Goal: Information Seeking & Learning: Check status

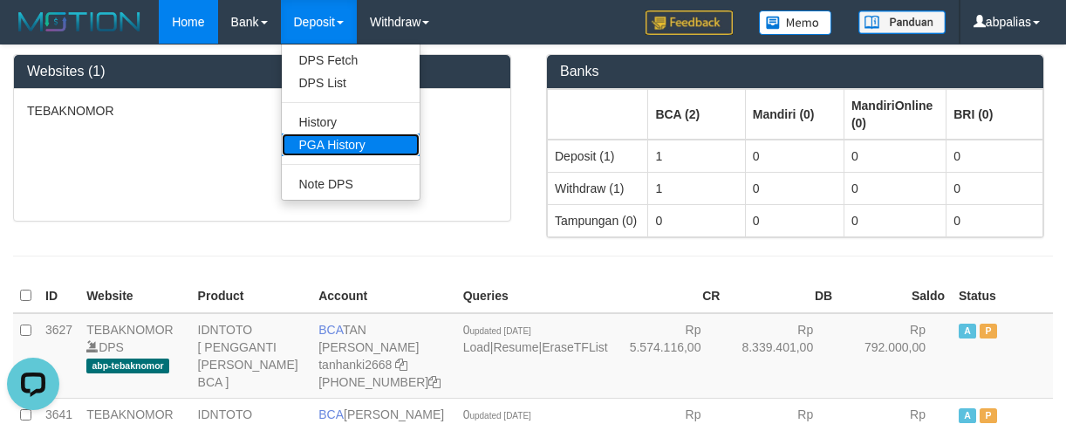
click at [315, 150] on link "PGA History" at bounding box center [351, 144] width 138 height 23
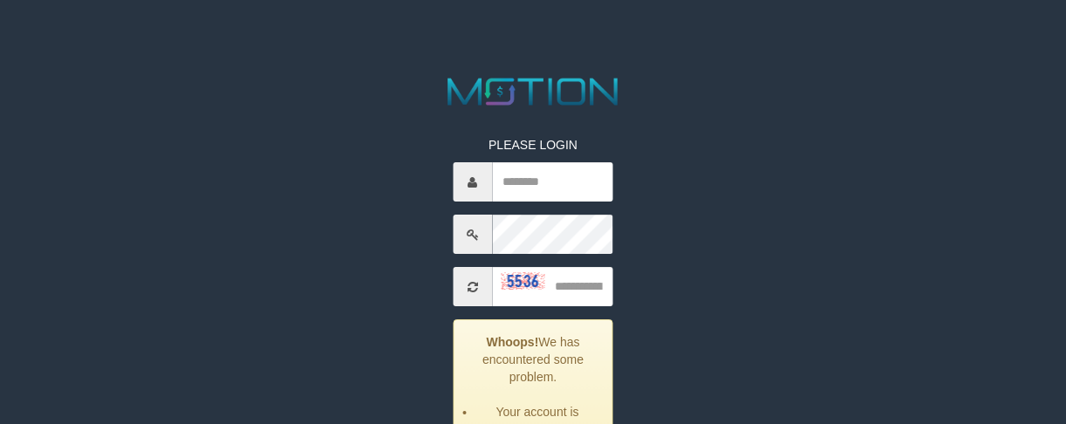
scroll to position [174, 0]
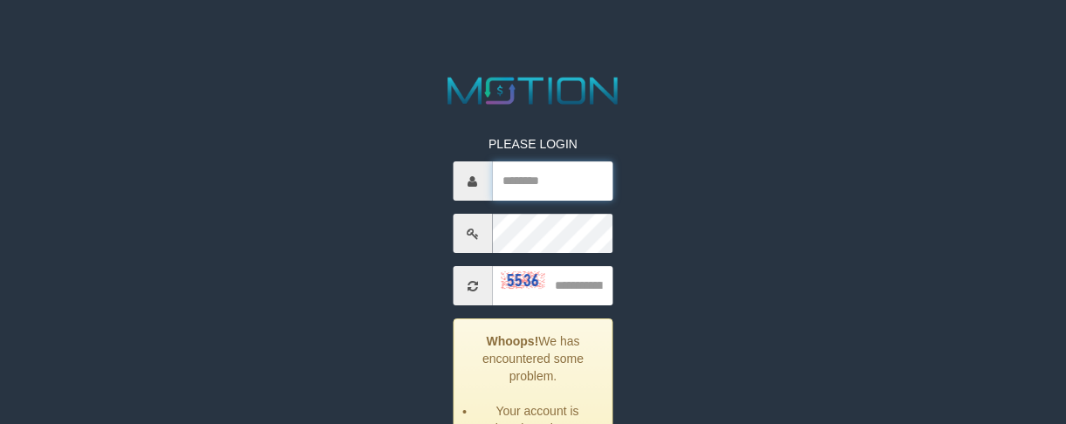
click at [522, 195] on input "text" at bounding box center [552, 180] width 121 height 39
type input "********"
click at [788, 219] on div "PLEASE LOGIN ******** Whoops! We has encountered some problem. Your account is …" at bounding box center [533, 319] width 559 height 494
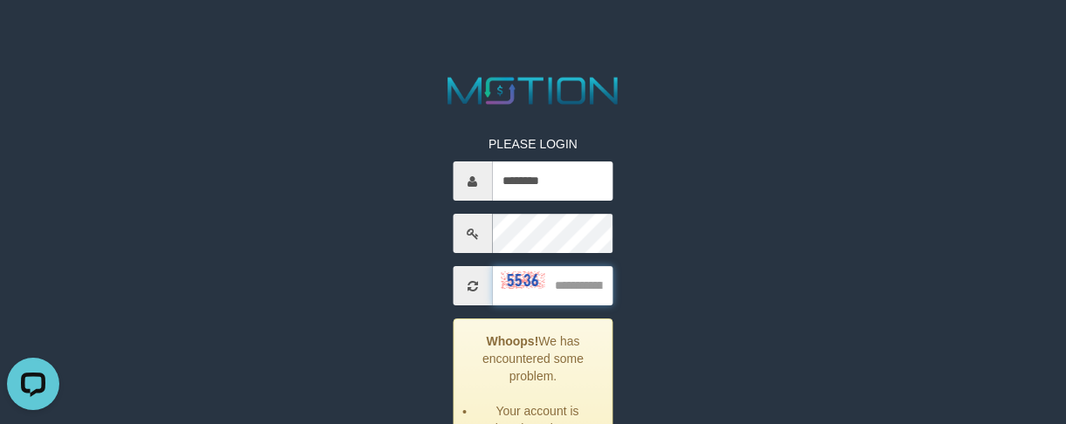
click at [583, 279] on input "text" at bounding box center [552, 285] width 121 height 39
type input "****"
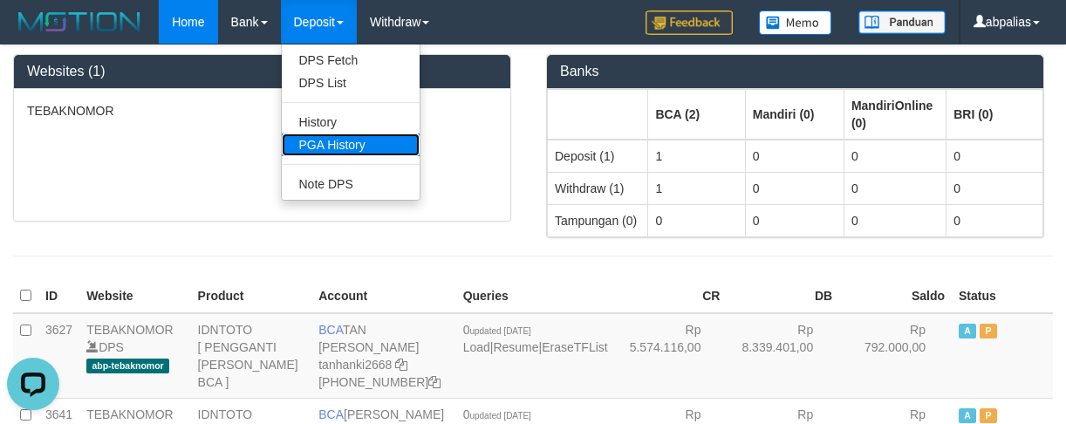
drag, startPoint x: 340, startPoint y: 136, endPoint x: 236, endPoint y: 148, distance: 105.4
click at [340, 137] on link "PGA History" at bounding box center [351, 144] width 138 height 23
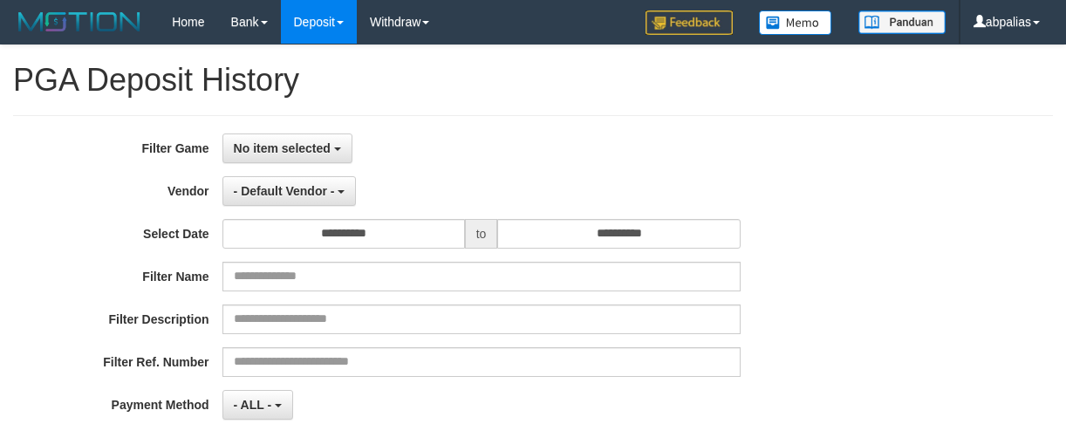
select select
select select "**"
click at [733, 183] on div "- Default Vendor - - Default Vendor - [PERSON_NAME] Atlas WD LB Java Purple Gre…" at bounding box center [481, 191] width 518 height 30
click at [317, 158] on button "No item selected" at bounding box center [287, 148] width 130 height 30
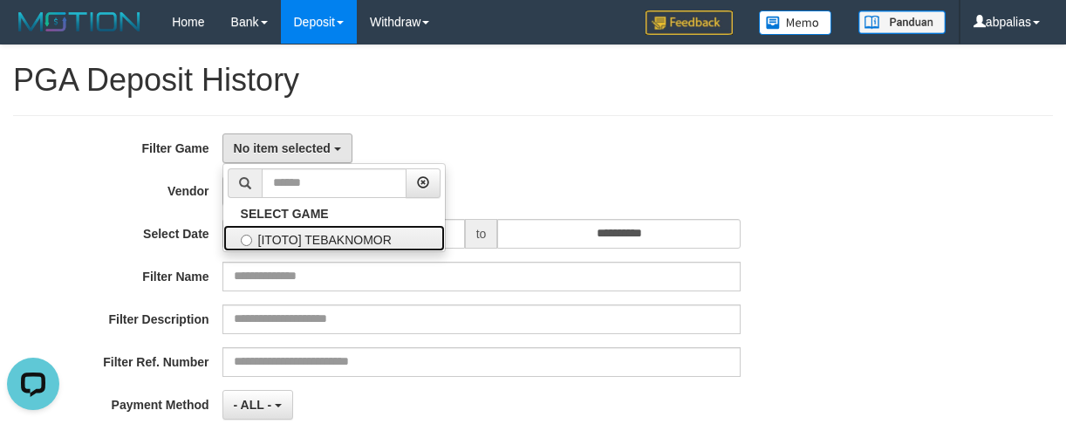
drag, startPoint x: 299, startPoint y: 247, endPoint x: 272, endPoint y: 209, distance: 46.2
click at [298, 248] on label "[ITOTO] TEBAKNOMOR" at bounding box center [334, 238] width 222 height 26
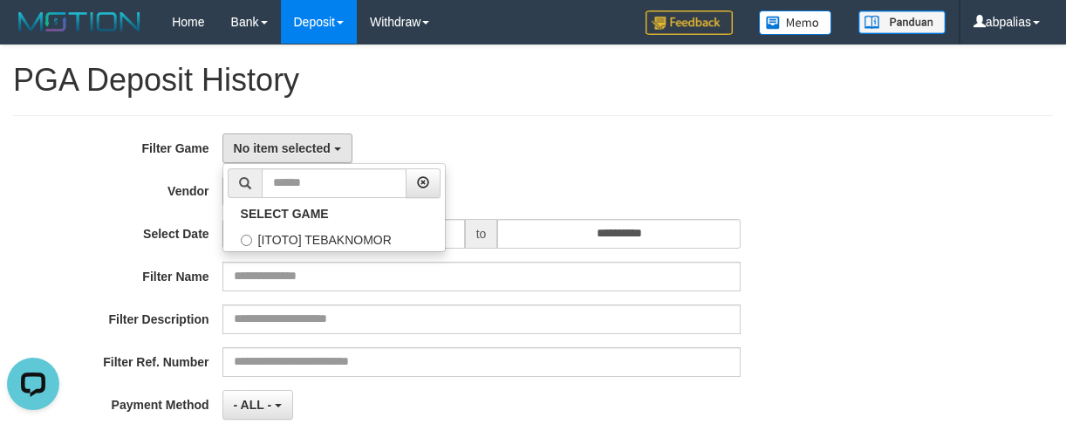
select select "***"
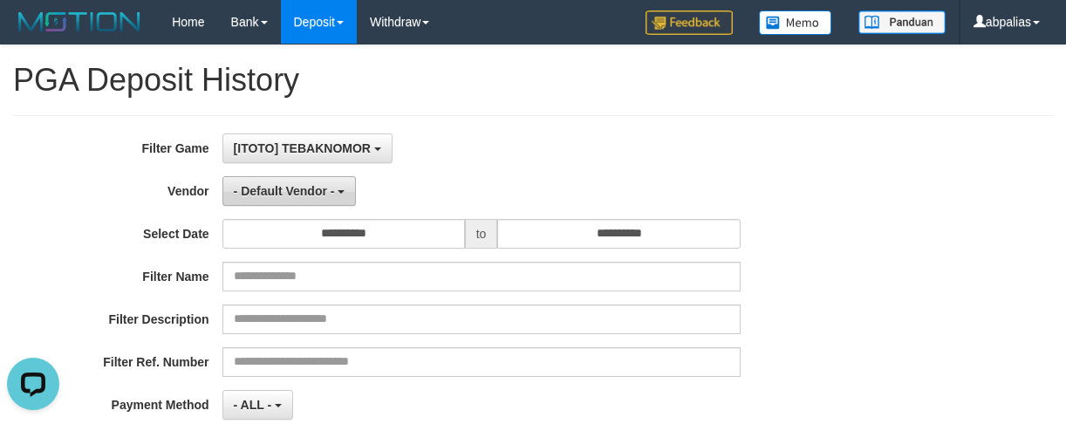
click at [270, 204] on button "- Default Vendor -" at bounding box center [289, 191] width 134 height 30
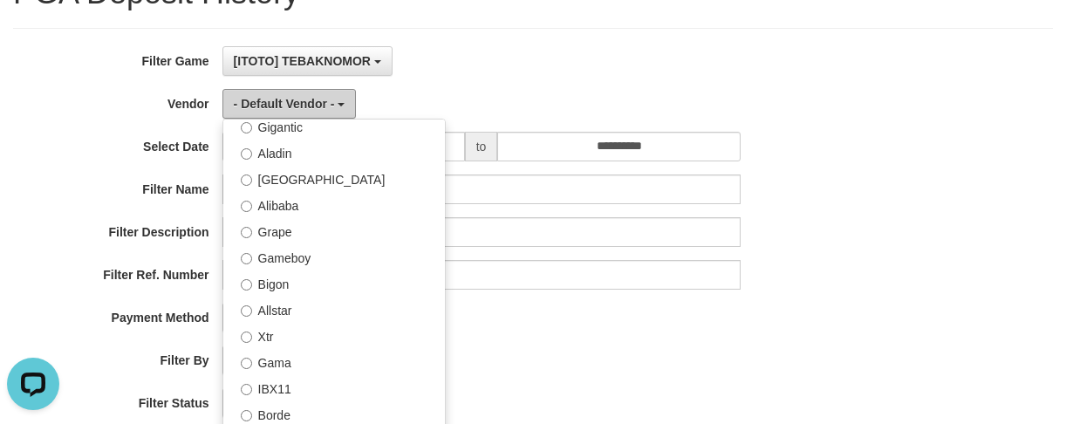
scroll to position [262, 0]
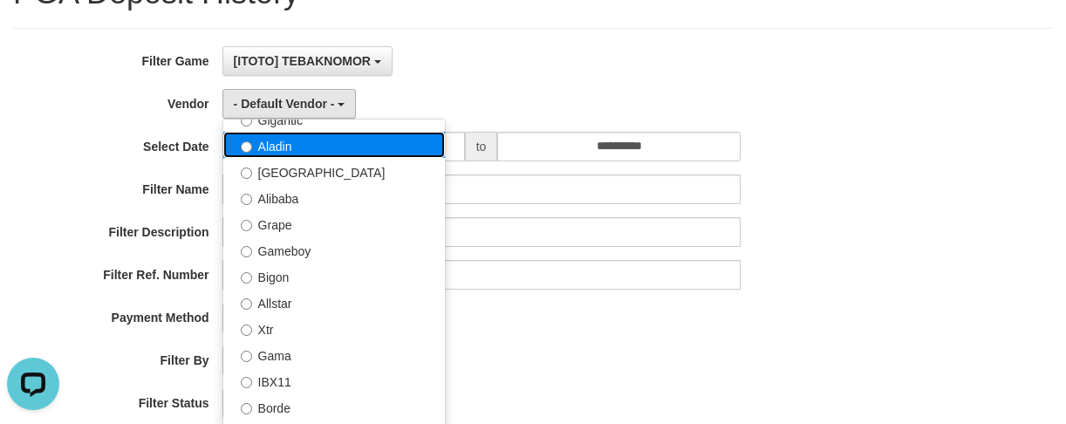
click at [279, 154] on label "Aladin" at bounding box center [334, 145] width 222 height 26
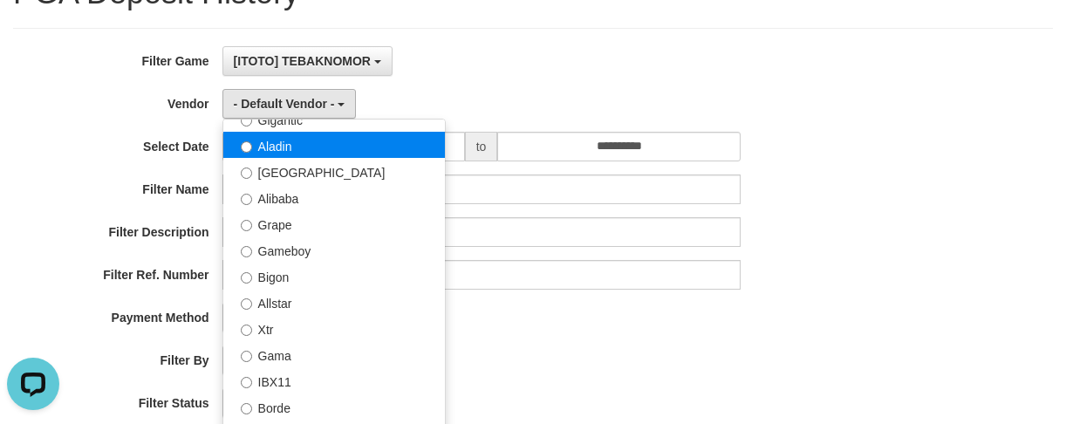
select select "**********"
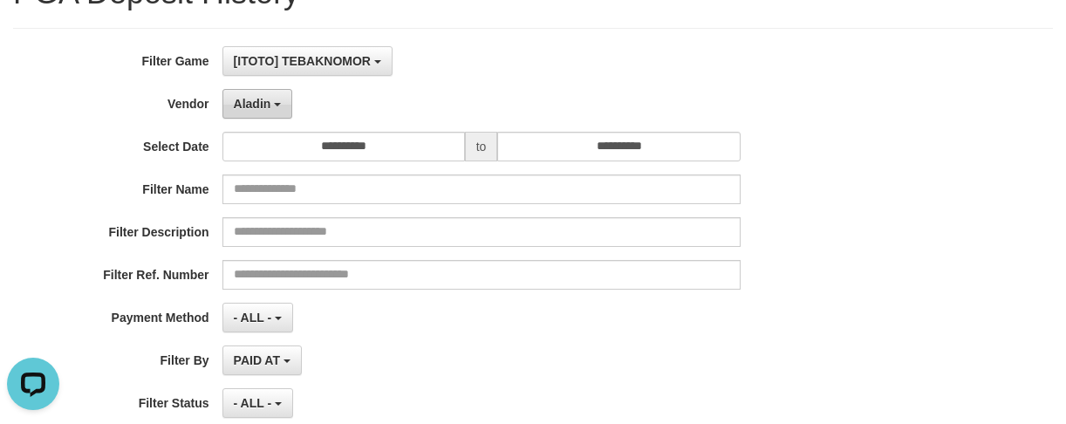
click at [253, 105] on span "Aladin" at bounding box center [253, 104] width 38 height 14
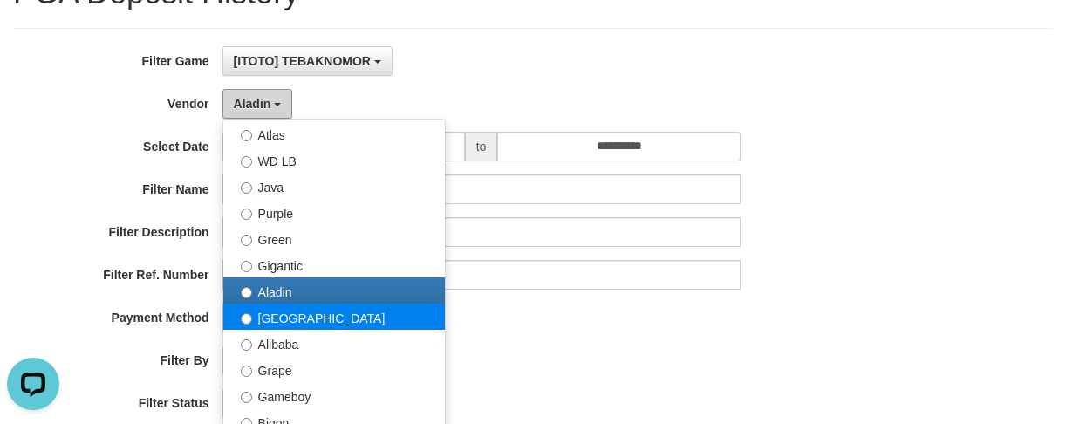
scroll to position [0, 0]
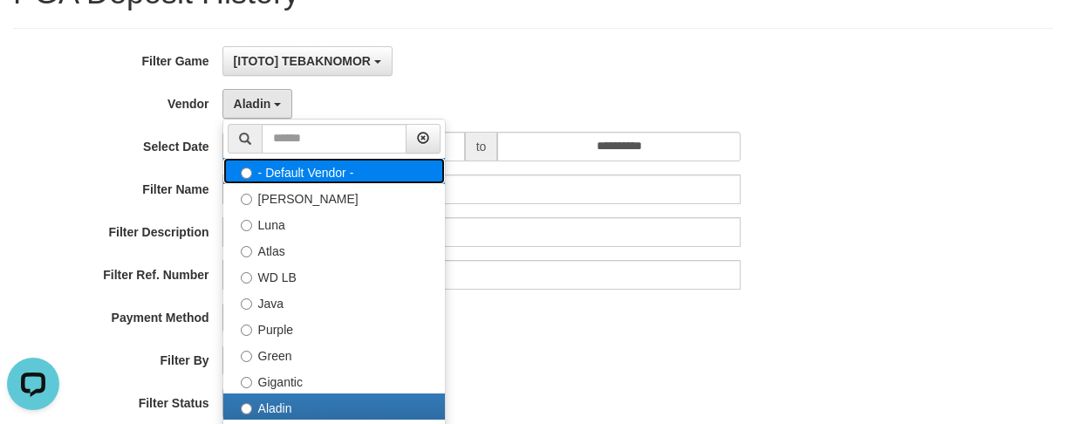
click at [299, 177] on label "- Default Vendor -" at bounding box center [334, 171] width 222 height 26
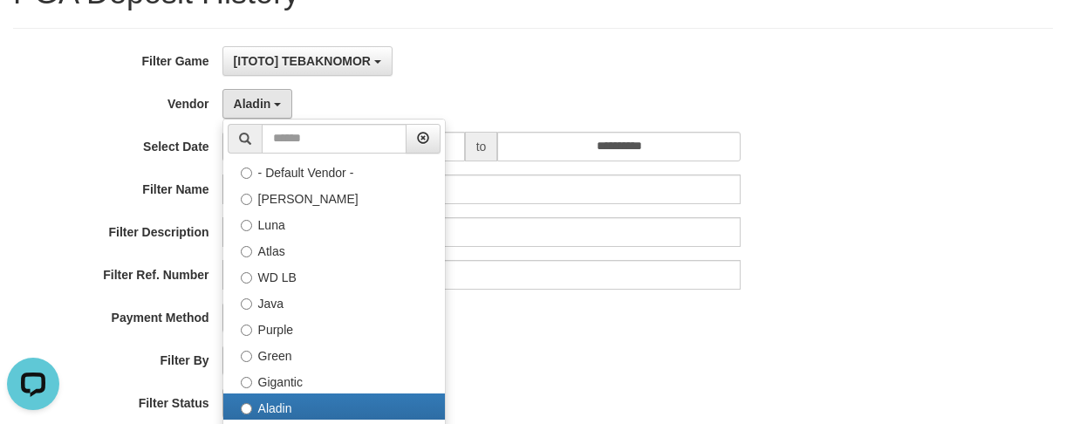
select select
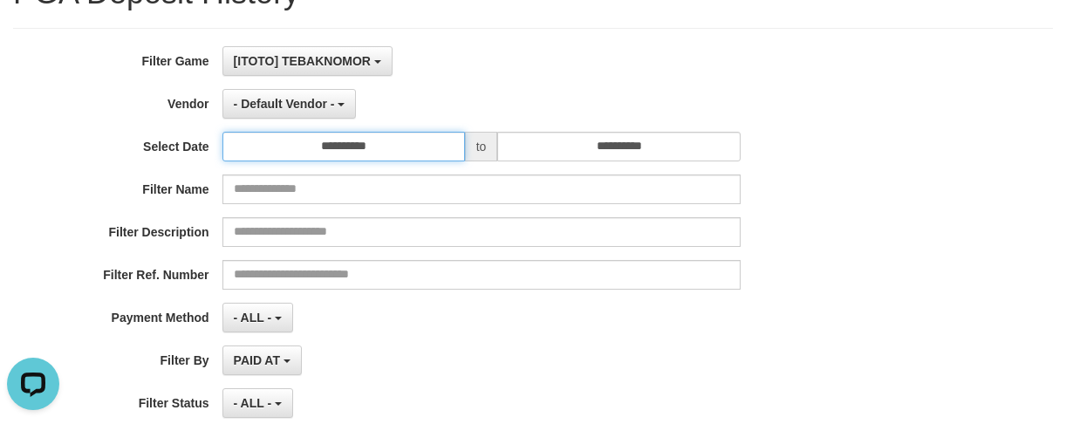
click at [361, 140] on input "**********" at bounding box center [343, 147] width 242 height 30
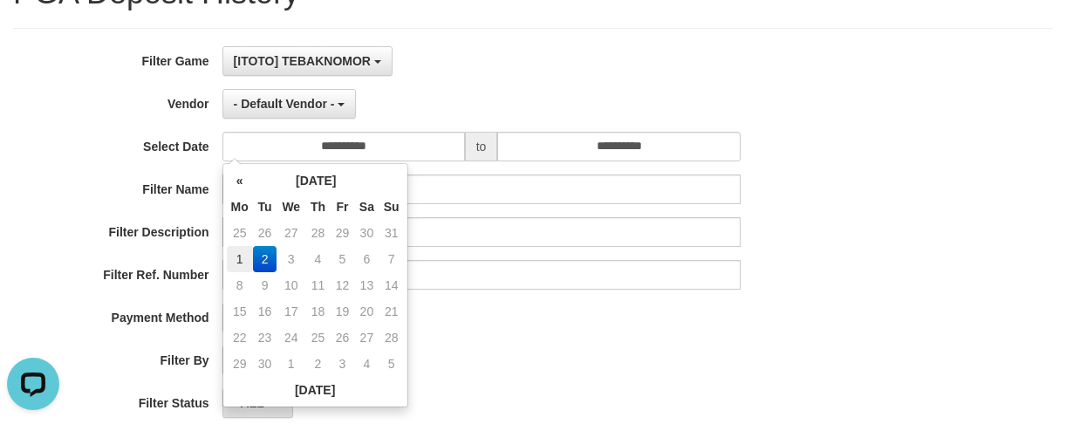
click at [243, 251] on td "1" at bounding box center [240, 259] width 26 height 26
type input "**********"
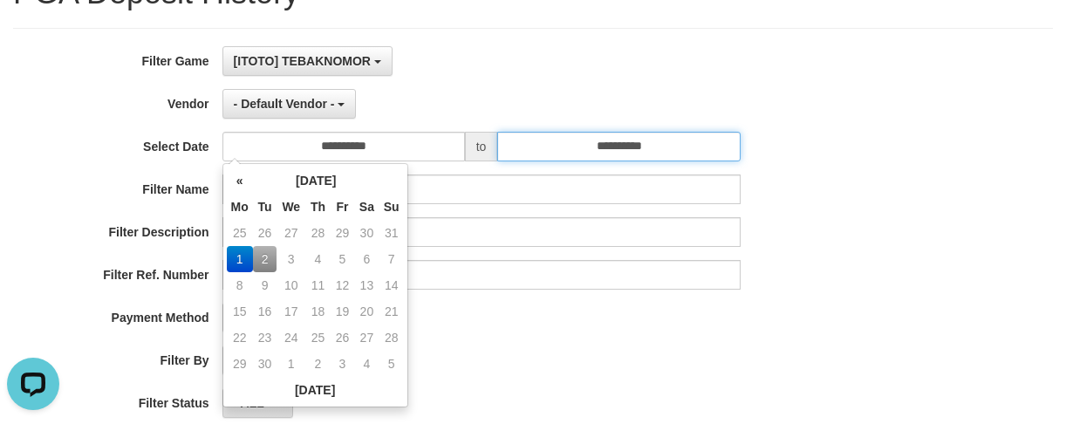
click at [563, 146] on input "**********" at bounding box center [618, 147] width 242 height 30
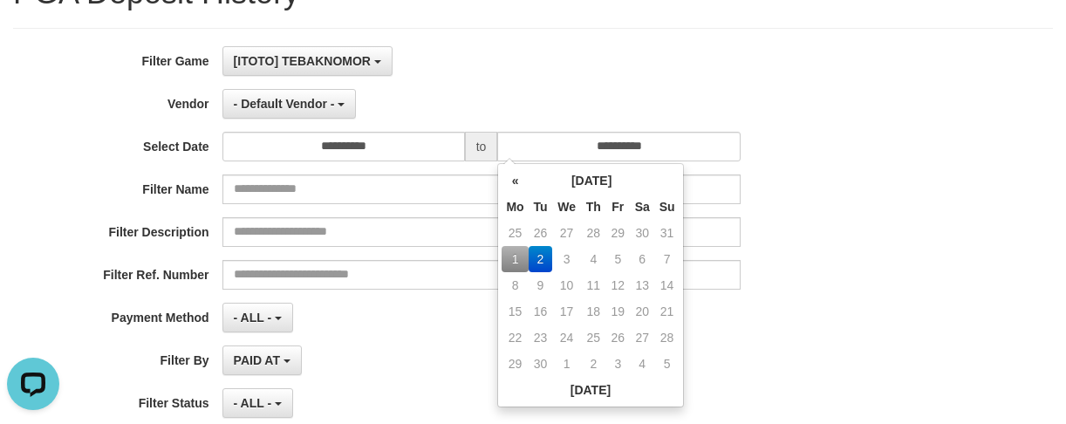
click at [515, 266] on td "1" at bounding box center [515, 259] width 26 height 26
type input "**********"
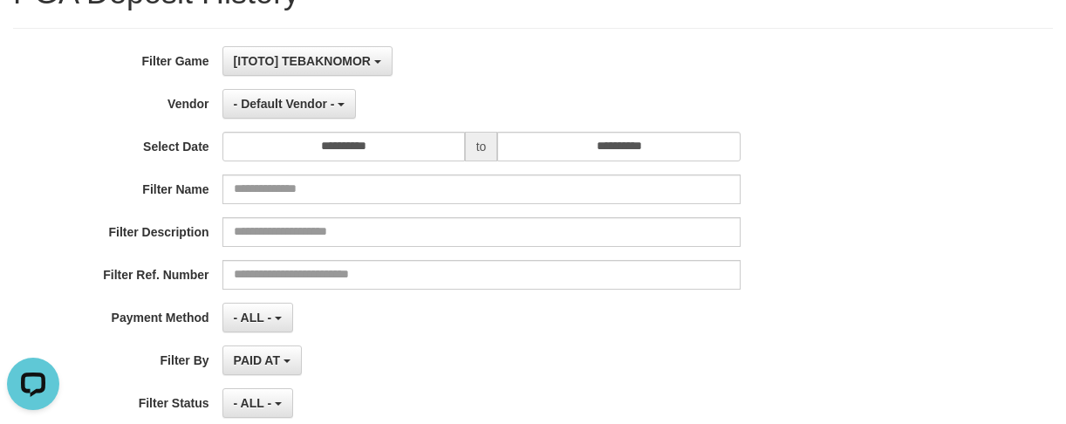
click at [162, 206] on div "**********" at bounding box center [444, 259] width 888 height 426
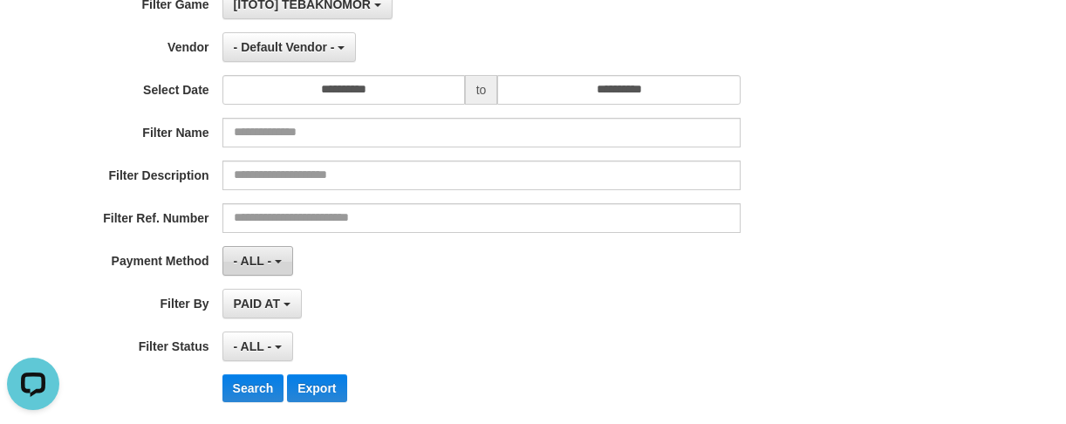
scroll to position [174, 0]
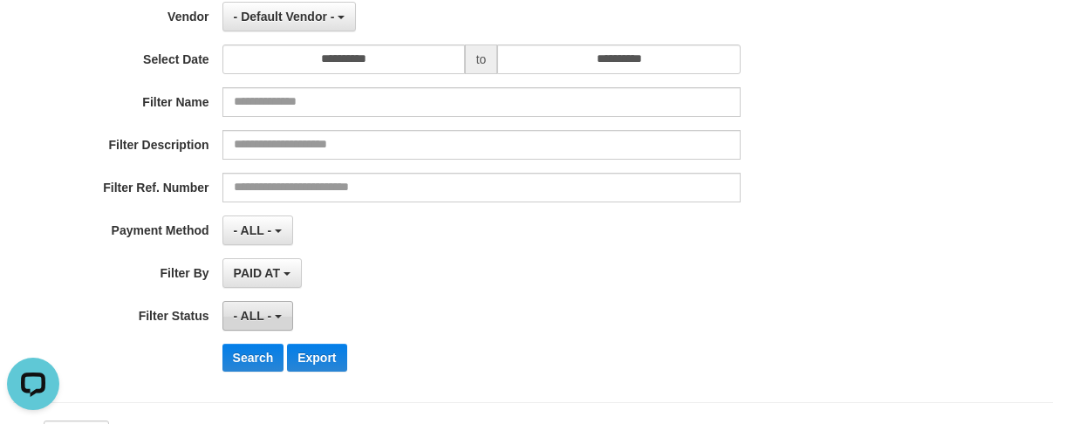
click at [237, 318] on span "- ALL -" at bounding box center [253, 316] width 38 height 14
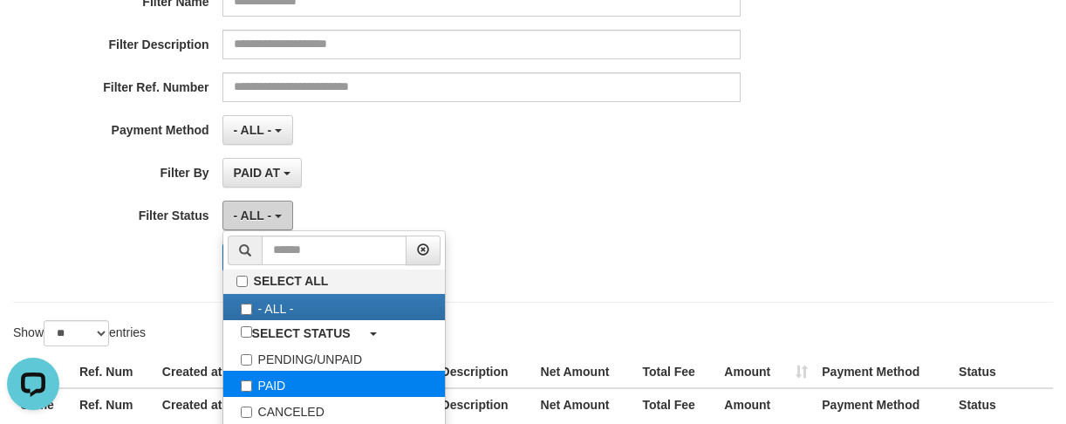
scroll to position [349, 0]
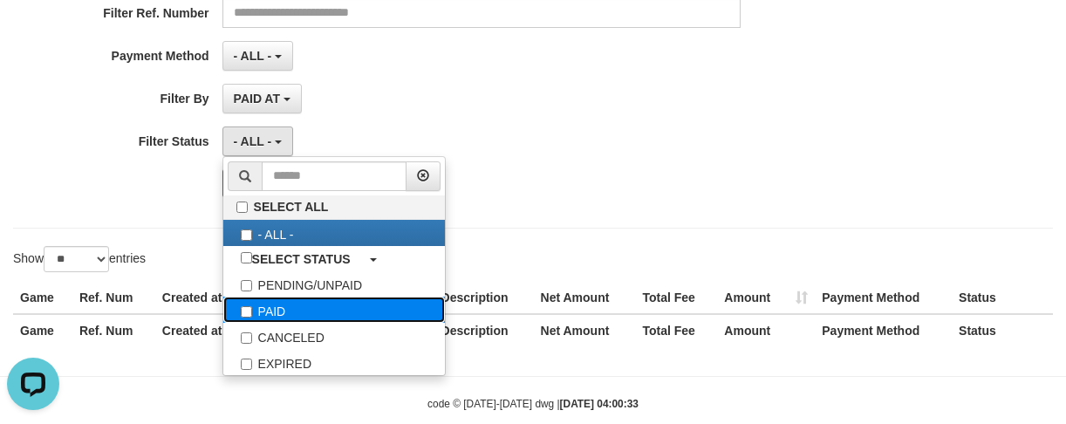
click at [271, 310] on label "PAID" at bounding box center [334, 310] width 222 height 26
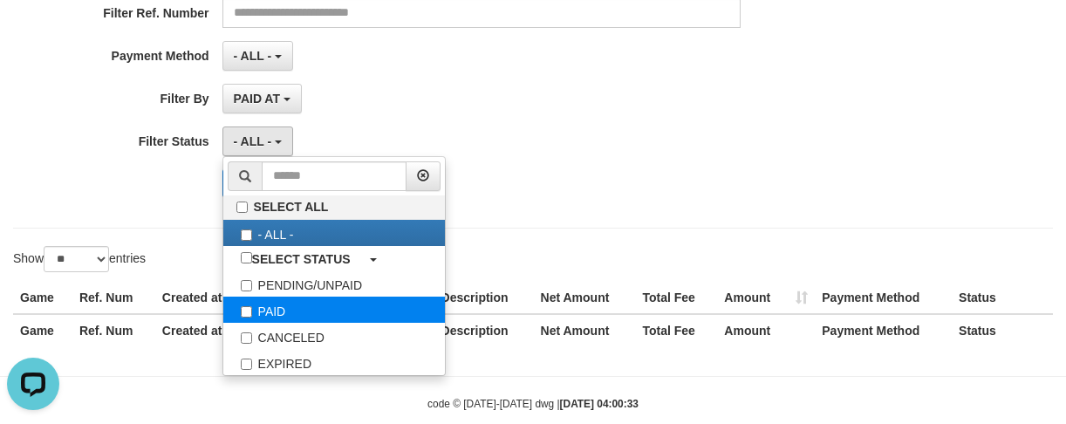
select select "*"
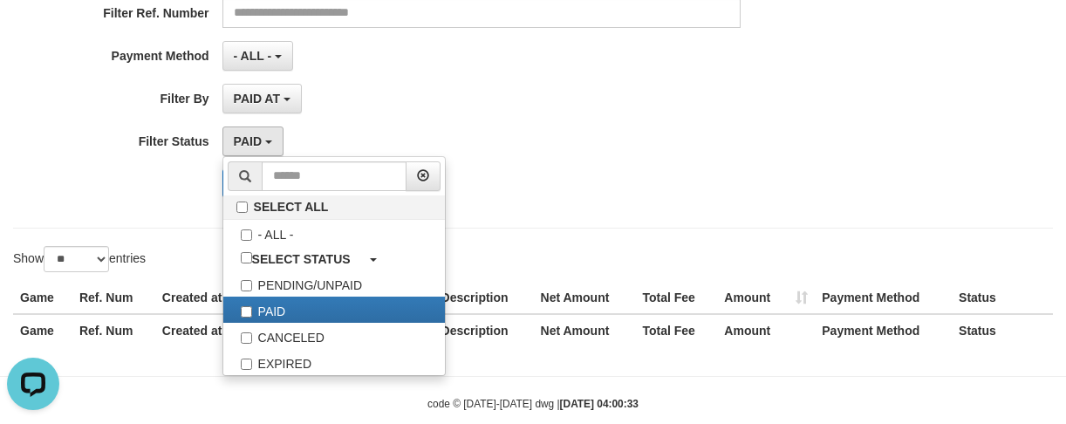
click at [186, 191] on div "Search Export" at bounding box center [444, 183] width 888 height 28
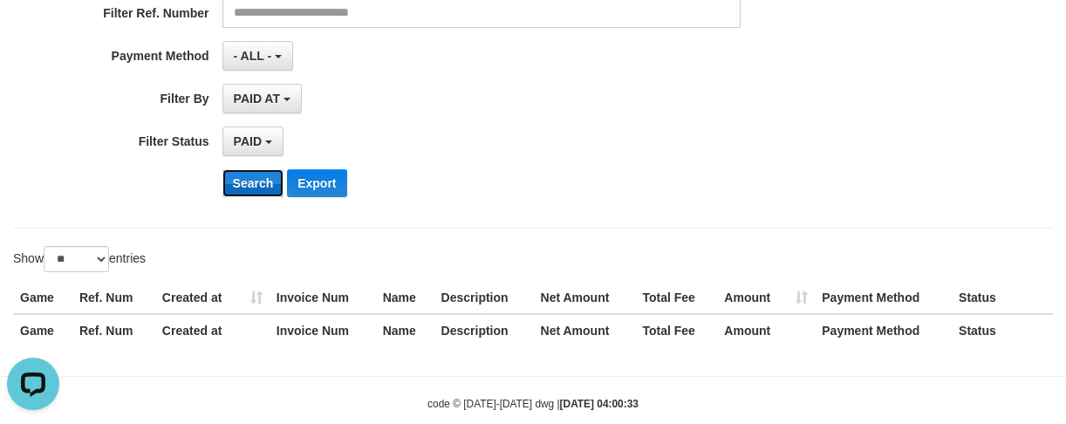
click at [239, 178] on button "Search" at bounding box center [253, 183] width 62 height 28
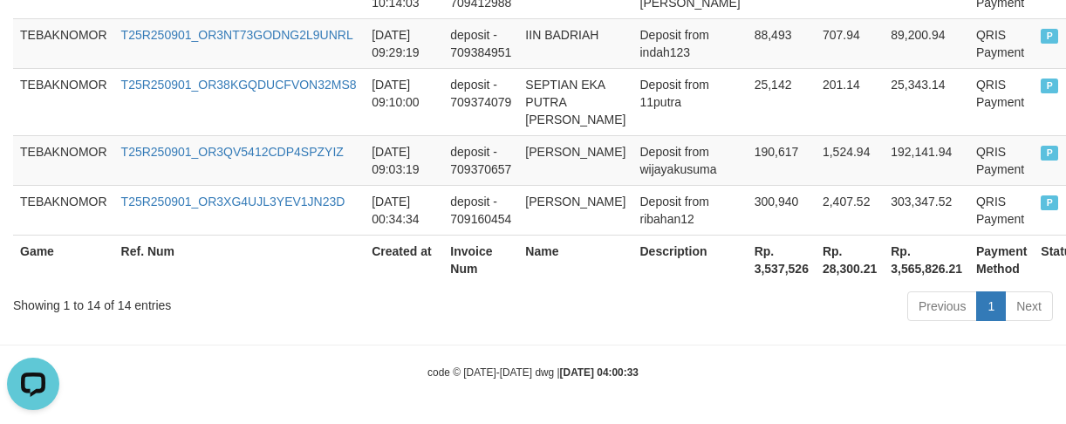
scroll to position [1212, 0]
click at [748, 272] on th "Rp. 3,537,526" at bounding box center [782, 260] width 68 height 50
click at [748, 270] on th "Rp. 3,537,526" at bounding box center [782, 260] width 68 height 50
copy th "3,537,526"
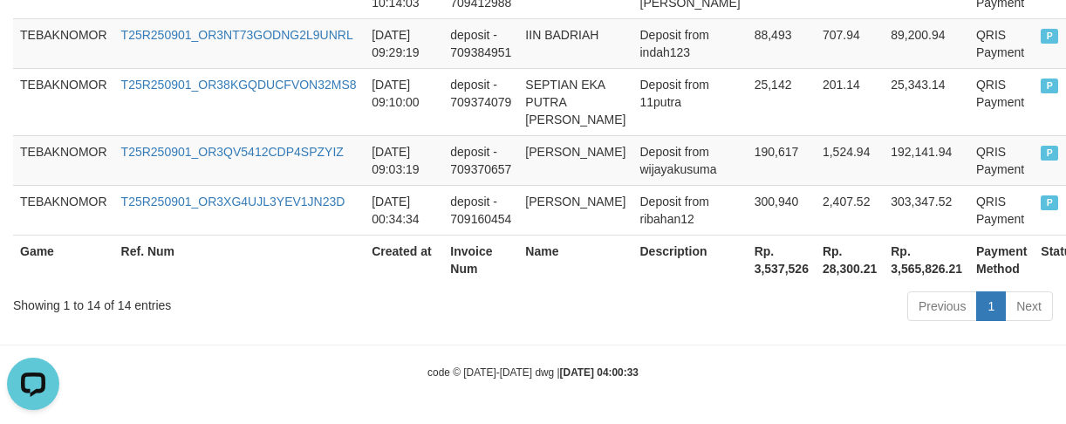
drag, startPoint x: 473, startPoint y: 331, endPoint x: 277, endPoint y: 245, distance: 213.3
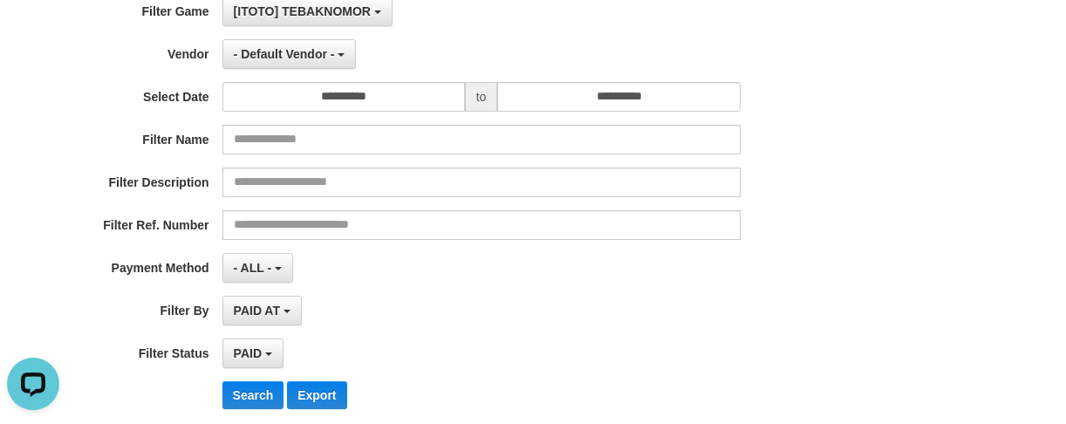
scroll to position [0, 0]
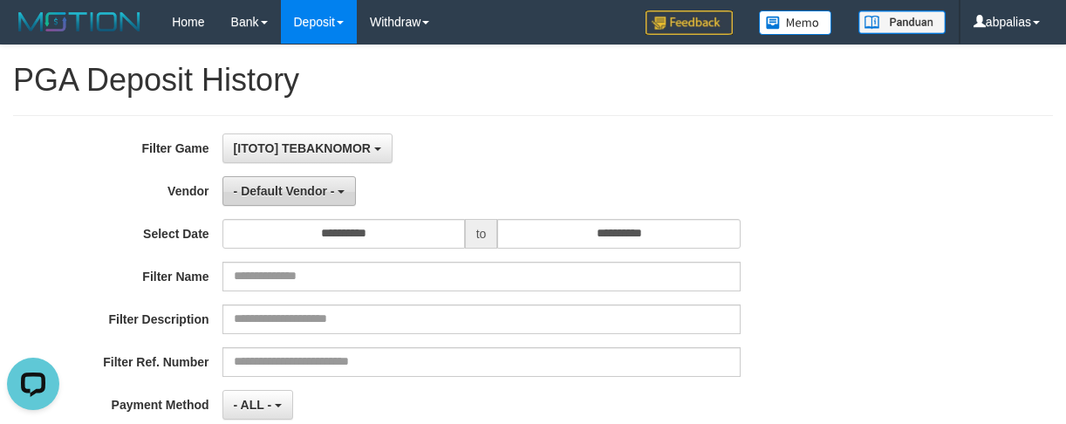
click at [282, 186] on span "- Default Vendor -" at bounding box center [284, 191] width 101 height 14
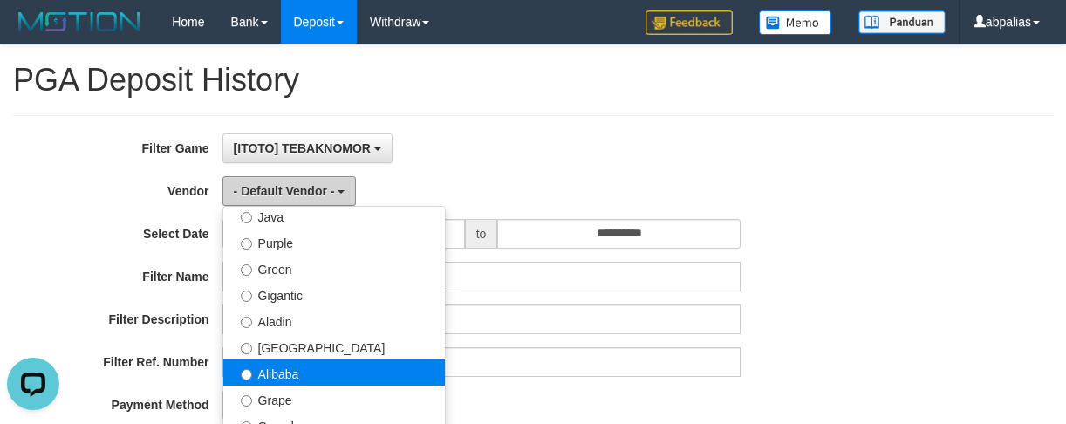
scroll to position [262, 0]
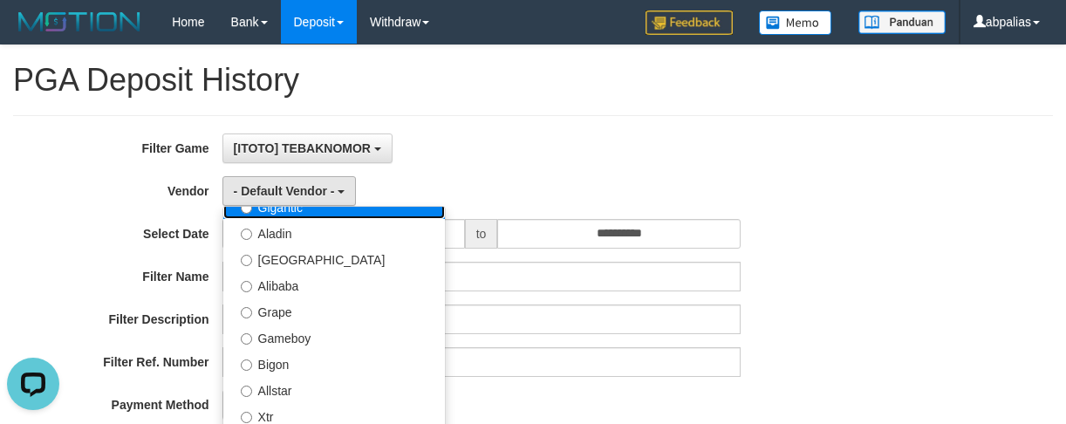
click at [310, 212] on label "Gigantic" at bounding box center [334, 206] width 222 height 26
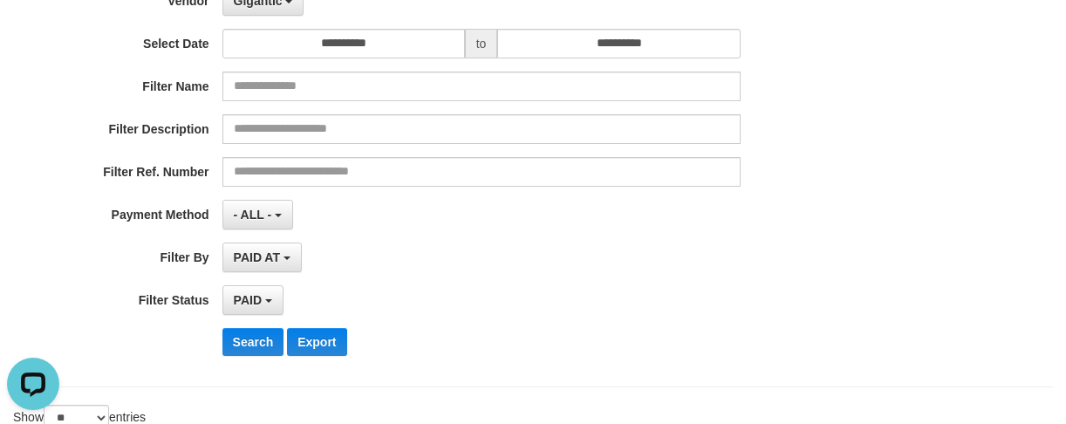
scroll to position [436, 0]
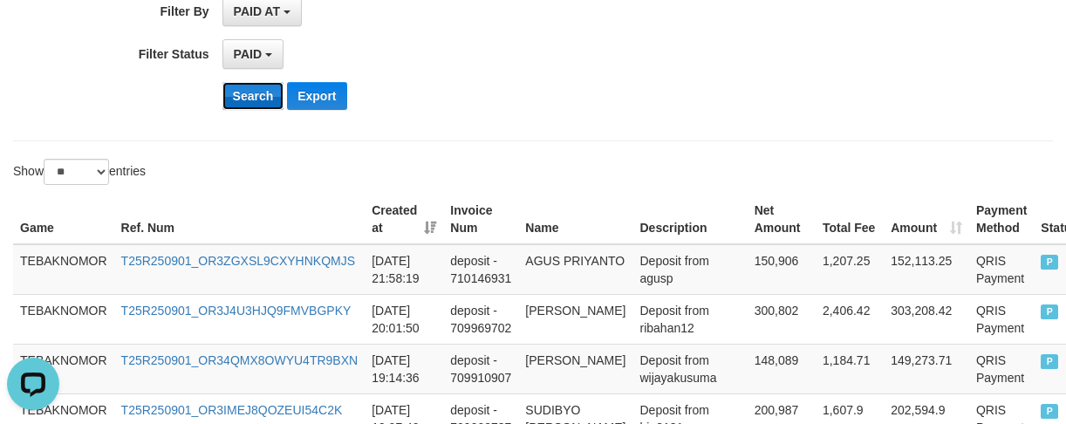
click at [244, 92] on button "Search" at bounding box center [253, 96] width 62 height 28
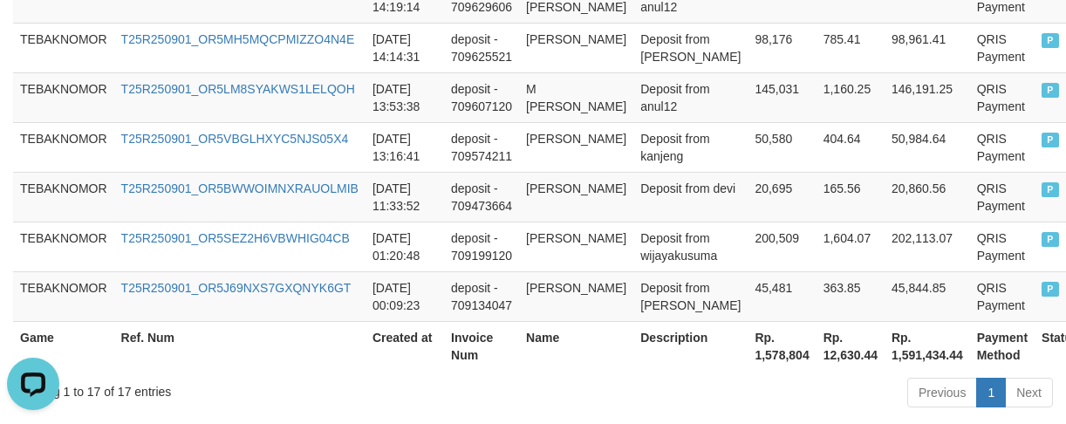
scroll to position [1343, 0]
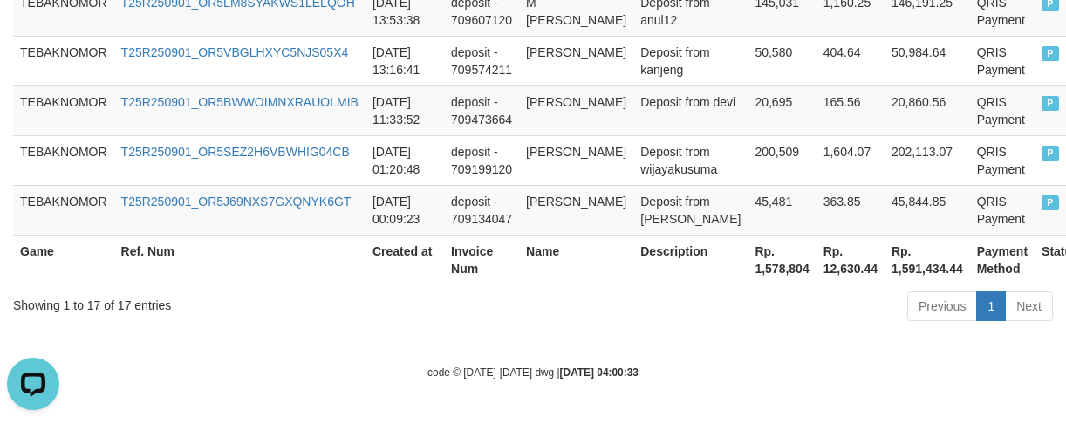
click at [748, 265] on th "Rp. 1,578,804" at bounding box center [782, 260] width 68 height 50
copy th "1,578,804"
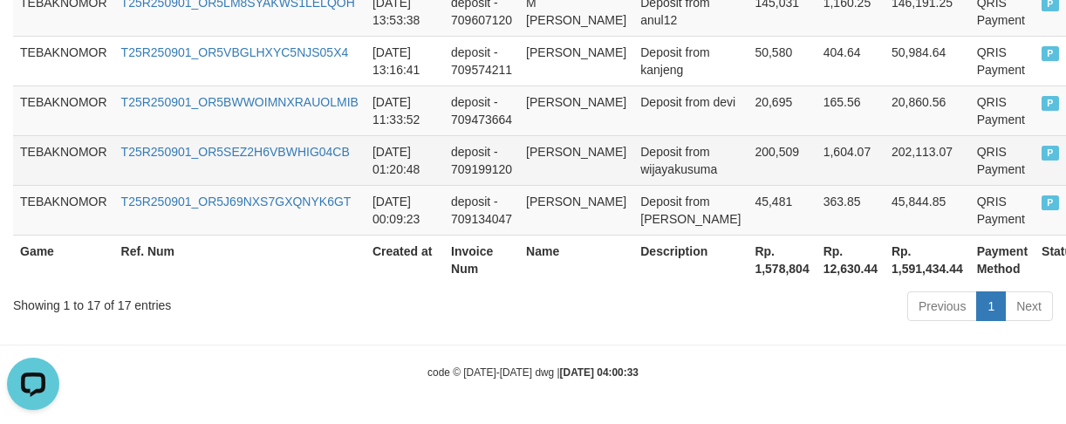
drag, startPoint x: 462, startPoint y: 174, endPoint x: 453, endPoint y: 161, distance: 15.5
click at [465, 174] on td "deposit - 709199120" at bounding box center [481, 160] width 75 height 50
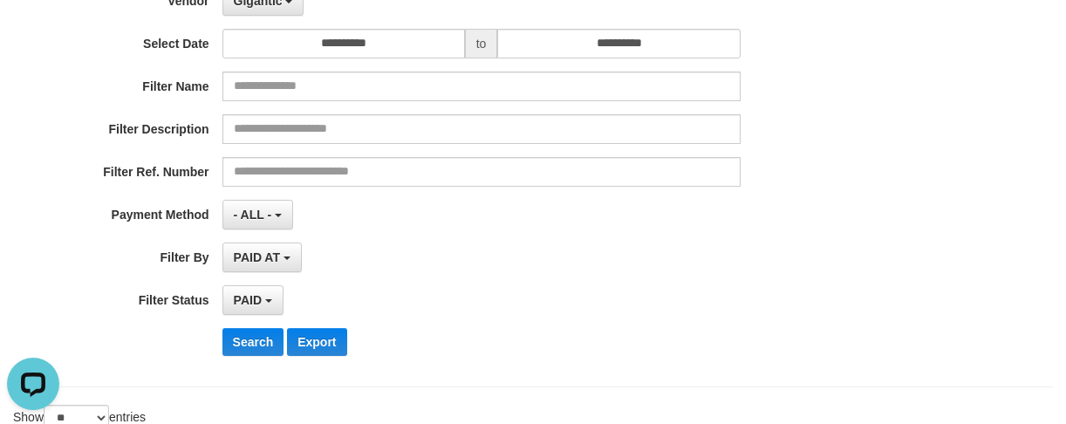
scroll to position [122, 0]
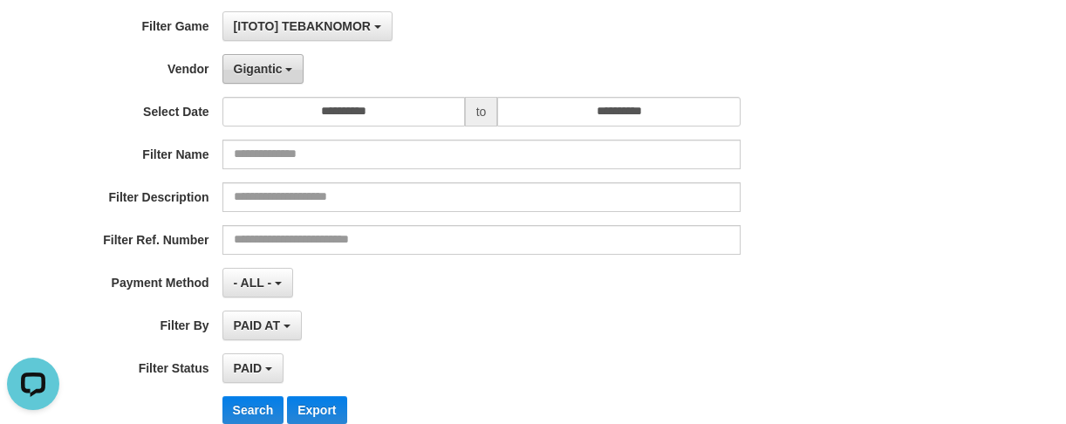
click at [265, 67] on span "Gigantic" at bounding box center [258, 69] width 49 height 14
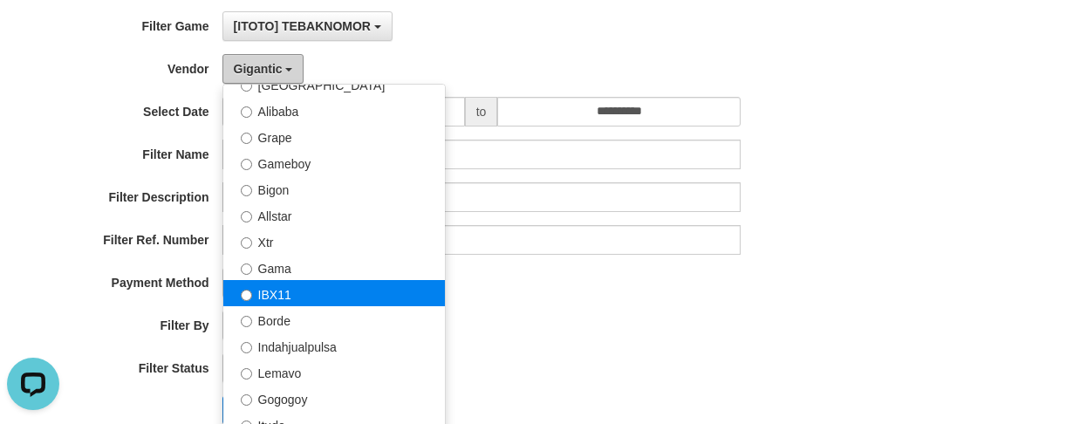
scroll to position [345, 0]
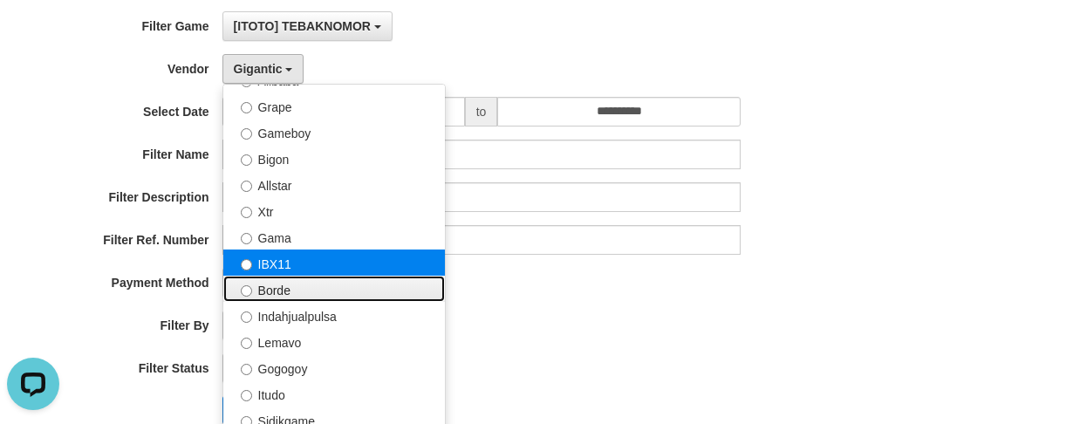
click at [306, 267] on ul "- Default Vendor - [PERSON_NAME] Atlas WD LB Java Purple Green Gigantic Aladin …" at bounding box center [333, 302] width 223 height 436
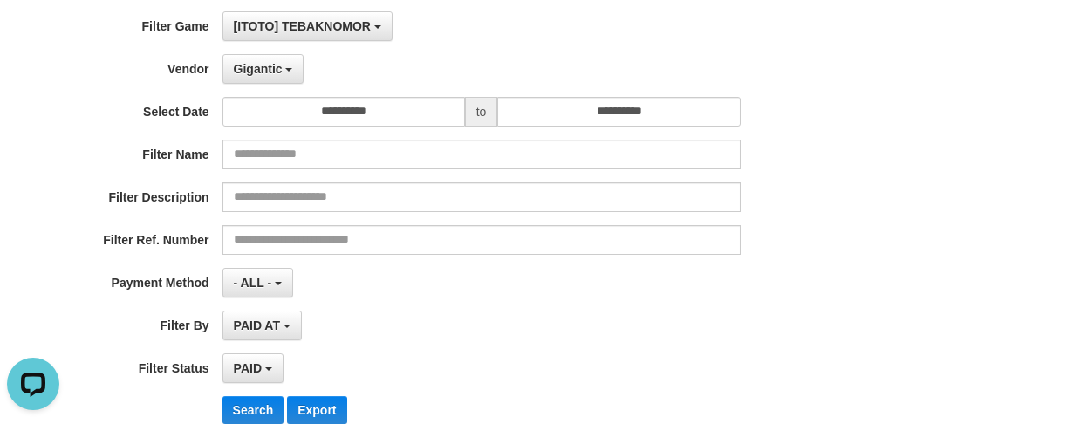
click at [306, 268] on div "- ALL - SELECT ALL - ALL - SELECT PAYMENT METHOD Mandiri BNI OVO CIMB BRI MAYBA…" at bounding box center [481, 283] width 518 height 30
drag, startPoint x: 257, startPoint y: 77, endPoint x: 294, endPoint y: 196, distance: 125.0
click at [258, 76] on button "Gigantic" at bounding box center [263, 69] width 82 height 30
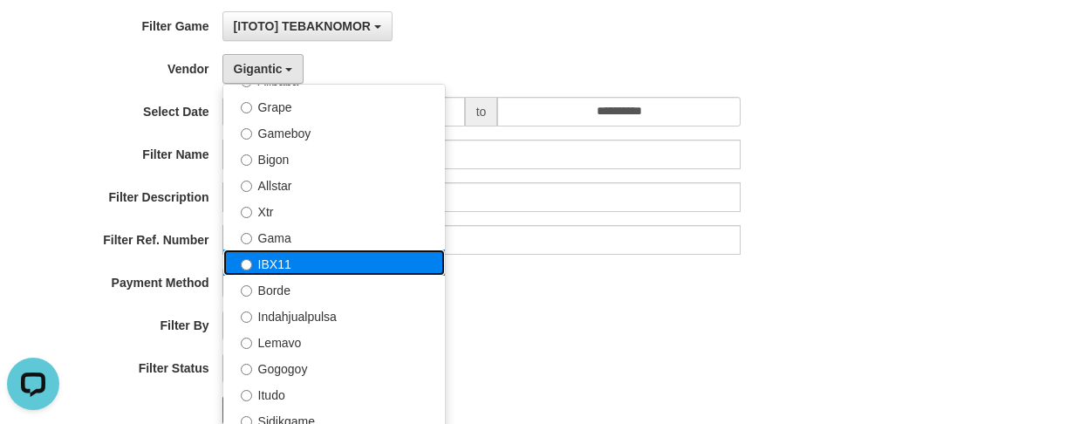
click at [306, 264] on label "IBX11" at bounding box center [334, 262] width 222 height 26
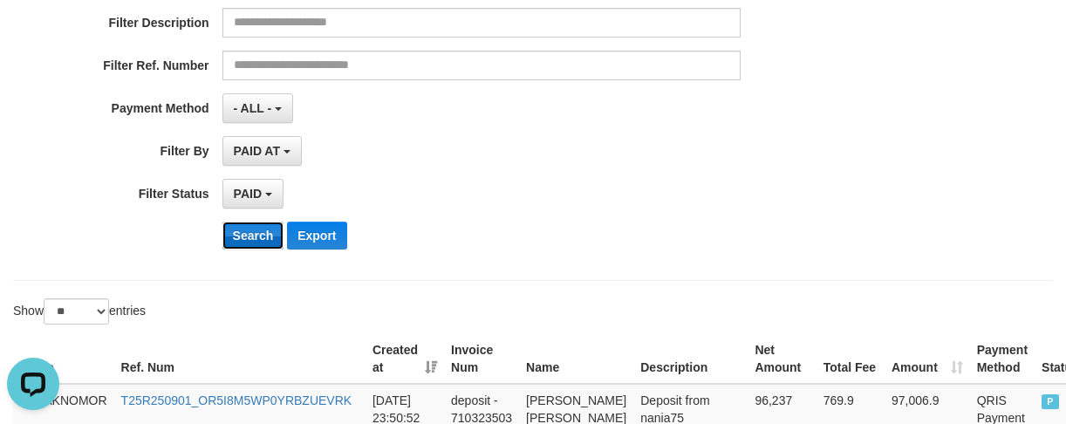
click at [238, 236] on button "Search" at bounding box center [253, 236] width 62 height 28
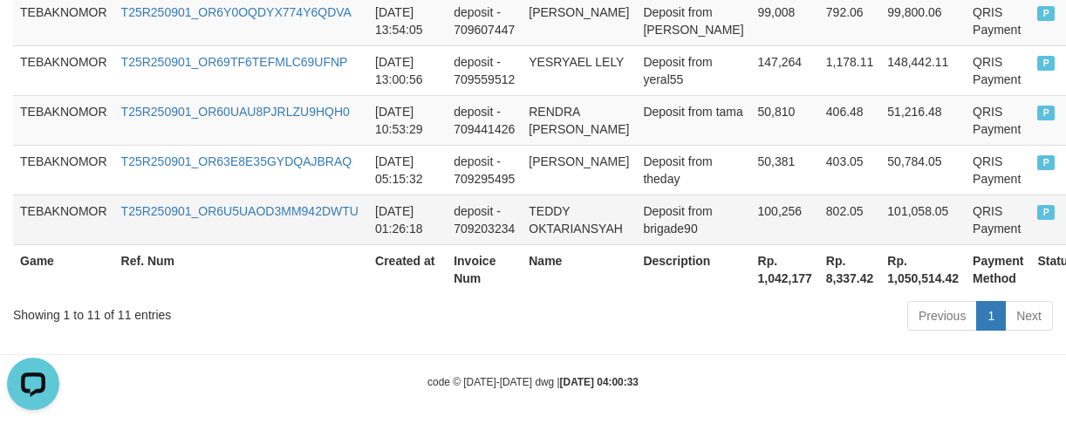
scroll to position [1062, 0]
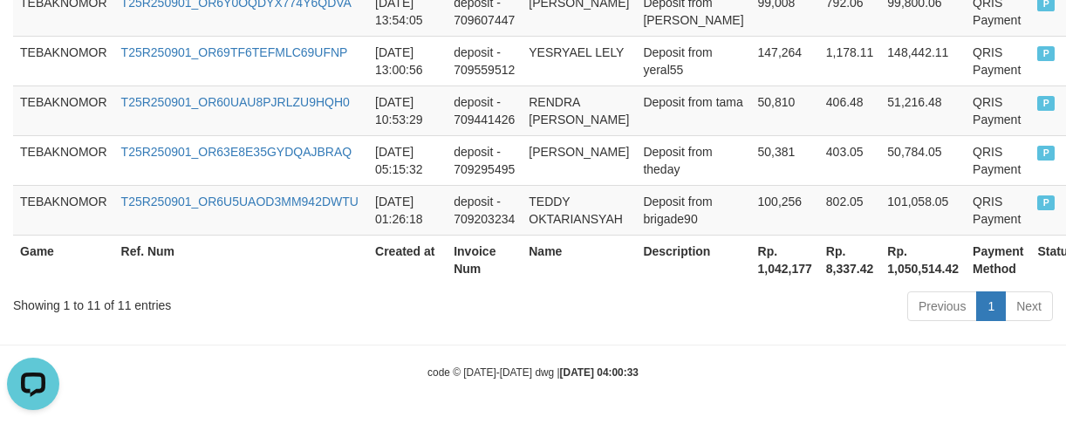
click at [755, 276] on th "Rp. 1,042,177" at bounding box center [785, 260] width 68 height 50
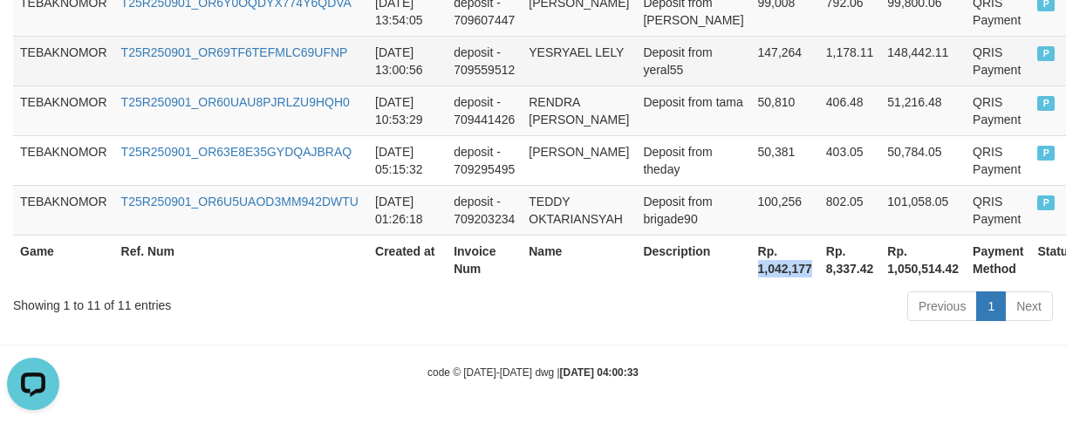
copy th "1,042,177"
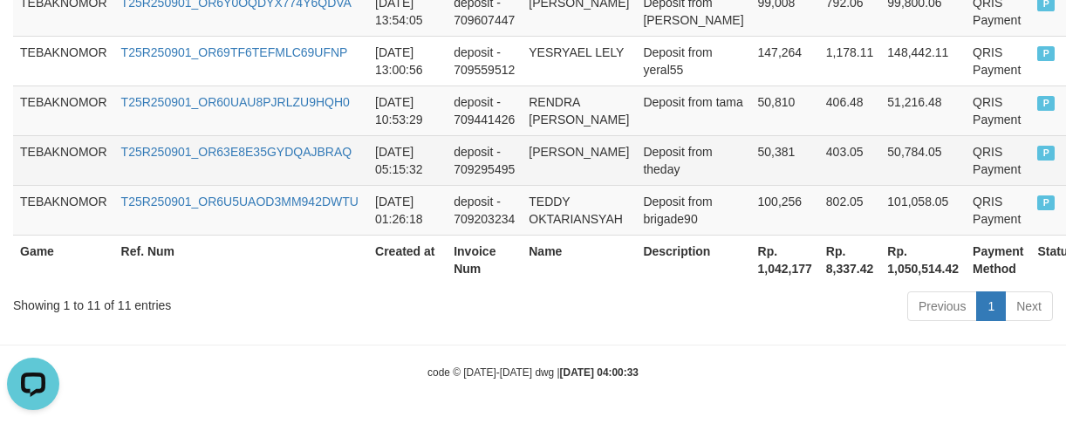
click at [435, 151] on td "[DATE] 05:15:32" at bounding box center [407, 160] width 79 height 50
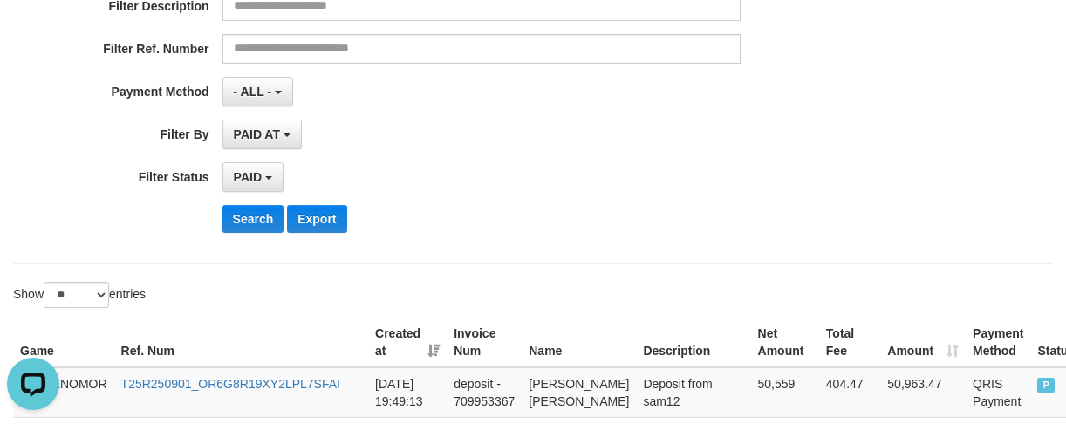
scroll to position [103, 0]
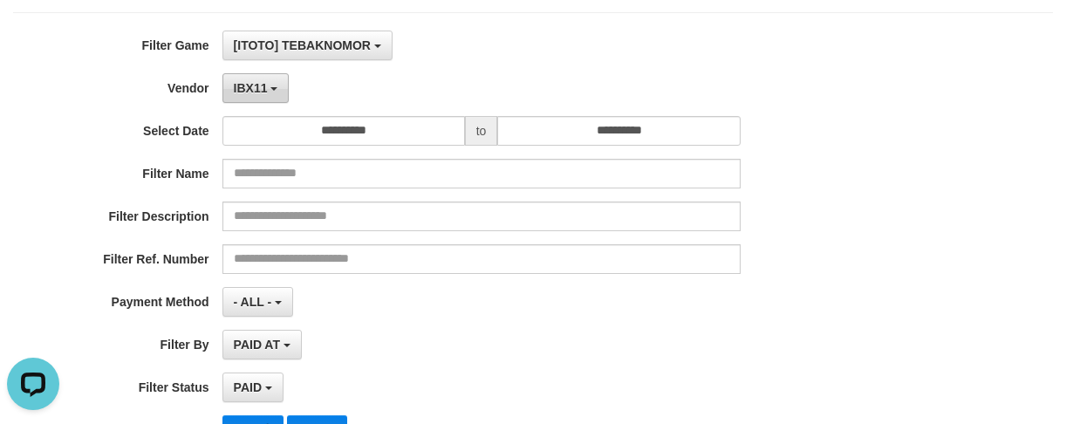
click at [265, 90] on span "IBX11" at bounding box center [251, 88] width 34 height 14
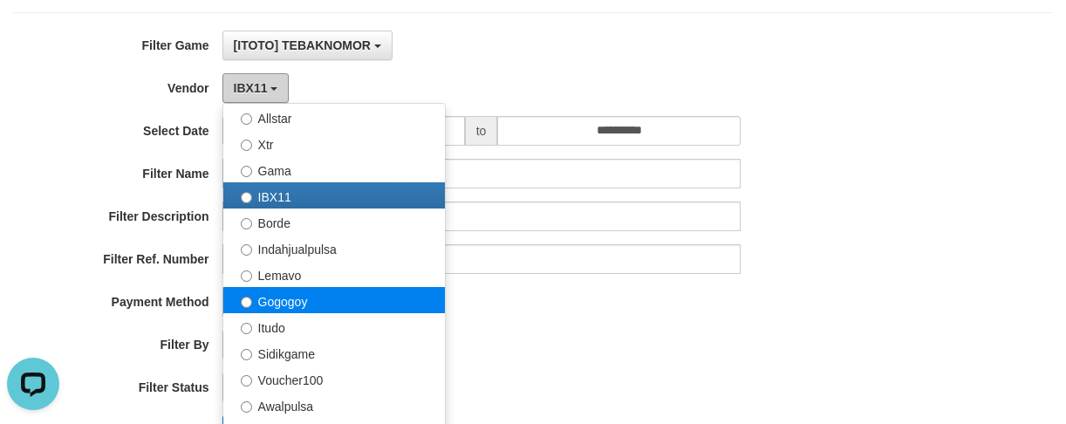
scroll to position [519, 0]
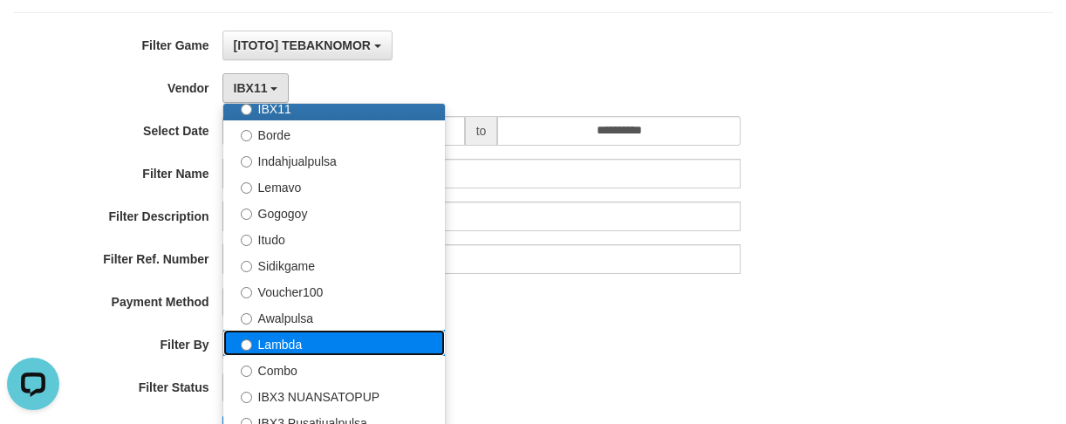
click at [282, 334] on label "Lambda" at bounding box center [334, 343] width 222 height 26
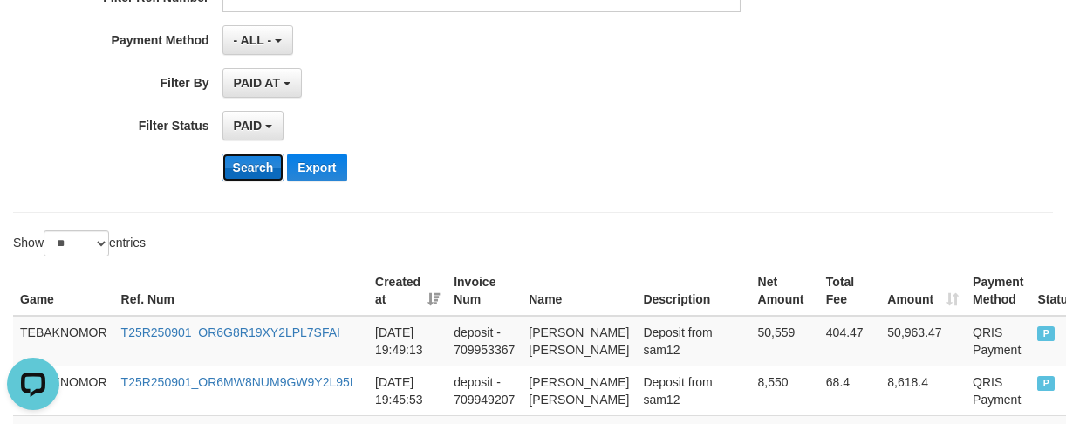
click at [255, 170] on button "Search" at bounding box center [253, 168] width 62 height 28
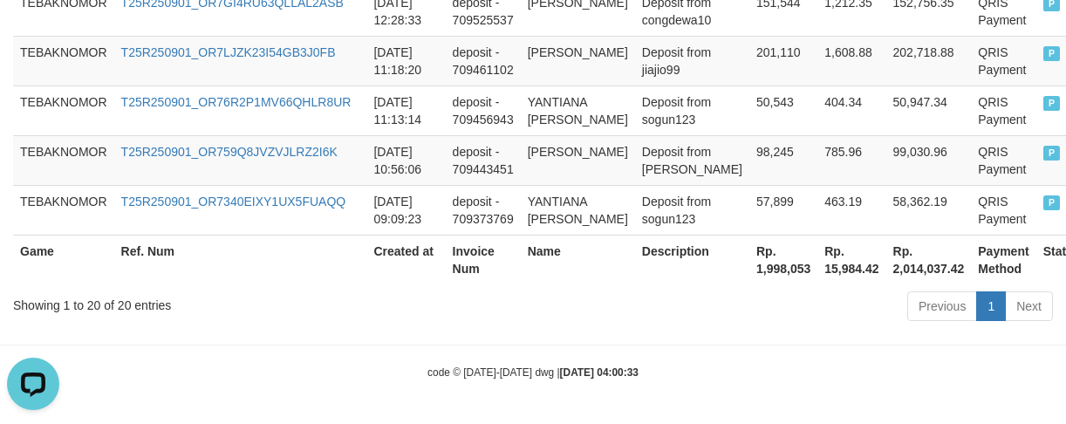
scroll to position [1492, 0]
click at [775, 274] on th "Rp. 1,998,053" at bounding box center [783, 260] width 68 height 50
click at [749, 274] on th "Rp. 1,998,053" at bounding box center [783, 260] width 68 height 50
copy th "1,998,053"
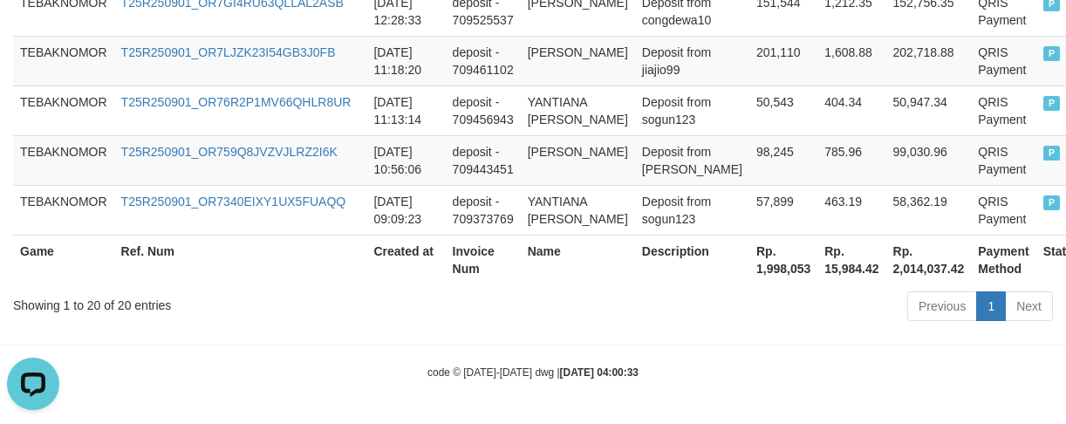
drag, startPoint x: 455, startPoint y: 287, endPoint x: 433, endPoint y: 271, distance: 27.6
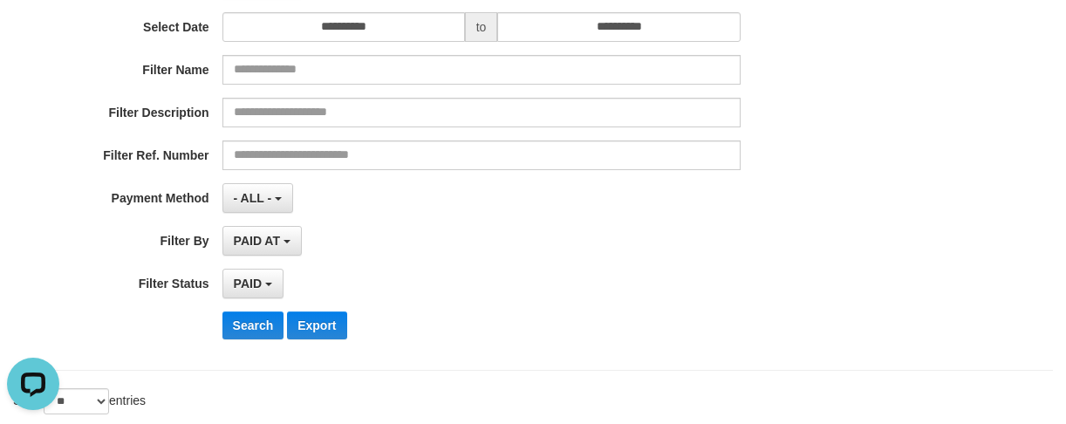
scroll to position [10, 0]
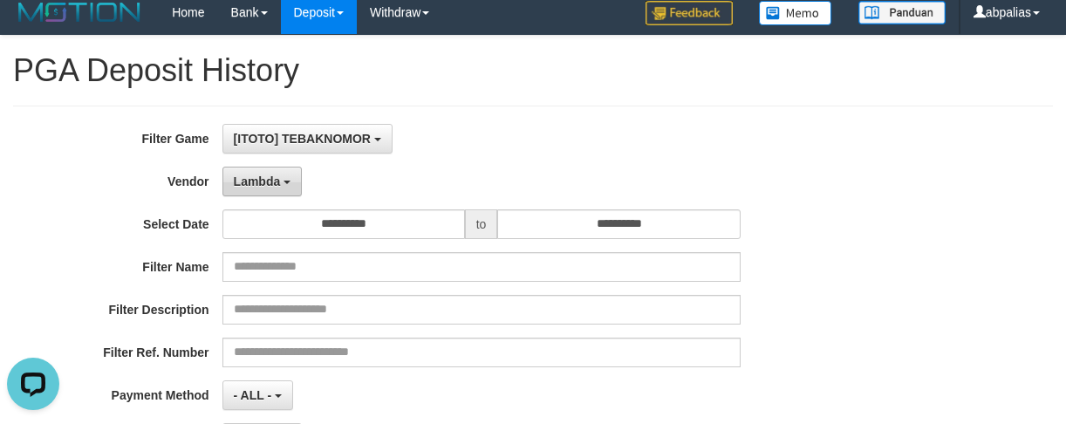
click at [248, 187] on span "Lambda" at bounding box center [257, 181] width 47 height 14
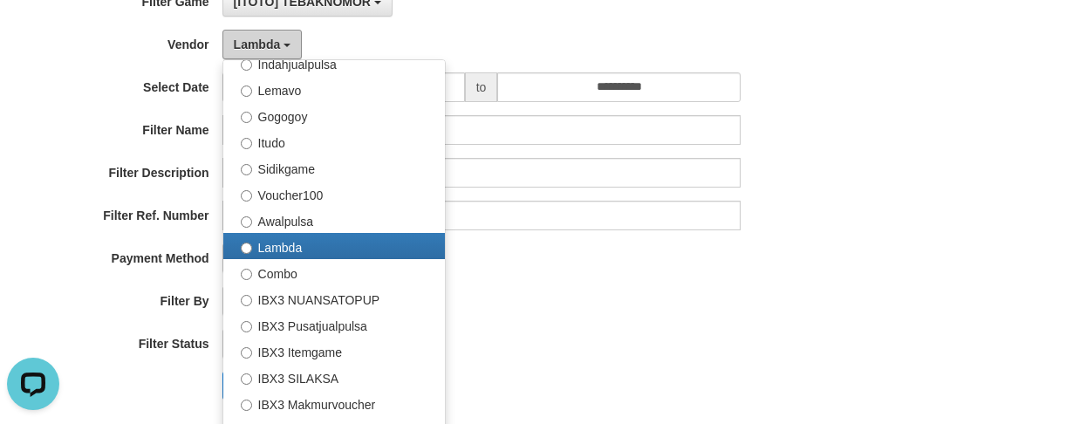
scroll to position [358, 0]
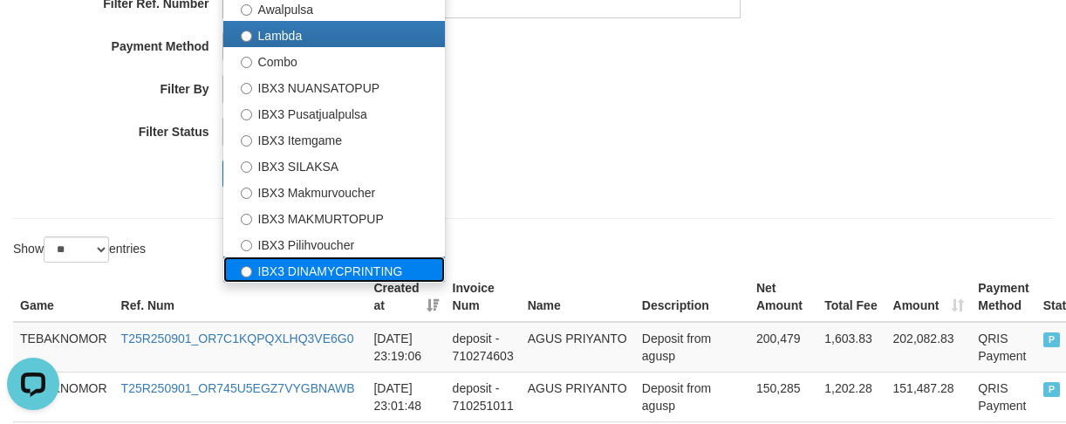
click at [302, 276] on label "IBX3 DINAMYCPRINTING" at bounding box center [334, 269] width 222 height 26
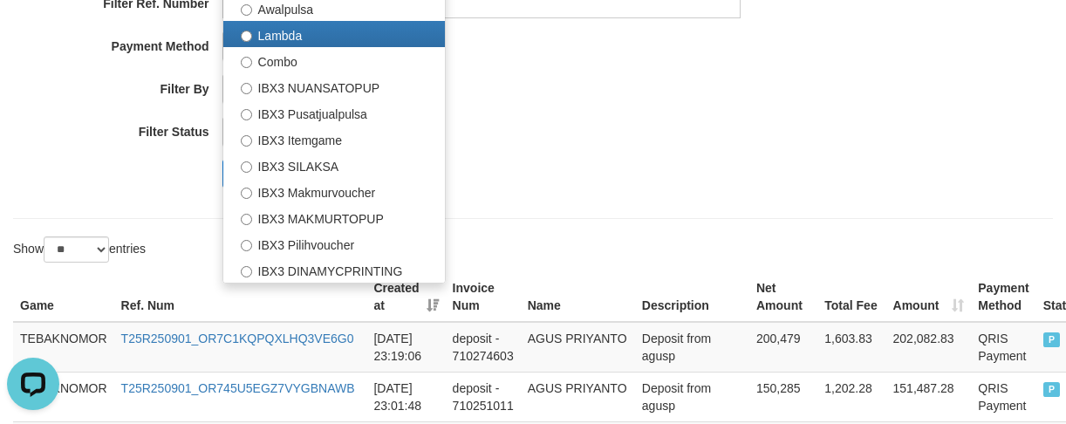
select select "**********"
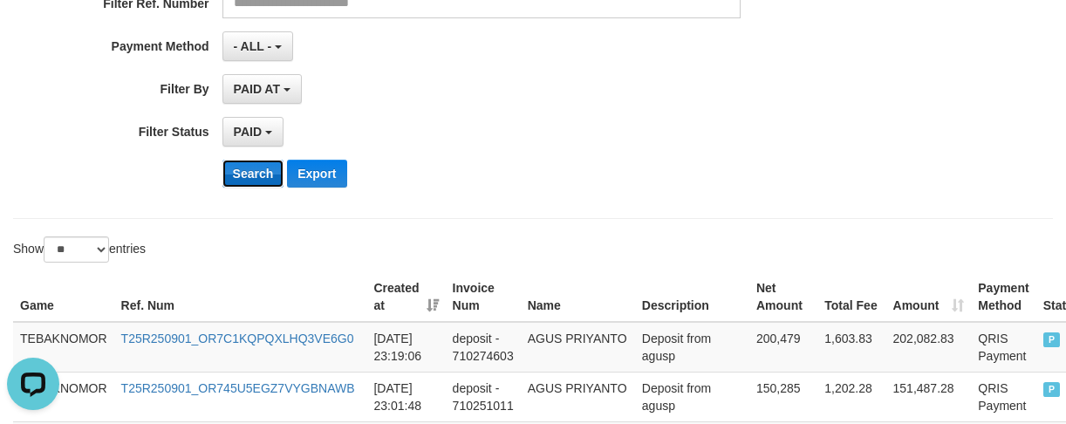
click at [238, 179] on button "Search" at bounding box center [253, 174] width 62 height 28
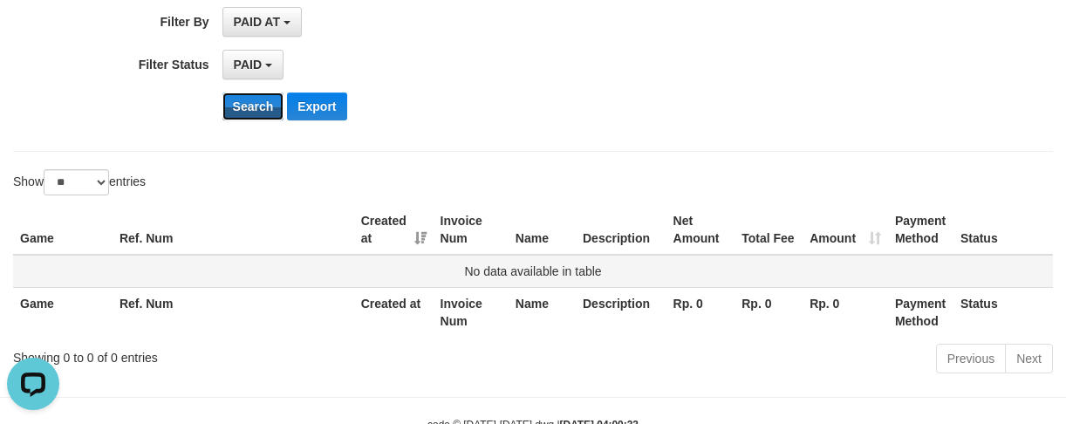
scroll to position [478, 0]
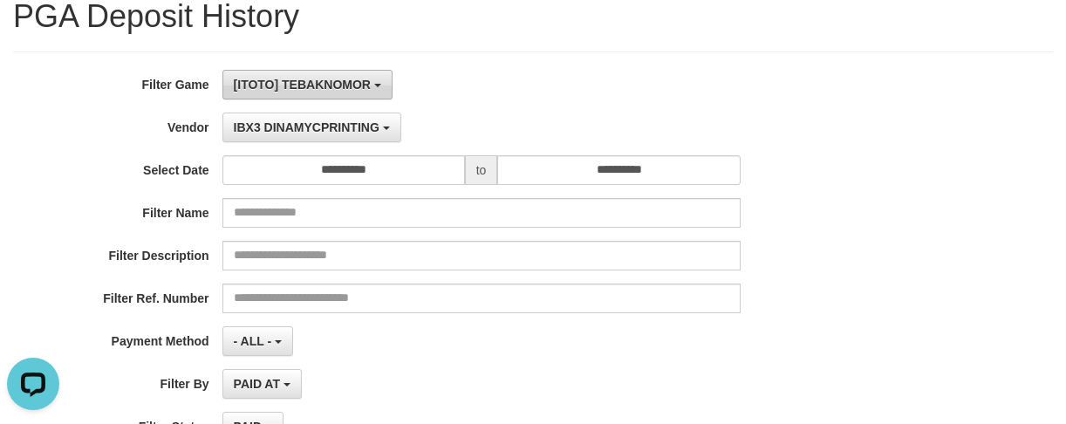
scroll to position [0, 0]
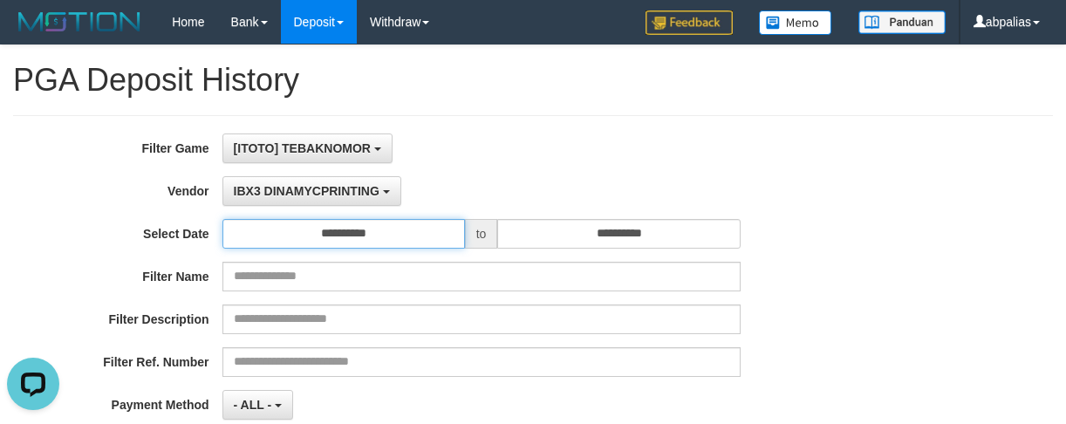
click at [287, 239] on input "**********" at bounding box center [343, 234] width 242 height 30
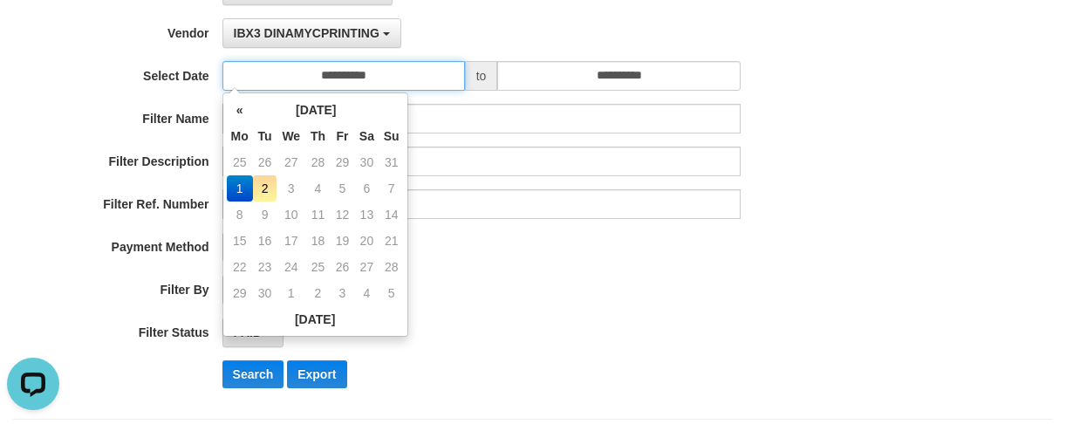
scroll to position [174, 0]
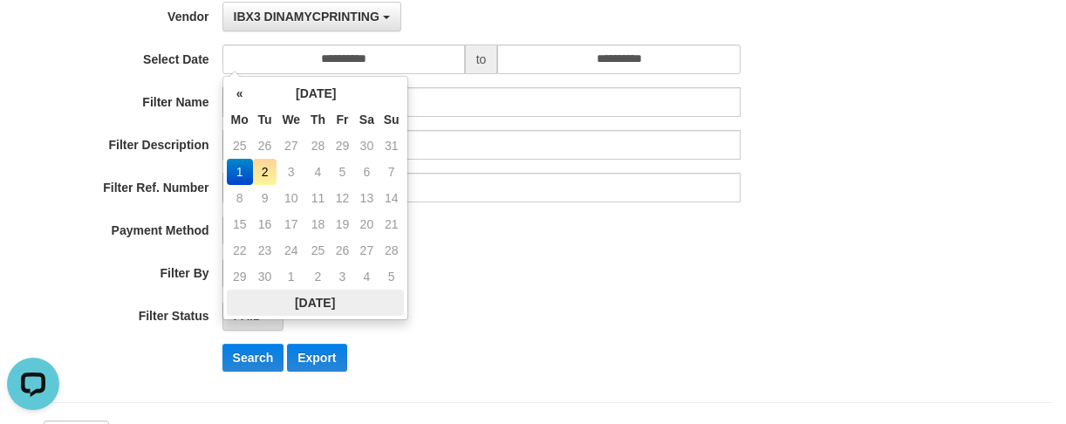
click at [291, 300] on th "[DATE]" at bounding box center [315, 303] width 177 height 26
type input "**********"
drag, startPoint x: 711, startPoint y: 304, endPoint x: 549, endPoint y: 222, distance: 182.2
click at [708, 304] on div "PAID SELECT ALL - ALL - SELECT STATUS PENDING/UNPAID PAID CANCELED EXPIRED" at bounding box center [481, 316] width 518 height 30
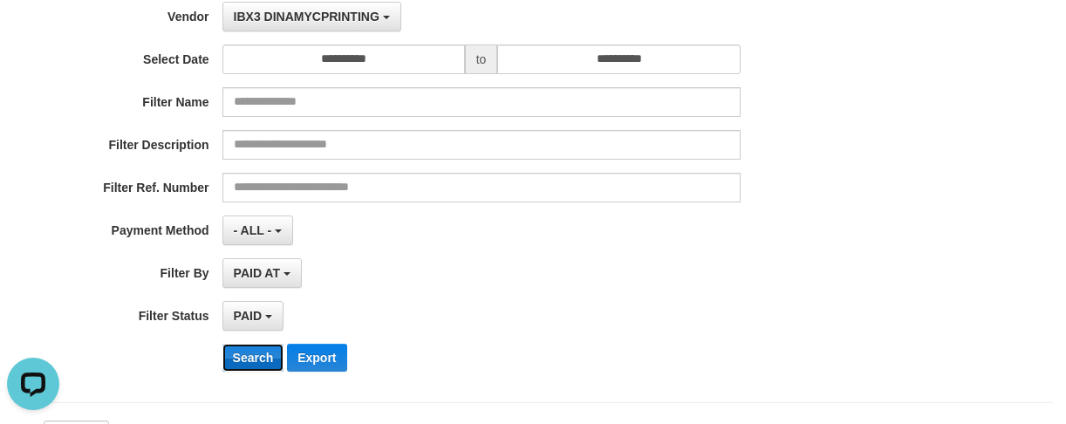
click at [235, 347] on button "Search" at bounding box center [253, 358] width 62 height 28
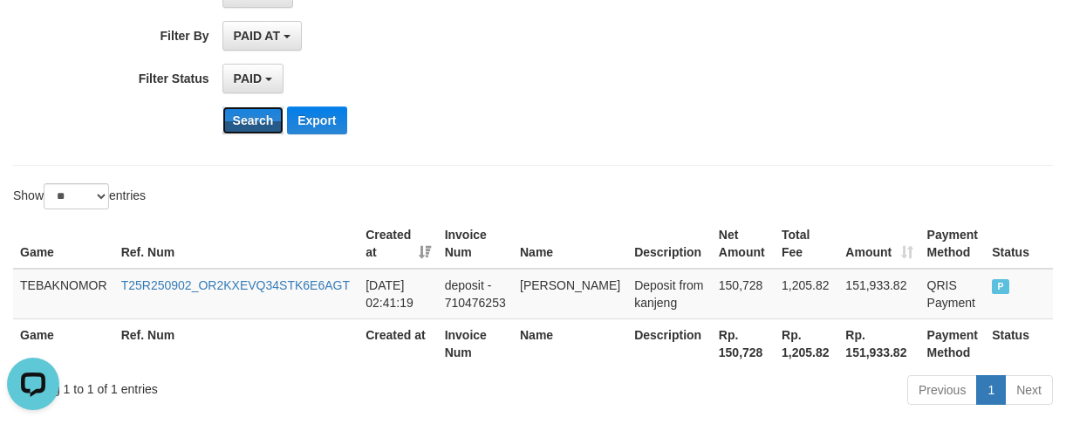
scroll to position [495, 0]
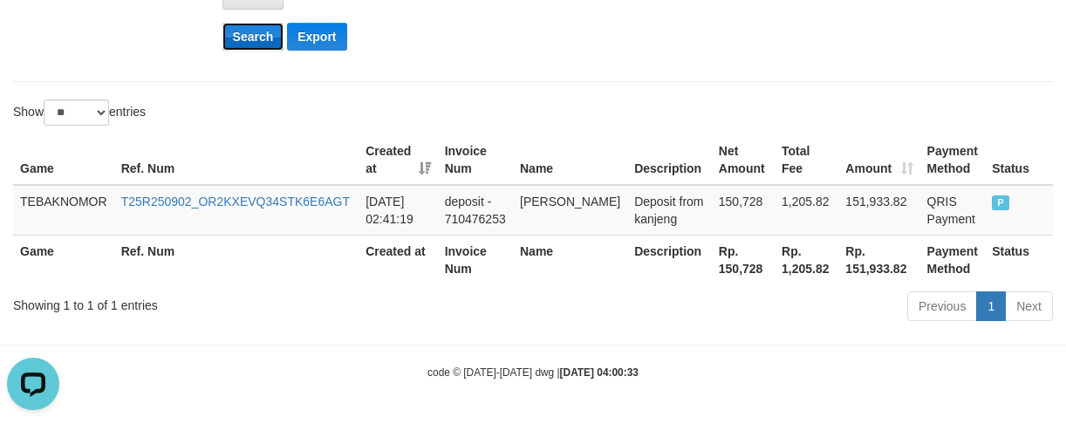
click at [242, 36] on button "Search" at bounding box center [253, 37] width 62 height 28
click at [716, 265] on th "Rp. 150,728" at bounding box center [743, 260] width 63 height 50
copy th "150,728"
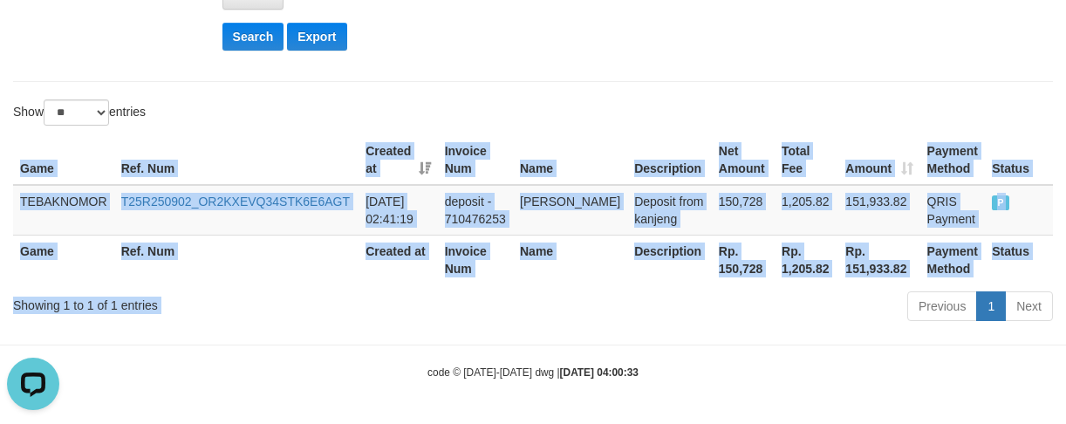
click at [520, 270] on div "Show ** ** ** *** entries Game Ref. Num Created at Invoice Num Name Description…" at bounding box center [533, 213] width 1040 height 228
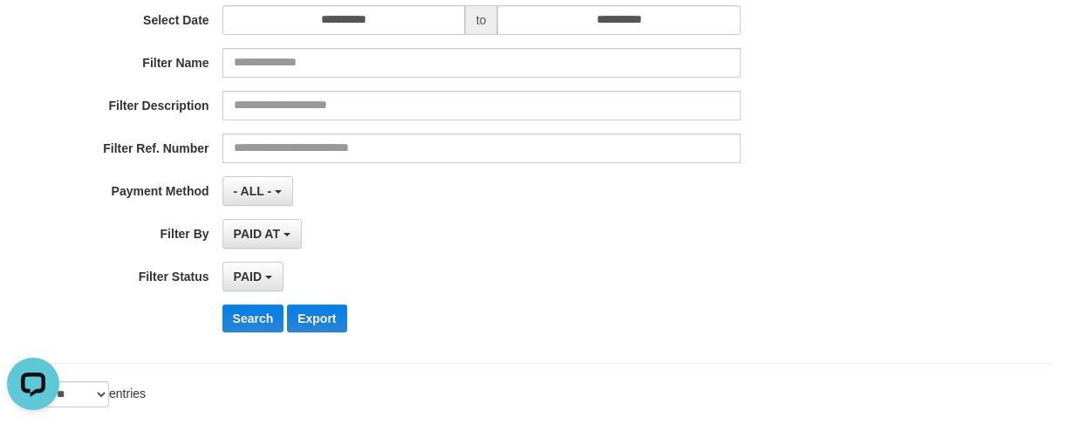
scroll to position [59, 0]
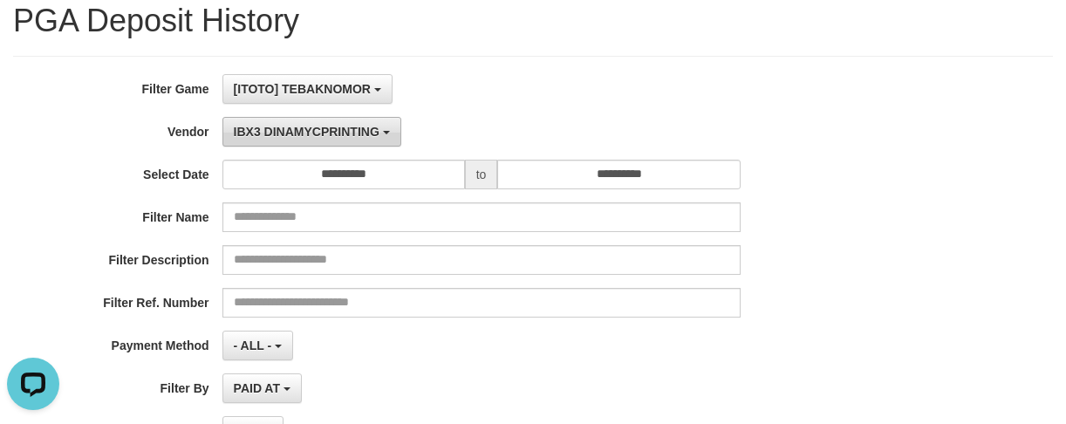
click at [267, 137] on span "IBX3 DINAMYCPRINTING" at bounding box center [307, 132] width 146 height 14
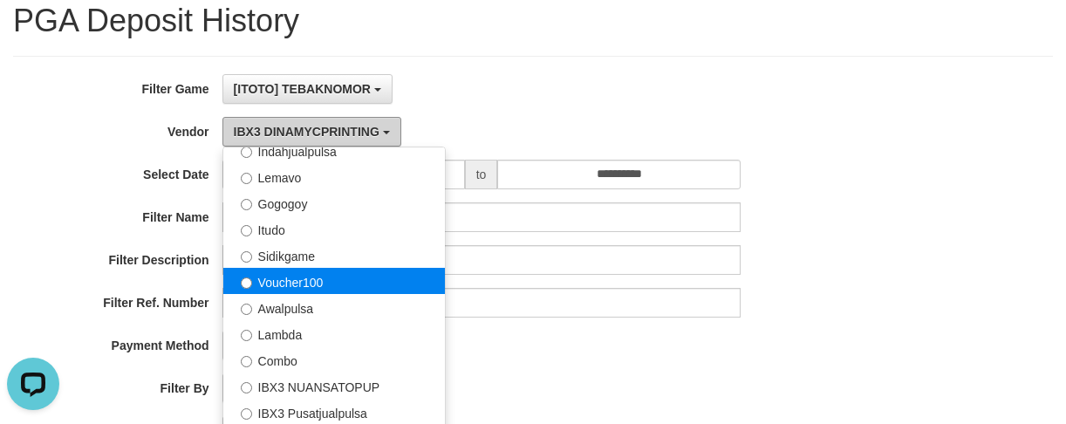
scroll to position [485, 0]
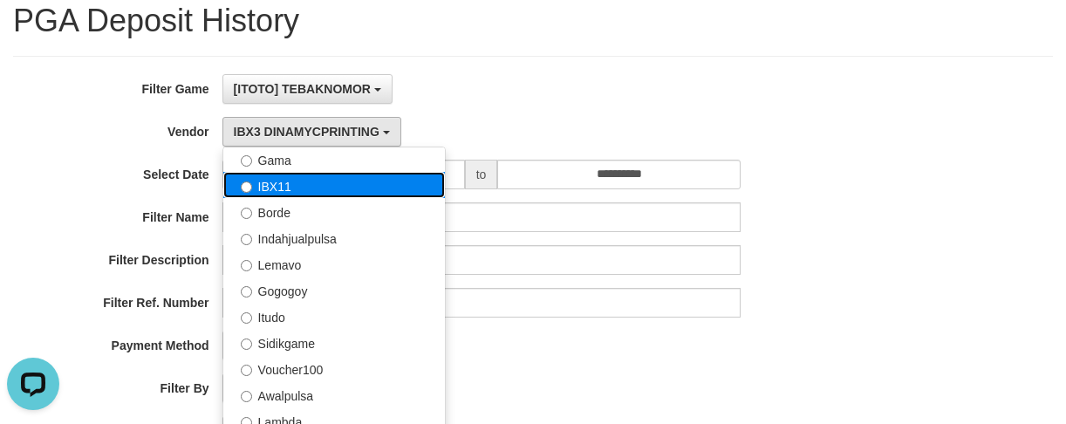
click at [273, 193] on label "IBX11" at bounding box center [334, 185] width 222 height 26
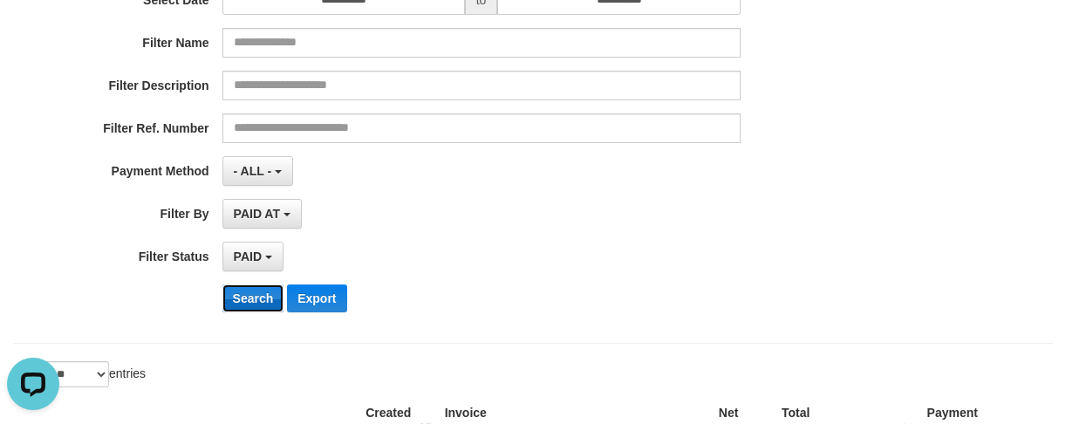
click at [263, 300] on button "Search" at bounding box center [253, 298] width 62 height 28
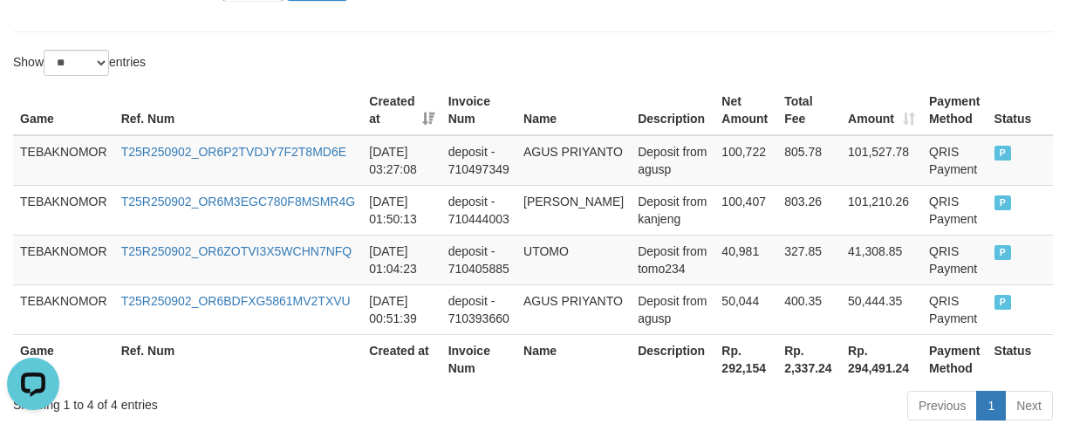
scroll to position [645, 0]
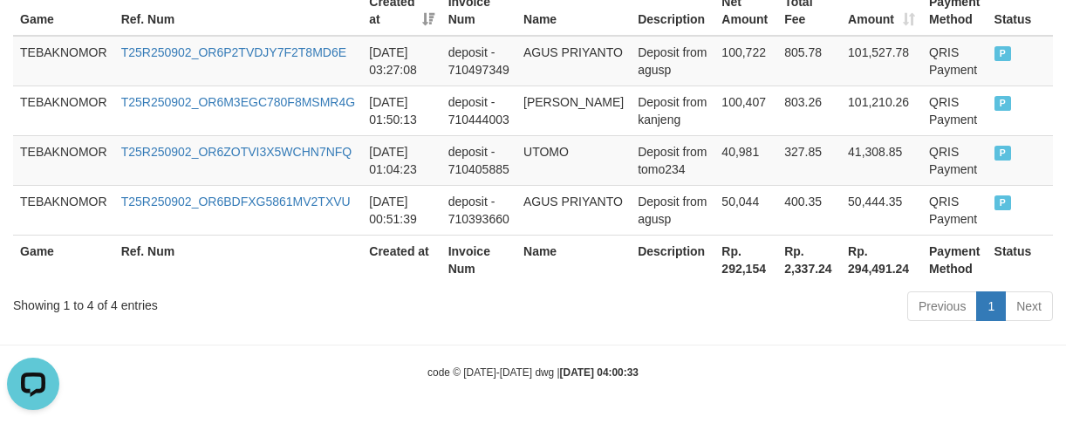
drag, startPoint x: 693, startPoint y: 261, endPoint x: 703, endPoint y: 264, distance: 11.0
click at [714, 263] on th "Rp. 292,154" at bounding box center [745, 260] width 63 height 50
click at [714, 264] on th "Rp. 292,154" at bounding box center [745, 260] width 63 height 50
click at [714, 266] on th "Rp. 292,154" at bounding box center [745, 260] width 63 height 50
click at [727, 269] on th "Rp. 292,154" at bounding box center [745, 260] width 63 height 50
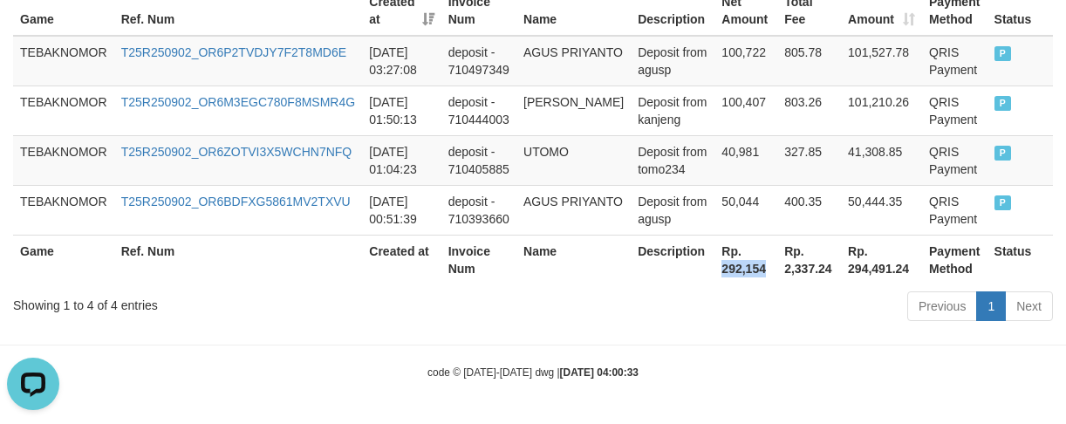
click at [727, 269] on th "Rp. 292,154" at bounding box center [745, 260] width 63 height 50
copy th "292,154"
click at [471, 284] on div "Game Ref. Num Created at Invoice Num Name Description Net Amount Total Fee Amou…" at bounding box center [533, 135] width 1066 height 309
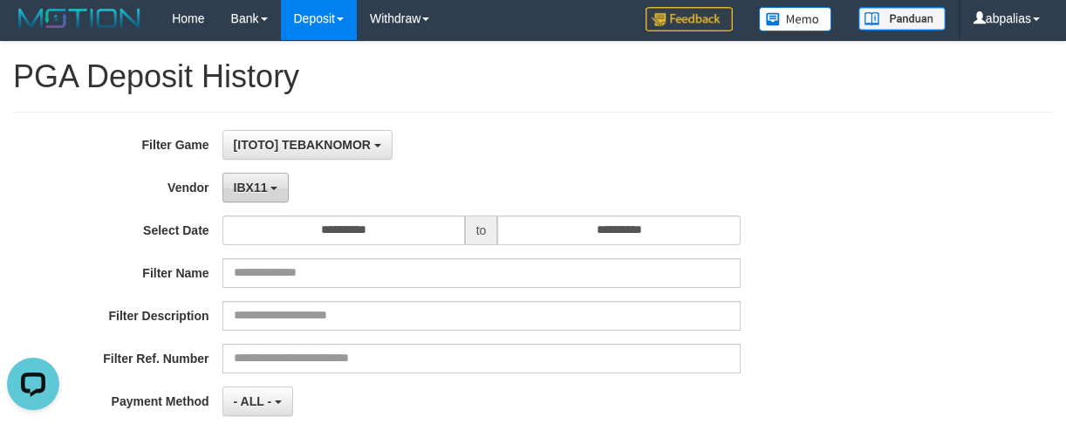
scroll to position [0, 0]
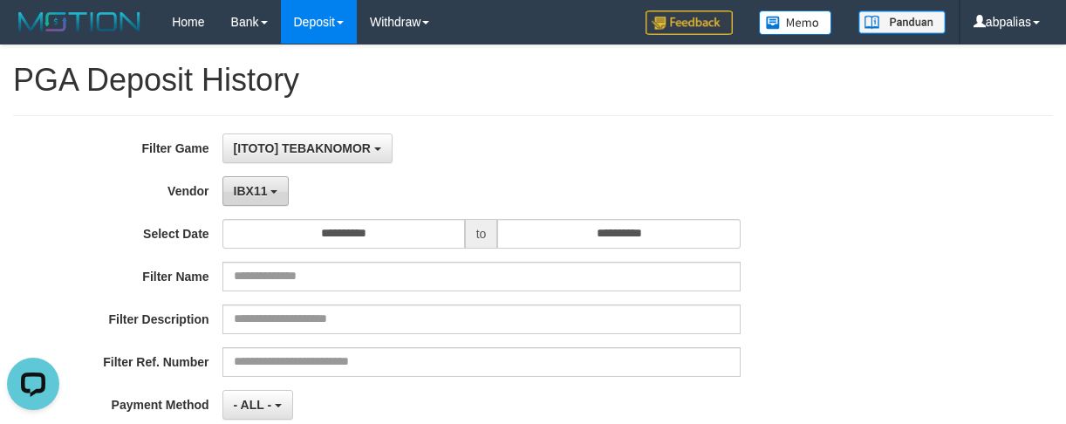
click at [228, 180] on button "IBX11" at bounding box center [255, 191] width 67 height 30
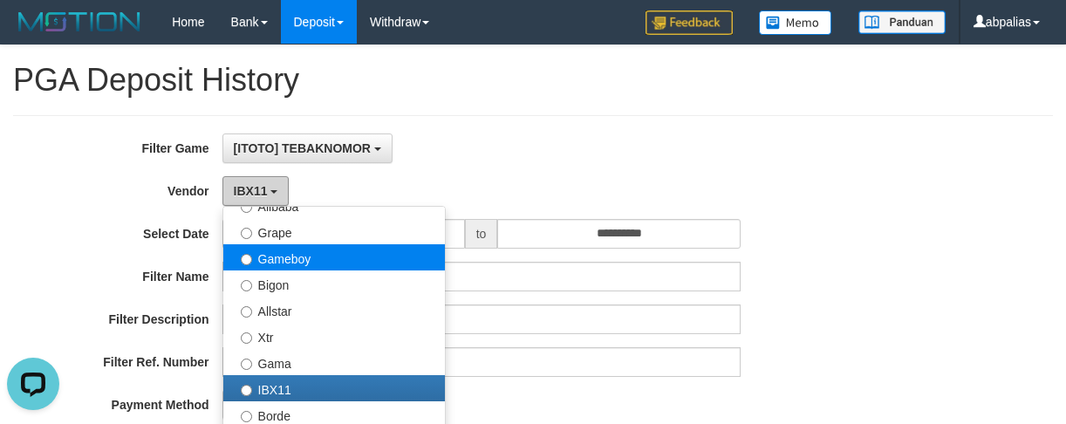
scroll to position [311, 0]
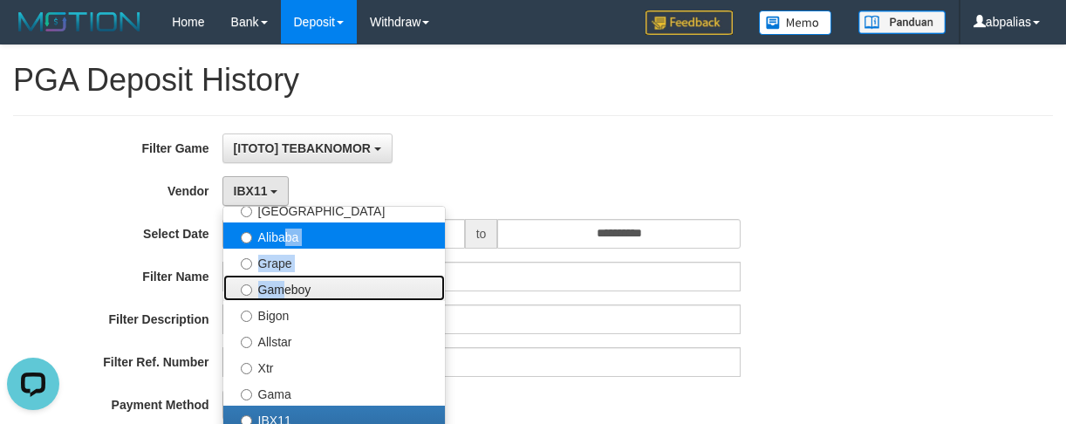
drag, startPoint x: 278, startPoint y: 291, endPoint x: 281, endPoint y: 234, distance: 57.6
click at [281, 234] on ul "- Default Vendor - [PERSON_NAME] Atlas WD LB Java Purple Green Gigantic Aladin …" at bounding box center [333, 424] width 223 height 436
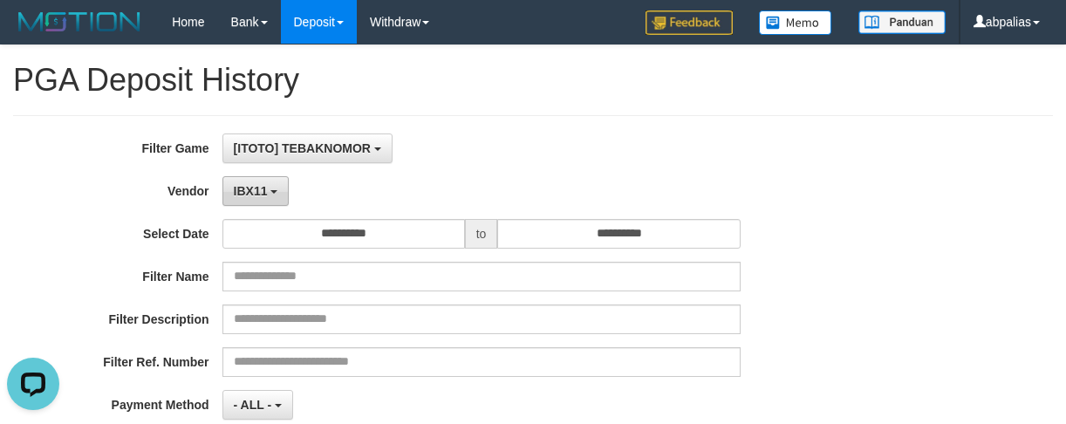
click at [245, 195] on span "IBX11" at bounding box center [251, 191] width 34 height 14
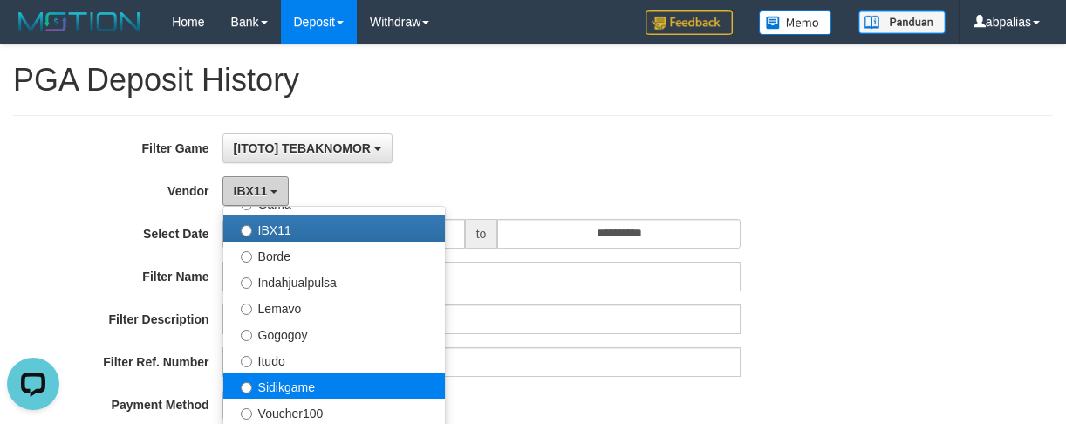
scroll to position [572, 0]
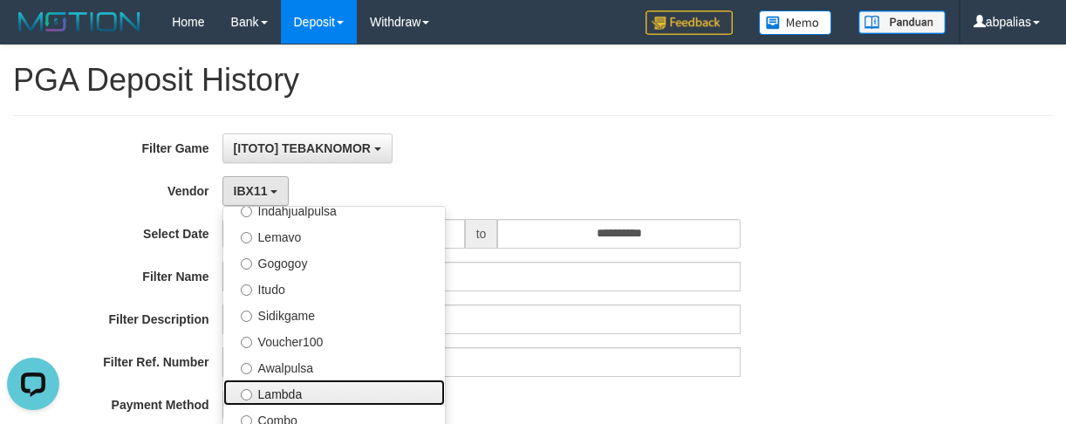
click at [310, 383] on label "Lambda" at bounding box center [334, 392] width 222 height 26
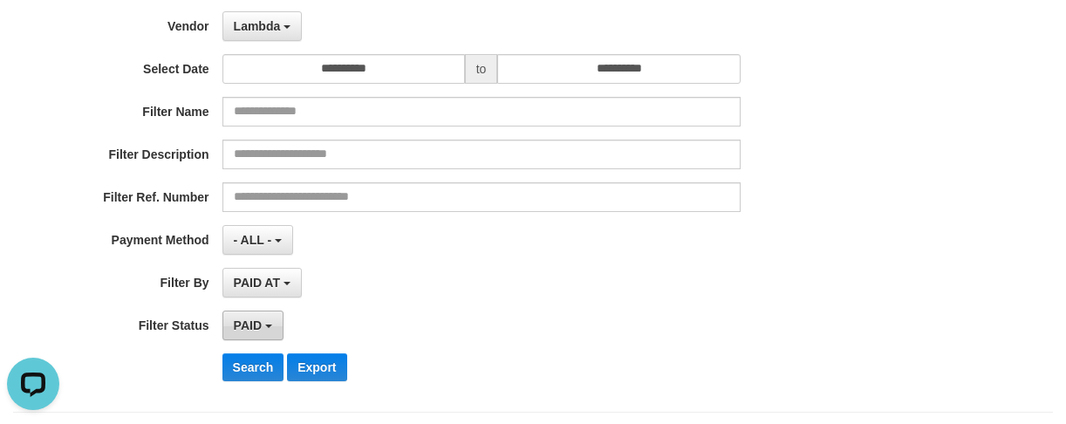
scroll to position [262, 0]
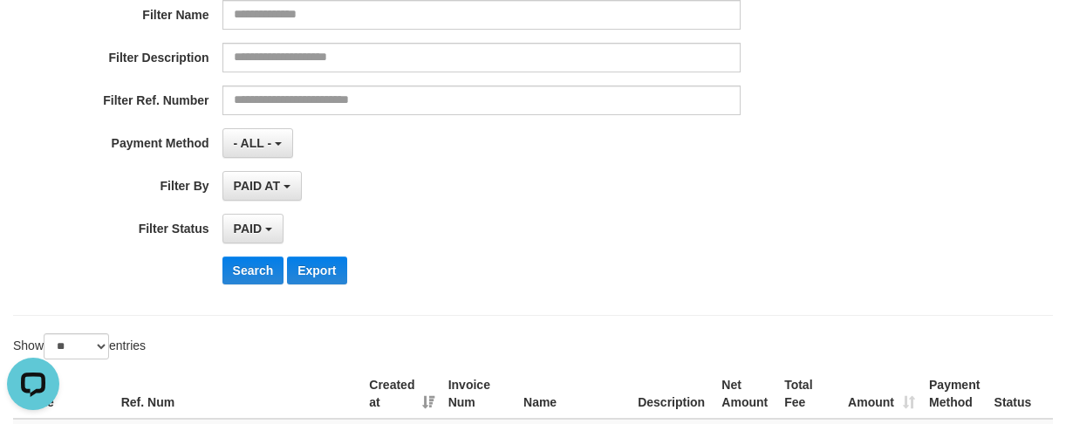
click at [240, 286] on div "**********" at bounding box center [444, 85] width 888 height 426
click at [260, 281] on button "Search" at bounding box center [253, 270] width 62 height 28
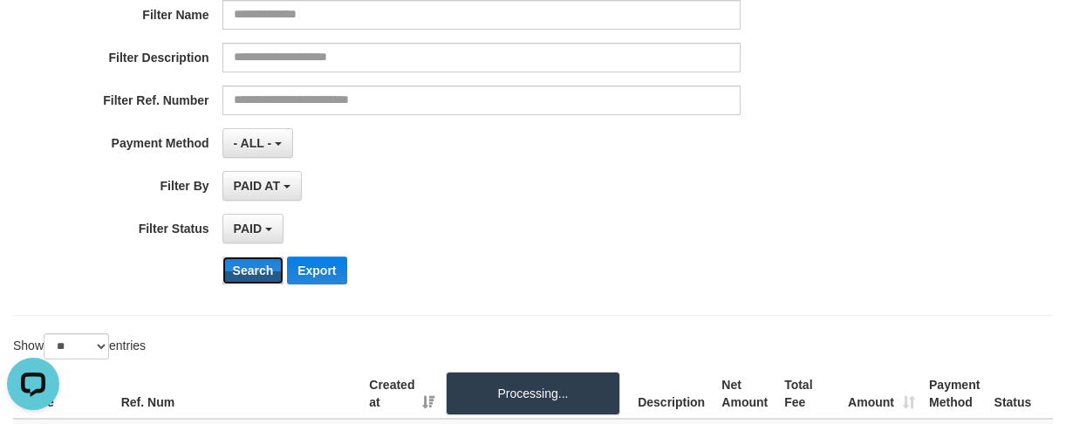
scroll to position [545, 0]
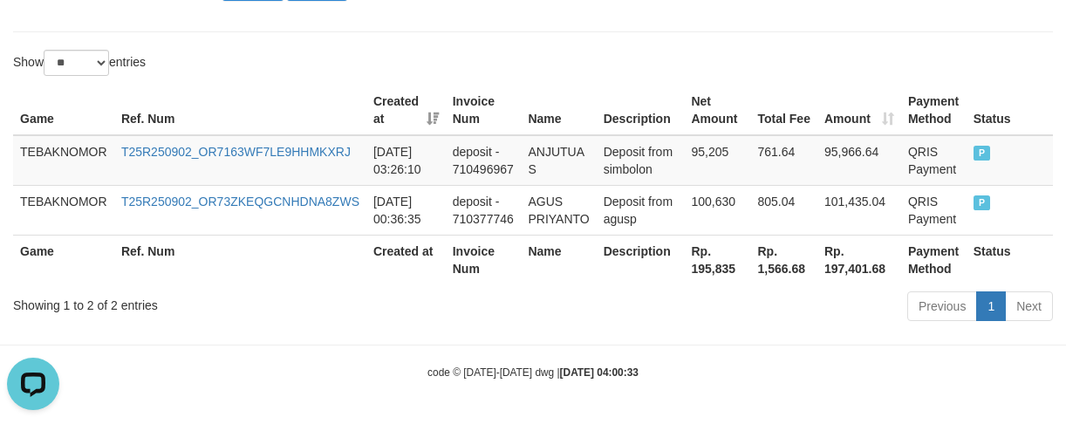
click at [700, 272] on th "Rp. 195,835" at bounding box center [717, 260] width 66 height 50
copy th "195,835"
click at [403, 262] on th "Created at" at bounding box center [405, 260] width 79 height 50
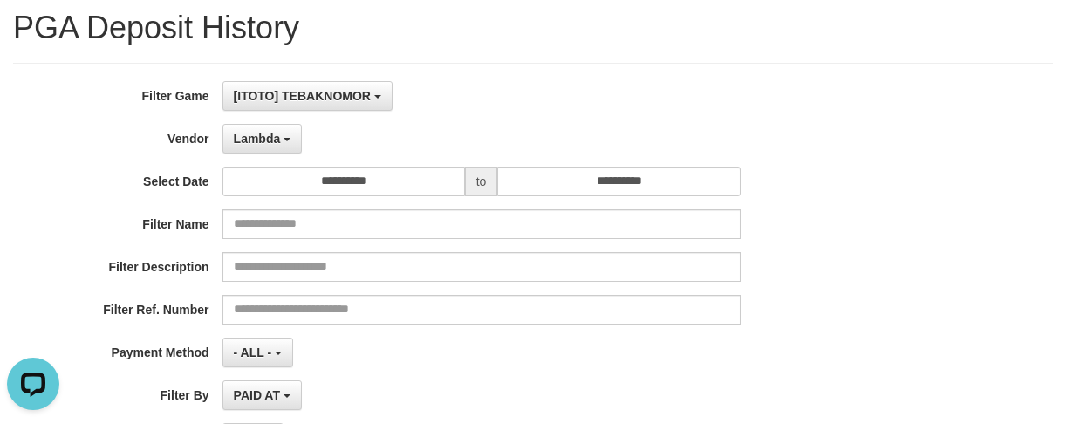
scroll to position [22, 0]
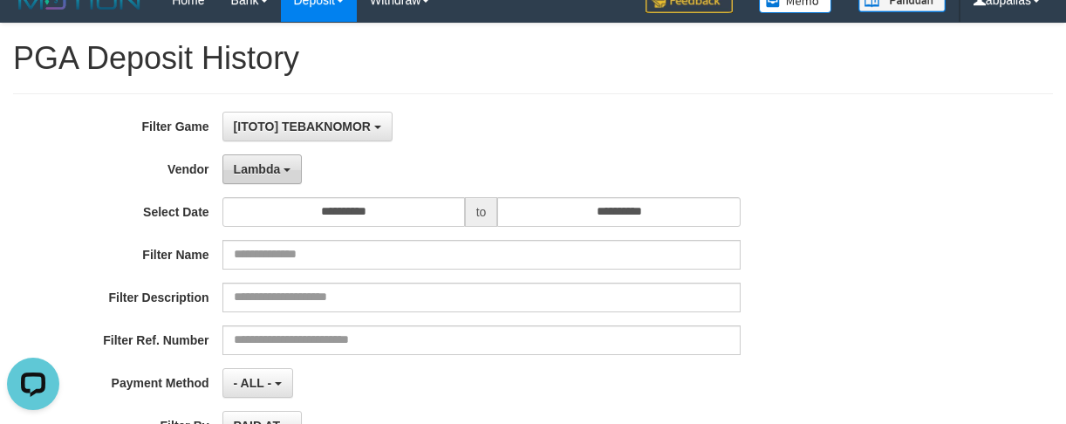
click at [286, 179] on button "Lambda" at bounding box center [262, 169] width 80 height 30
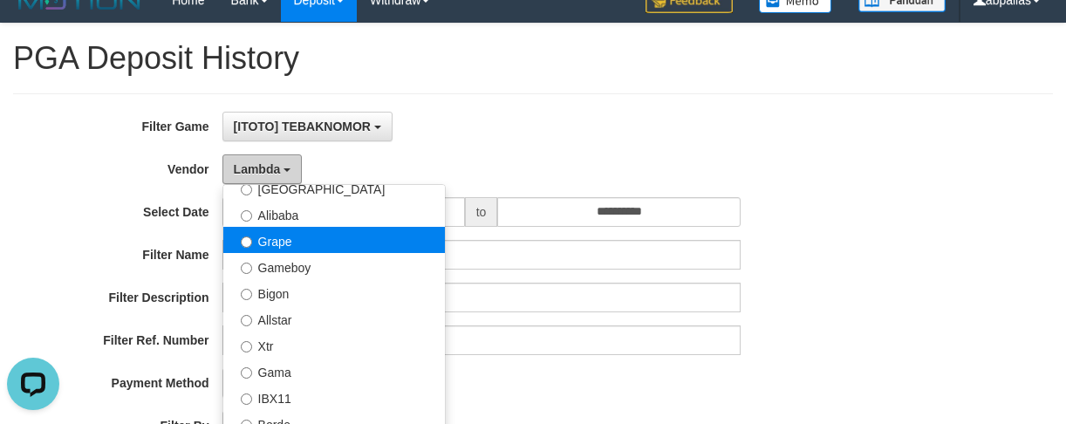
scroll to position [223, 0]
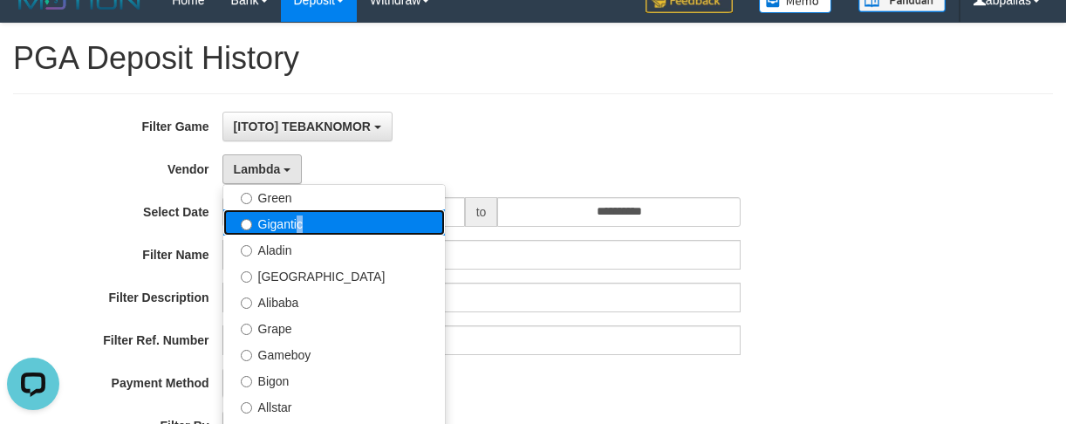
click at [294, 232] on label "Gigantic" at bounding box center [334, 222] width 222 height 26
click at [295, 225] on label "Gigantic" at bounding box center [334, 222] width 222 height 26
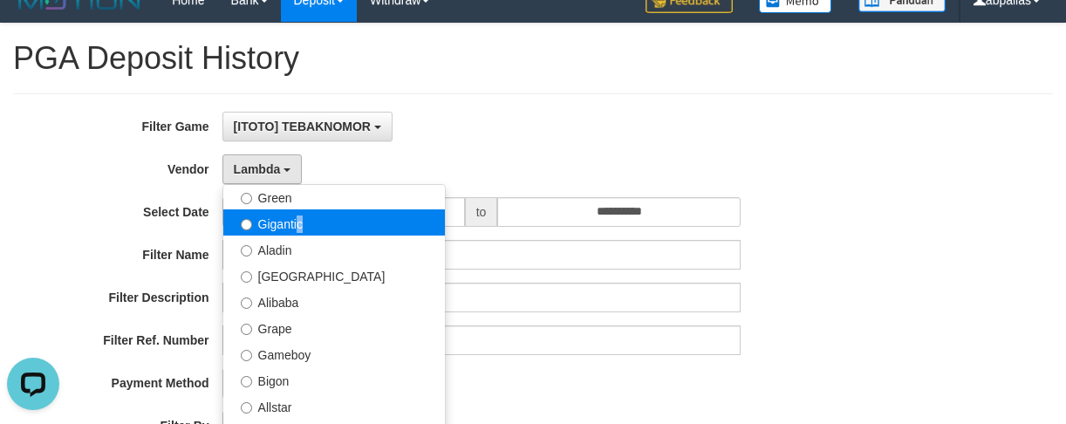
select select "**********"
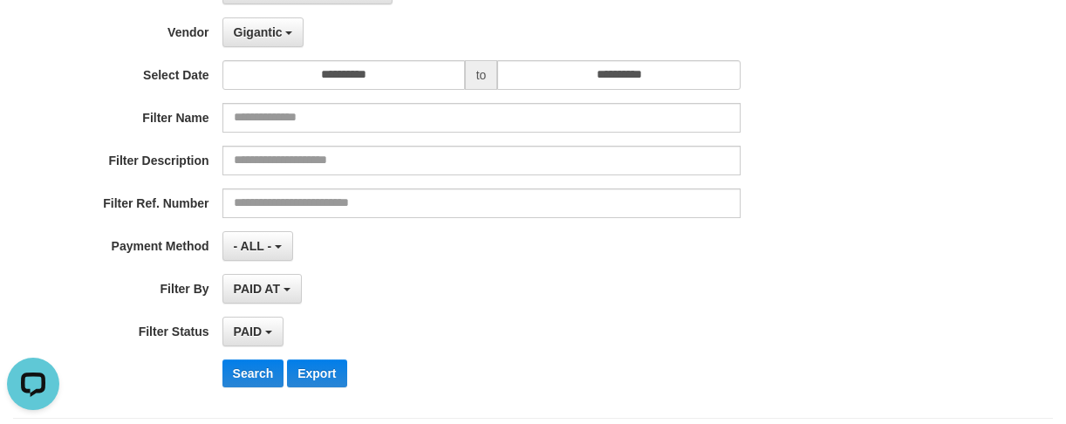
scroll to position [371, 0]
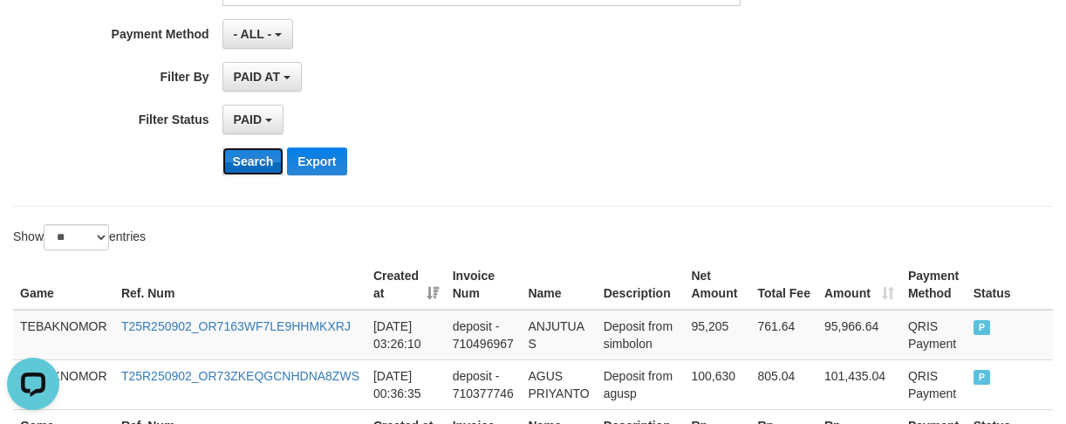
click at [248, 170] on button "Search" at bounding box center [253, 161] width 62 height 28
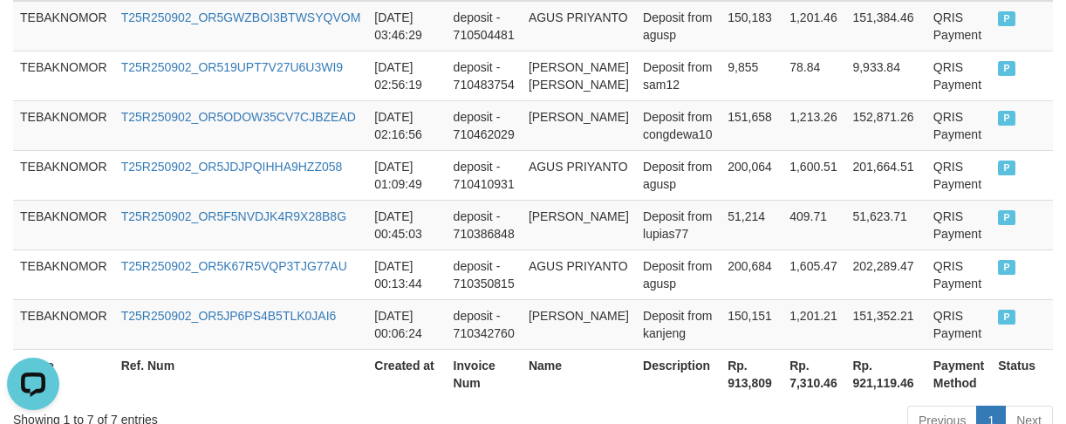
scroll to position [811, 0]
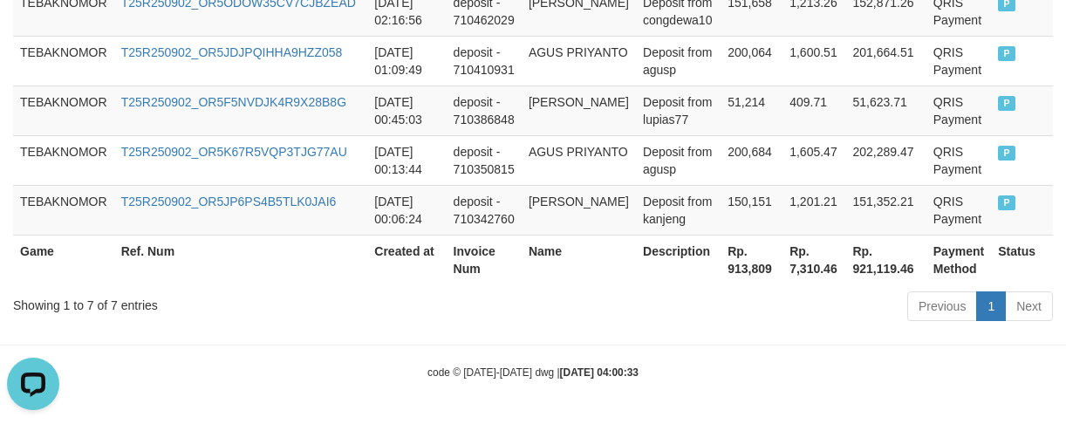
click at [727, 276] on th "Rp. 913,809" at bounding box center [751, 260] width 62 height 50
copy th "913,809"
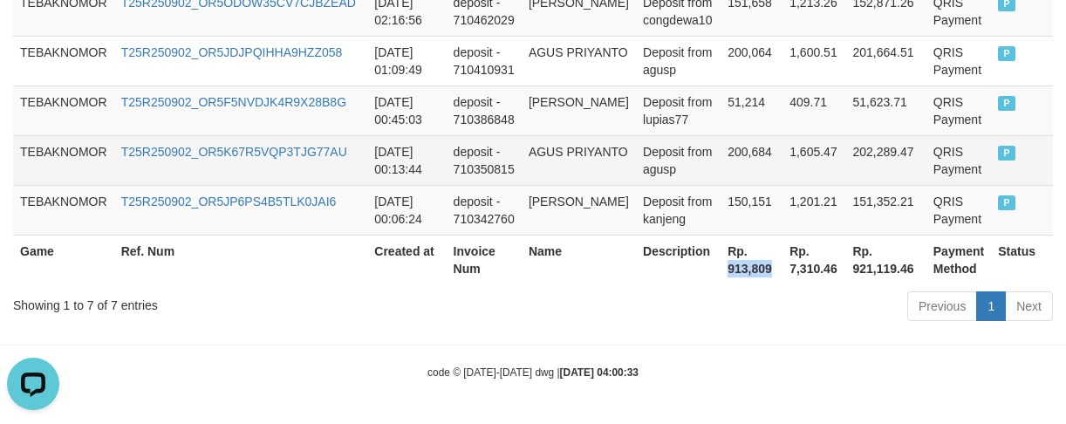
click at [798, 182] on td "1,605.47" at bounding box center [813, 160] width 63 height 50
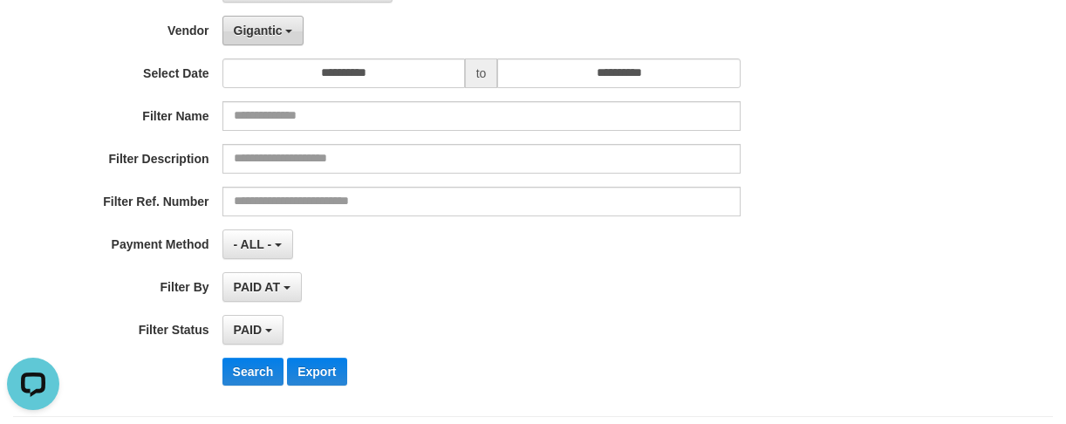
scroll to position [26, 0]
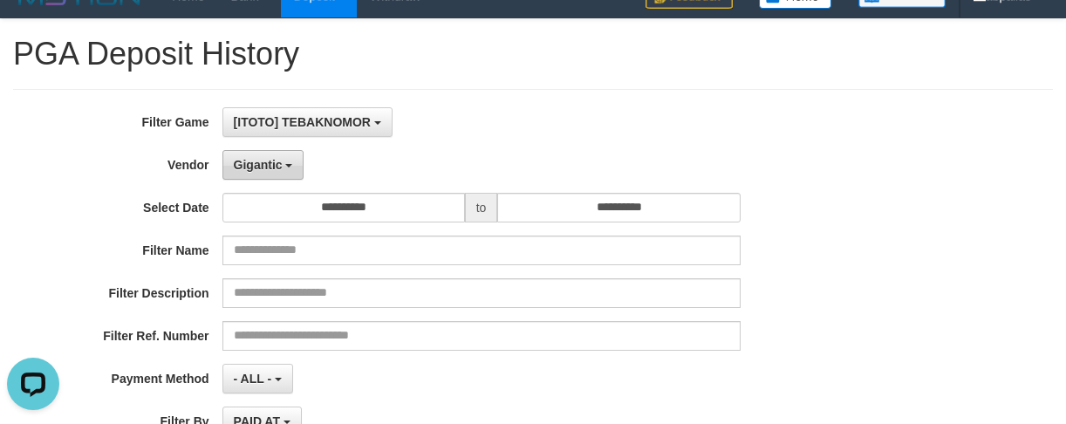
click at [289, 170] on button "Gigantic" at bounding box center [263, 165] width 82 height 30
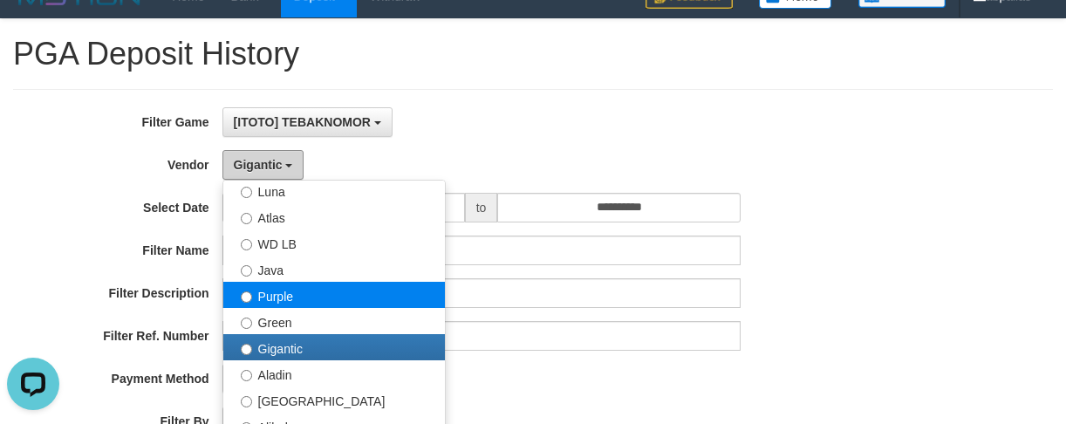
scroll to position [0, 0]
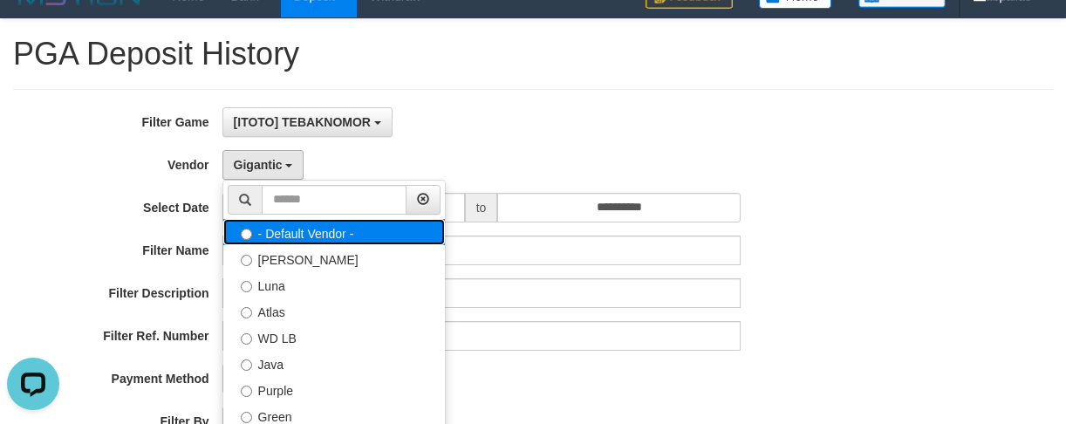
click at [304, 236] on label "- Default Vendor -" at bounding box center [334, 232] width 222 height 26
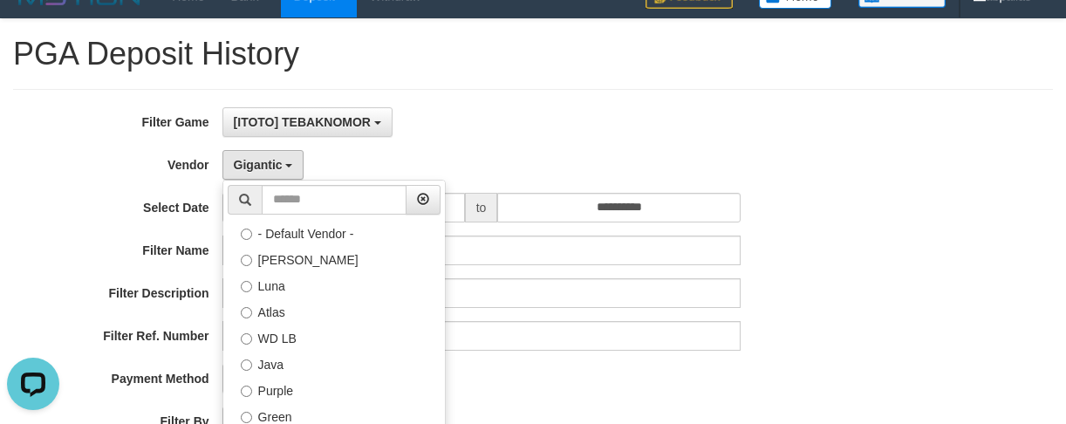
select select
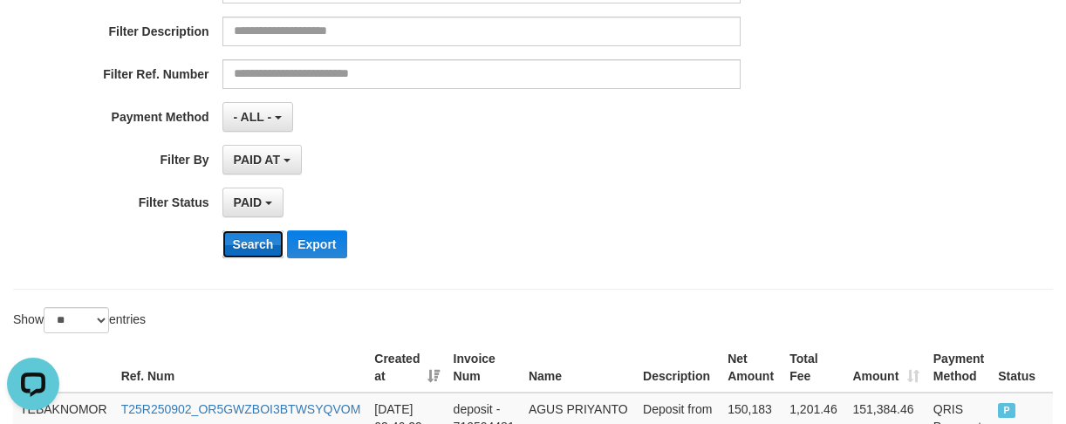
click at [230, 252] on button "Search" at bounding box center [253, 244] width 62 height 28
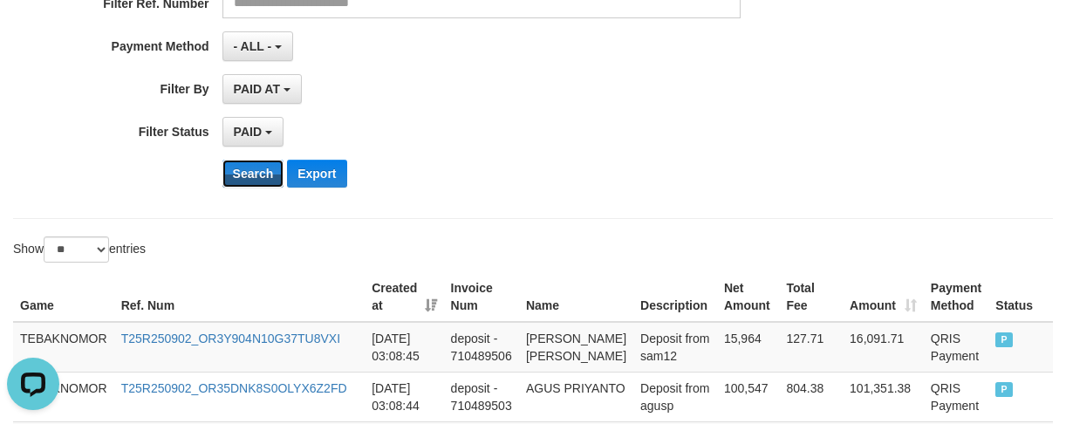
scroll to position [779, 0]
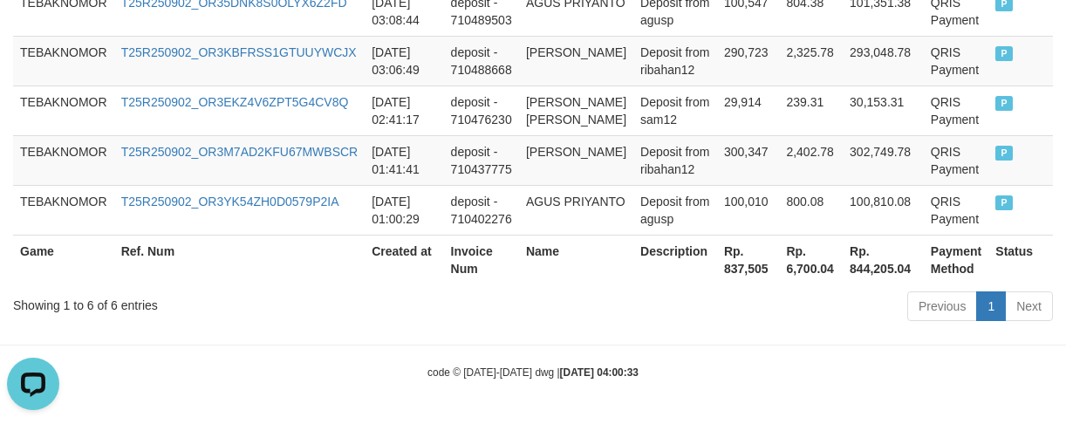
click at [717, 261] on th "Rp. 837,505" at bounding box center [748, 260] width 62 height 50
copy th "837,505"
click at [717, 170] on td "300,347" at bounding box center [748, 160] width 62 height 50
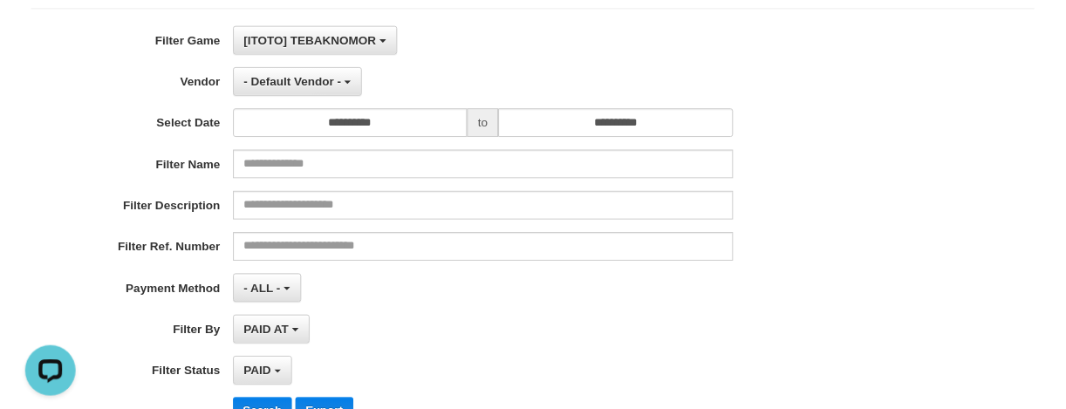
scroll to position [174, 0]
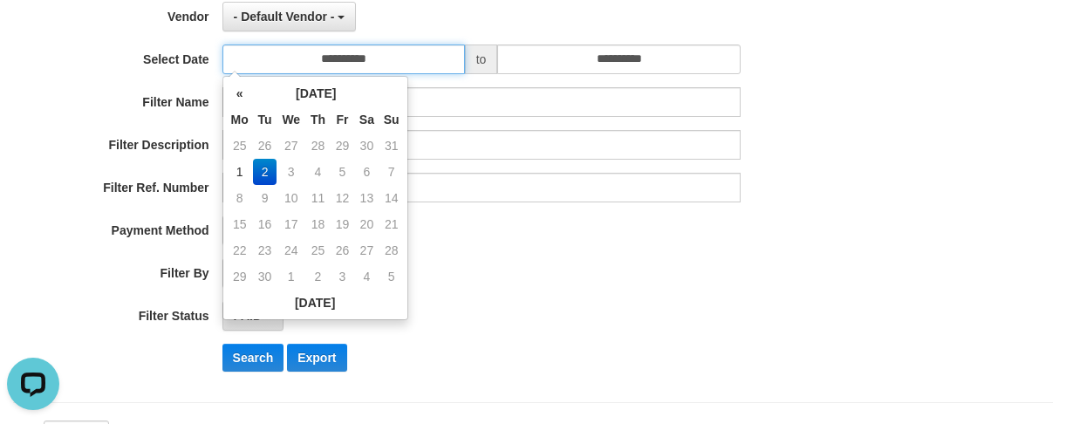
click at [307, 58] on input "**********" at bounding box center [343, 59] width 242 height 30
click at [238, 153] on td "25" at bounding box center [240, 146] width 26 height 26
type input "**********"
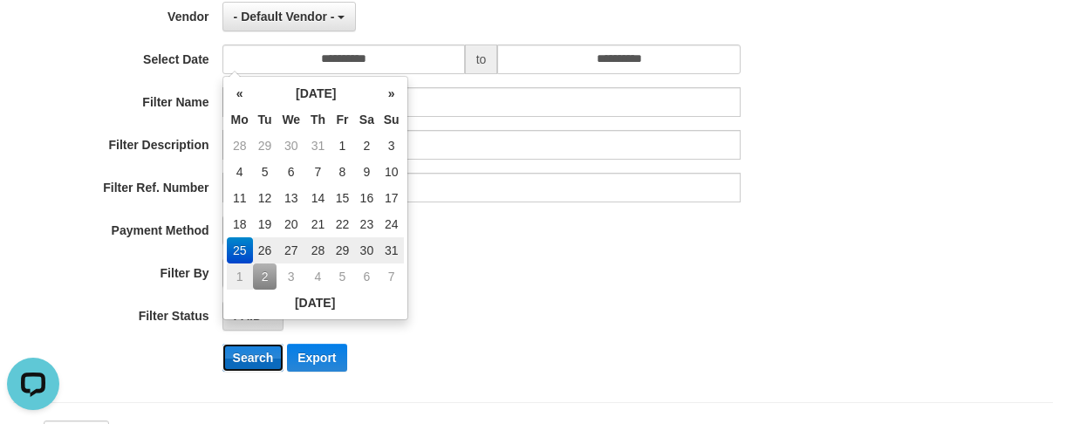
click at [239, 346] on button "Search" at bounding box center [253, 358] width 62 height 28
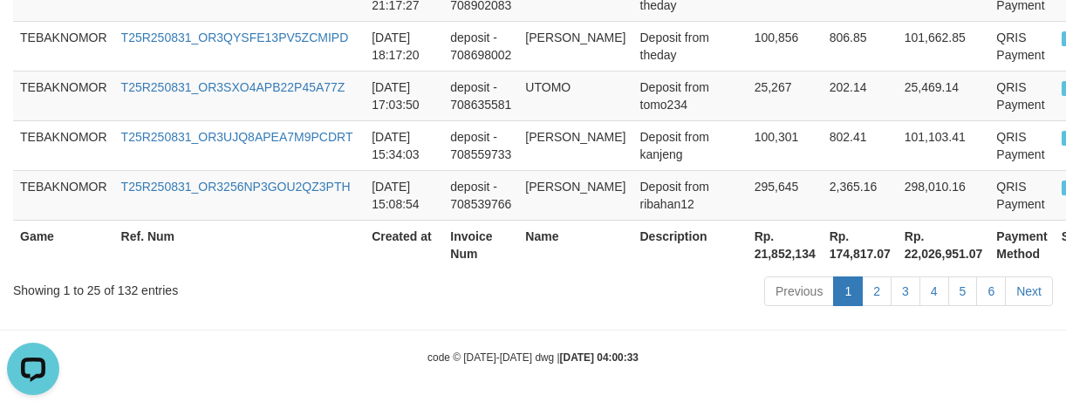
scroll to position [1808, 0]
click at [748, 249] on th "Rp. 21,852,134" at bounding box center [785, 245] width 75 height 50
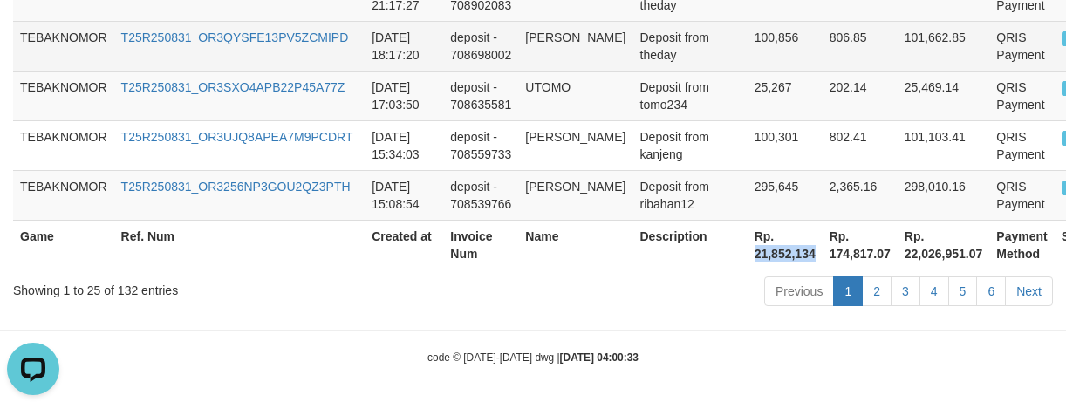
copy th "21,852,134"
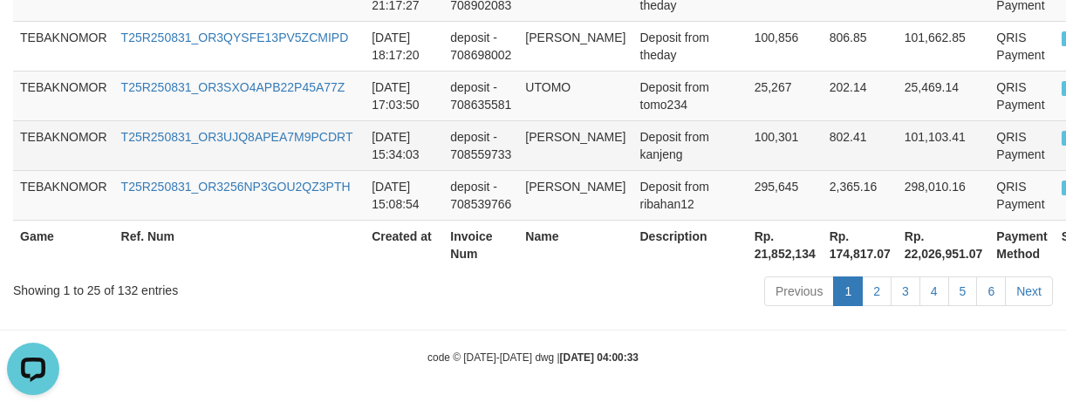
click at [461, 144] on td "deposit - 708559733" at bounding box center [480, 145] width 75 height 50
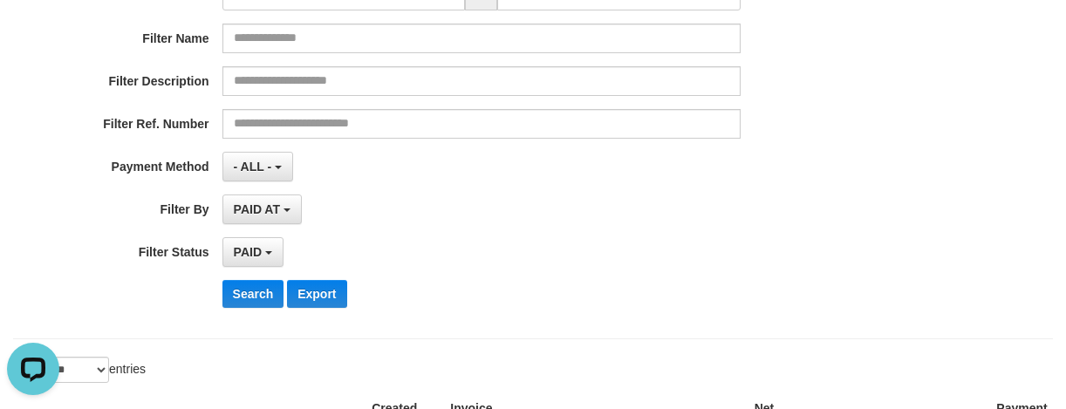
scroll to position [151, 0]
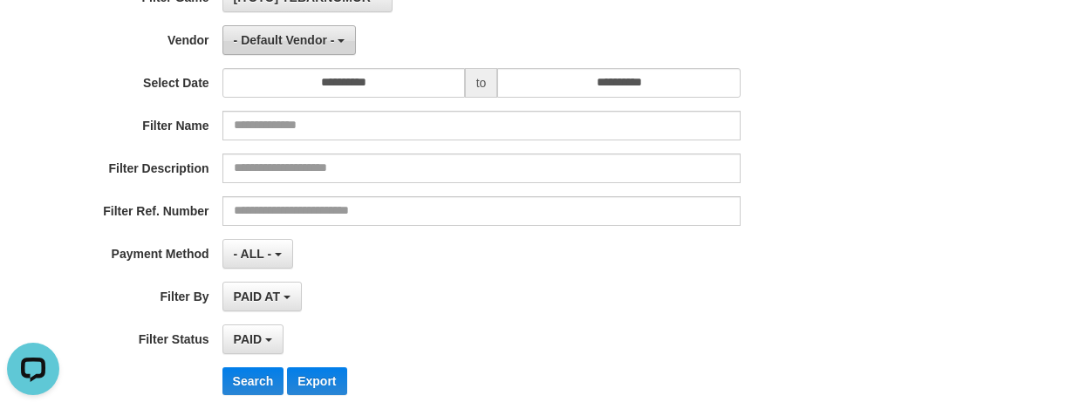
click at [265, 47] on button "- Default Vendor -" at bounding box center [289, 40] width 134 height 30
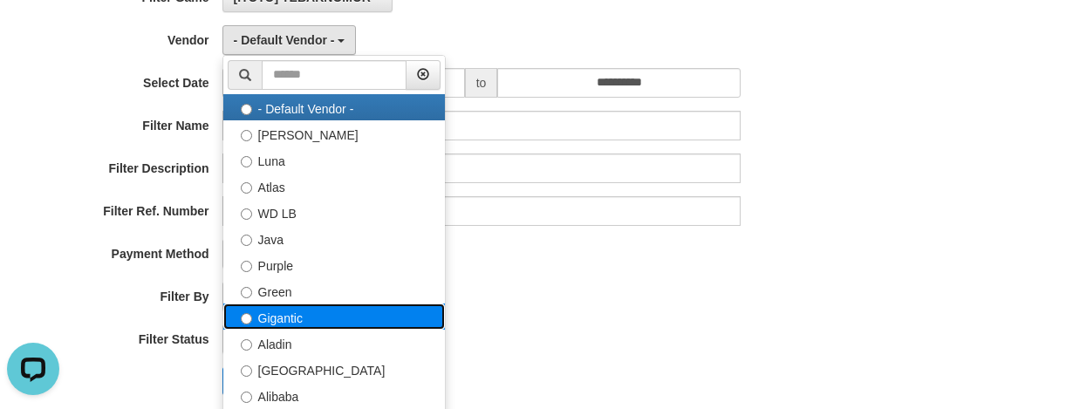
click at [283, 311] on label "Gigantic" at bounding box center [334, 317] width 222 height 26
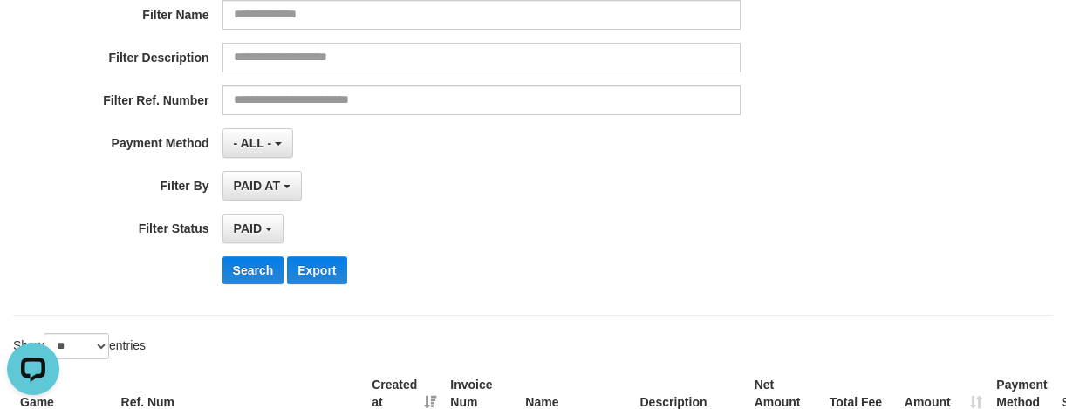
scroll to position [325, 0]
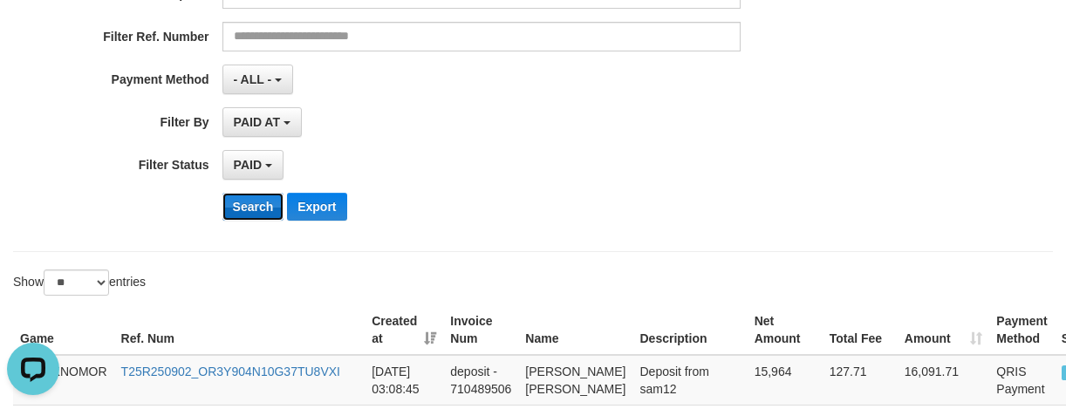
click at [233, 207] on button "Search" at bounding box center [253, 207] width 62 height 28
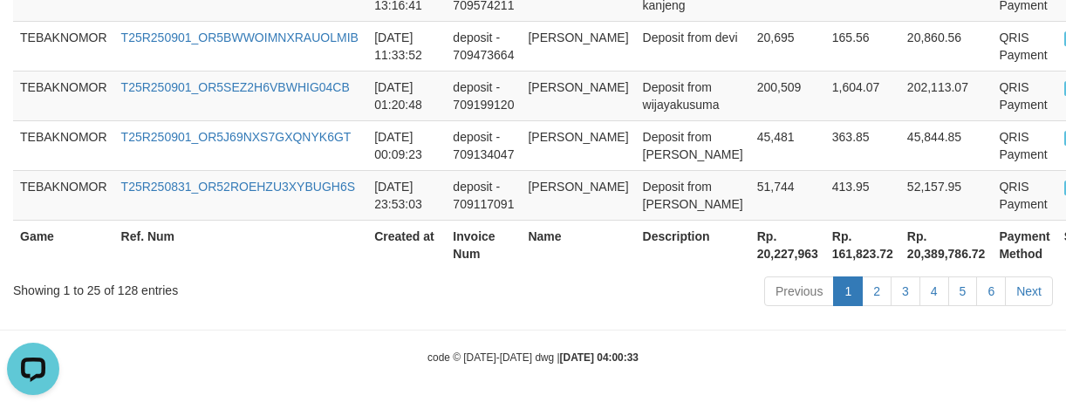
scroll to position [1773, 0]
click at [750, 259] on th "Rp. 20,227,963" at bounding box center [787, 245] width 75 height 50
click at [750, 255] on th "Rp. 20,227,963" at bounding box center [787, 245] width 75 height 50
click at [750, 254] on th "Rp. 20,227,963" at bounding box center [787, 245] width 75 height 50
click at [452, 87] on td "deposit - 709199120" at bounding box center [483, 96] width 75 height 50
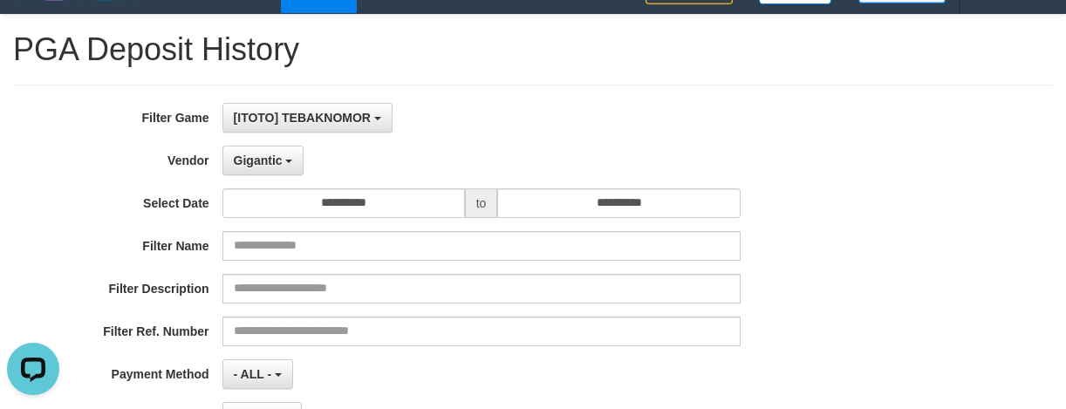
scroll to position [0, 0]
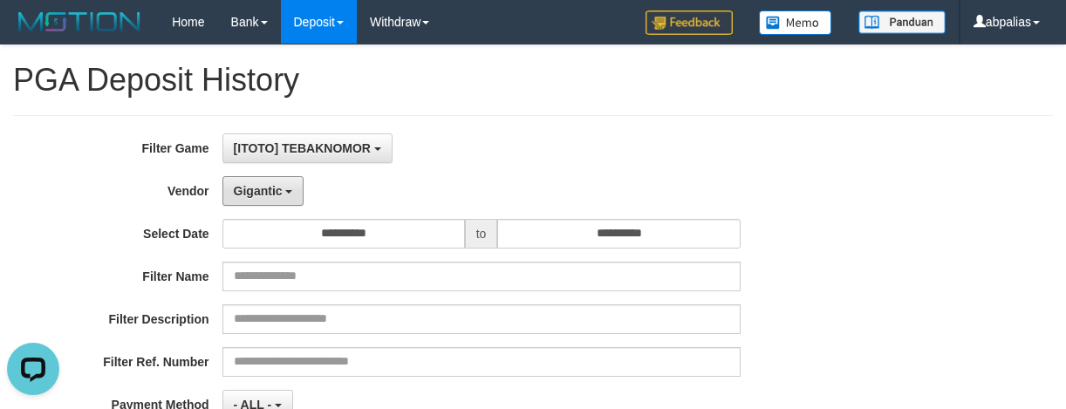
drag, startPoint x: 248, startPoint y: 183, endPoint x: 239, endPoint y: 215, distance: 32.6
click at [249, 184] on span "Gigantic" at bounding box center [258, 191] width 49 height 14
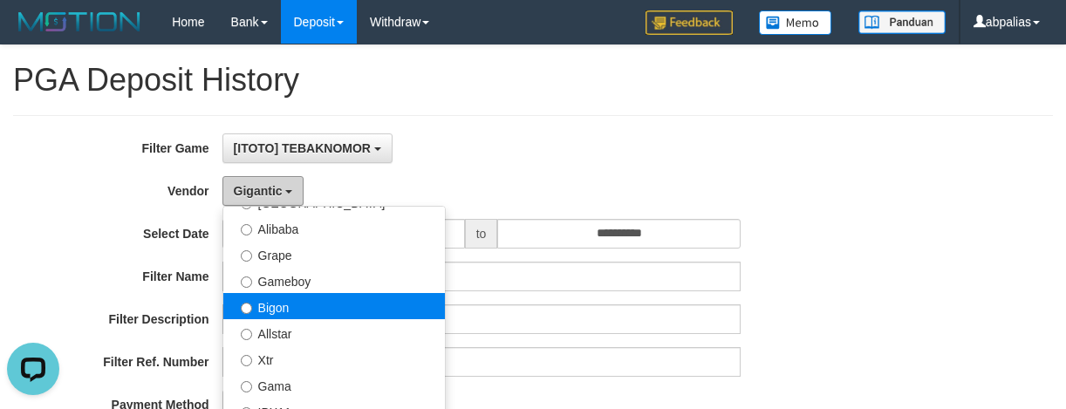
scroll to position [349, 0]
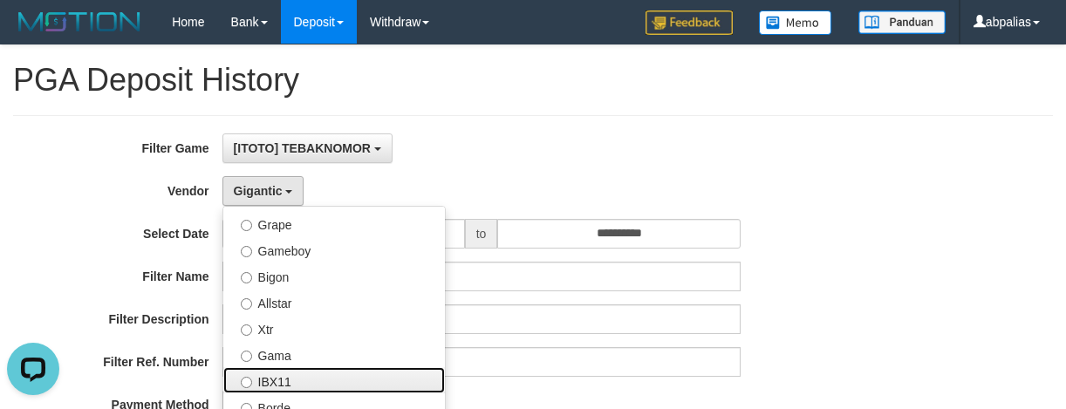
click at [288, 383] on label "IBX11" at bounding box center [334, 380] width 222 height 26
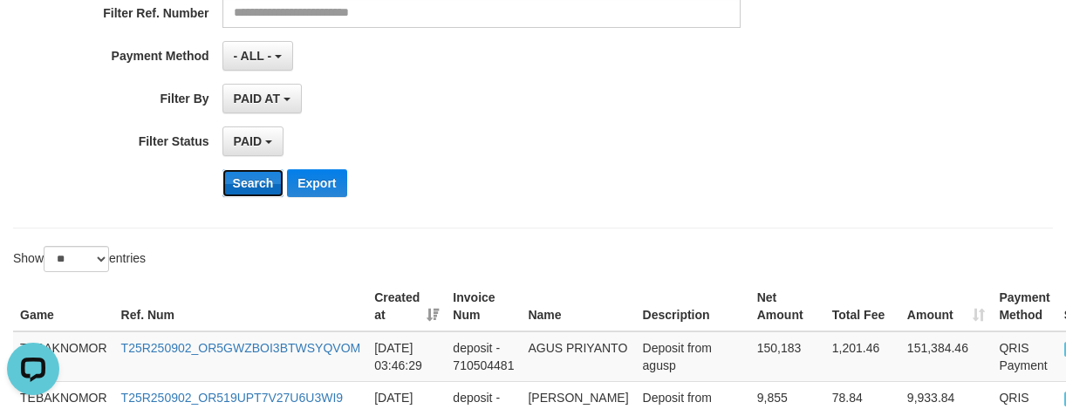
click at [258, 187] on button "Search" at bounding box center [253, 183] width 62 height 28
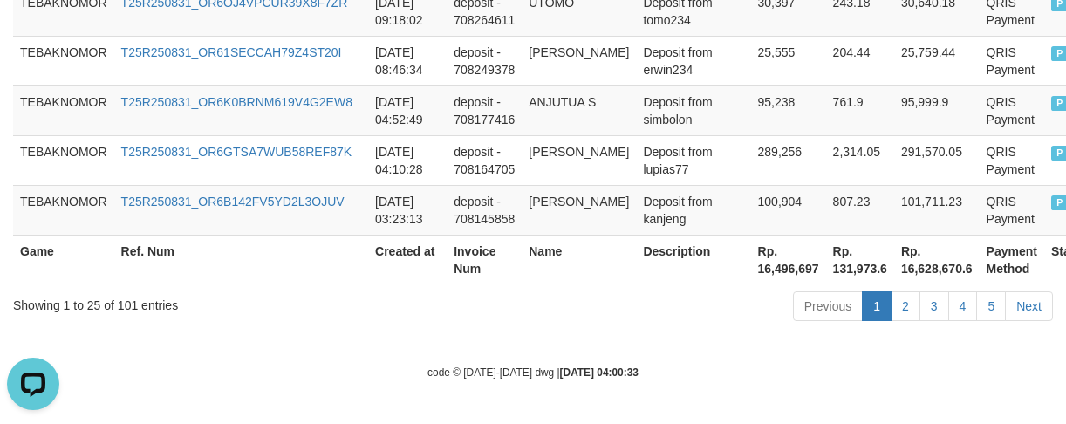
scroll to position [1741, 0]
click at [766, 261] on th "Rp. 16,496,697" at bounding box center [788, 260] width 75 height 50
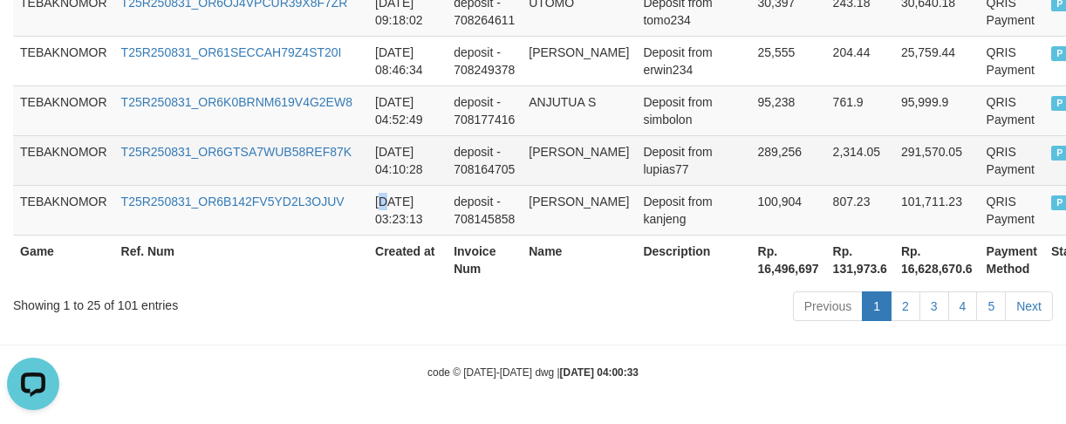
drag, startPoint x: 389, startPoint y: 188, endPoint x: 409, endPoint y: 162, distance: 32.3
click at [392, 188] on td "[DATE] 03:23:13" at bounding box center [407, 210] width 79 height 50
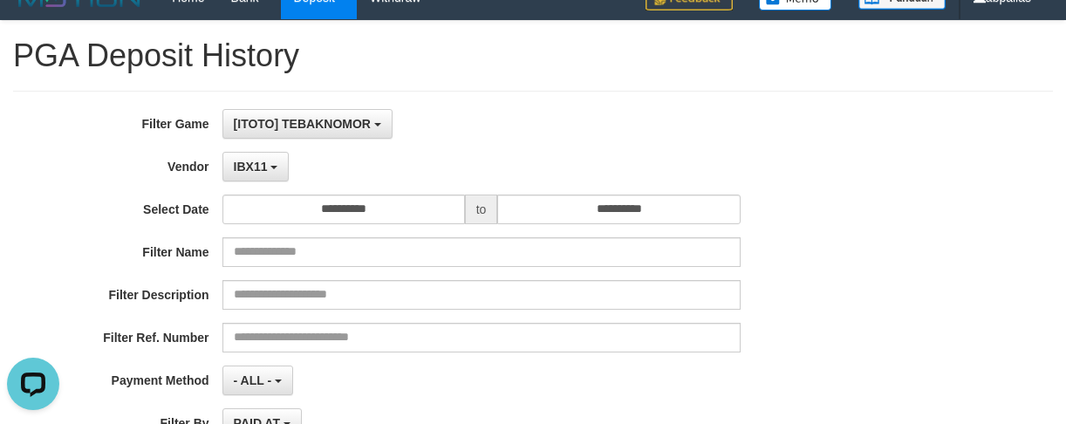
scroll to position [0, 0]
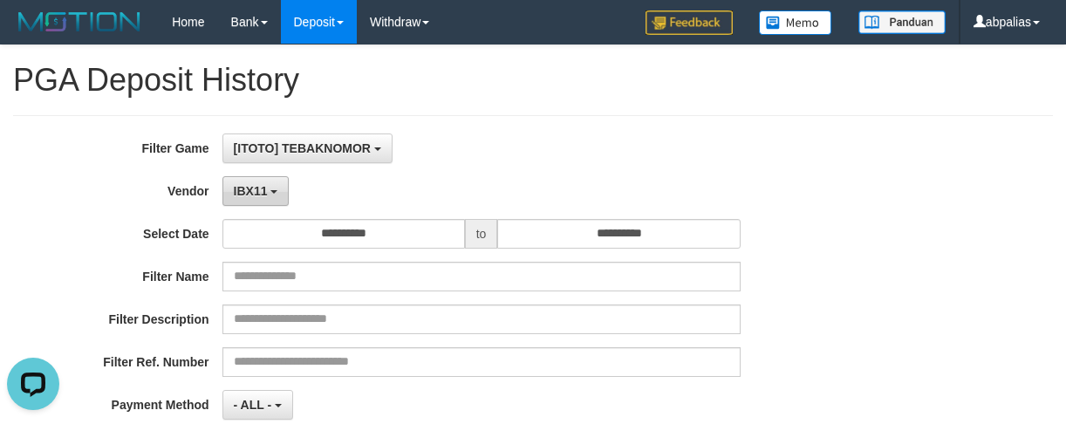
click at [270, 172] on div "**********" at bounding box center [444, 346] width 888 height 426
drag, startPoint x: 270, startPoint y: 179, endPoint x: 276, endPoint y: 190, distance: 13.3
click at [270, 184] on button "IBX11" at bounding box center [255, 191] width 67 height 30
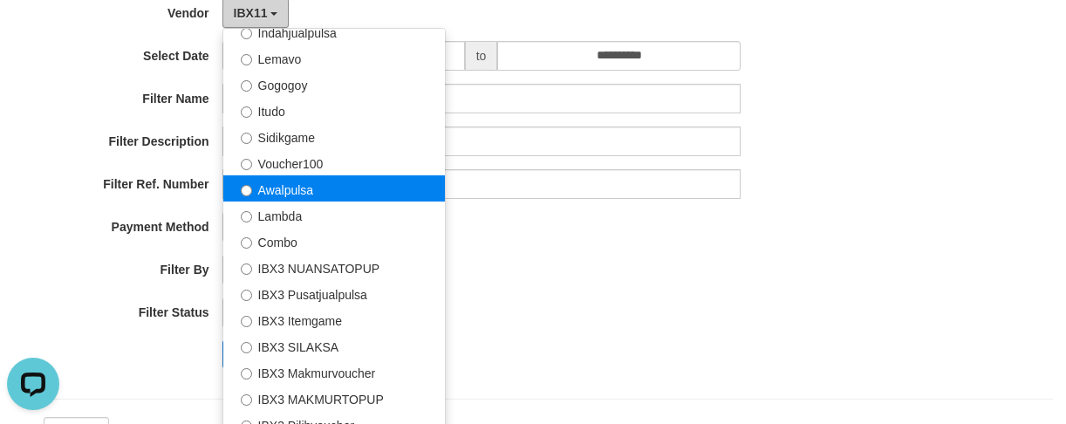
scroll to position [262, 0]
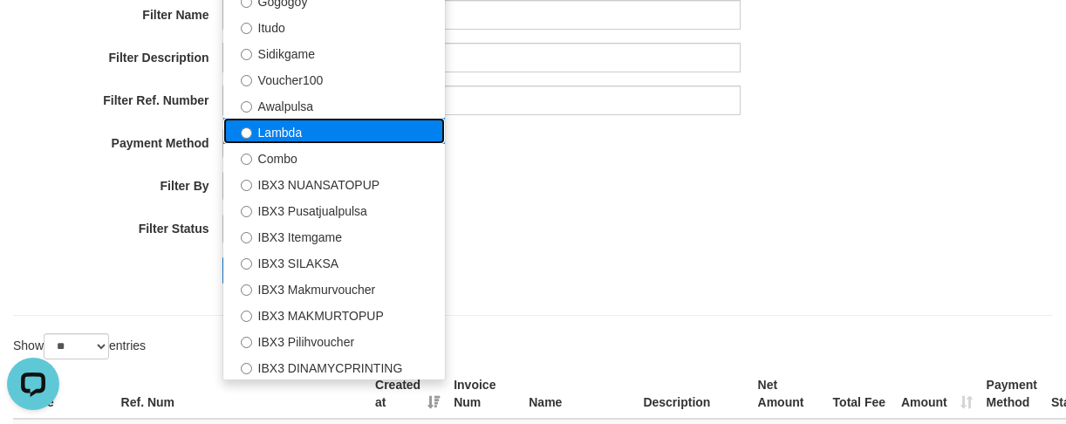
click at [292, 132] on label "Lambda" at bounding box center [334, 131] width 222 height 26
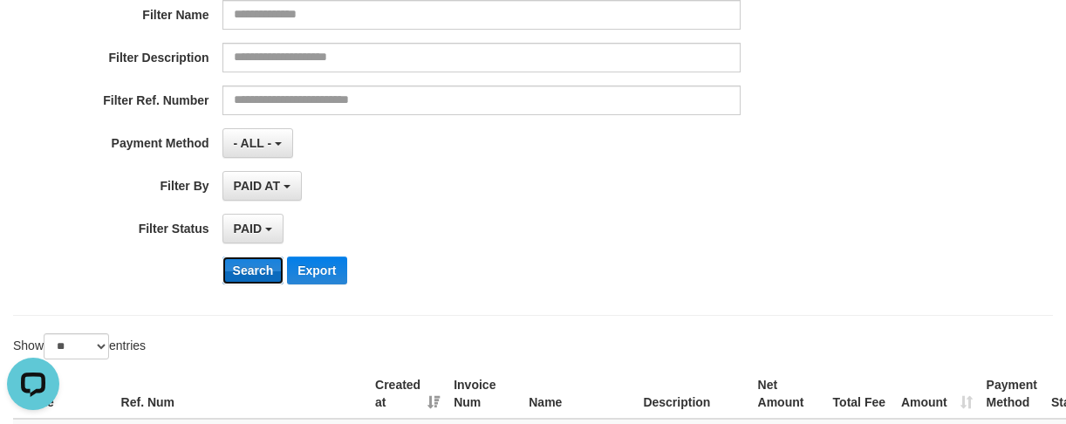
click at [259, 270] on button "Search" at bounding box center [253, 270] width 62 height 28
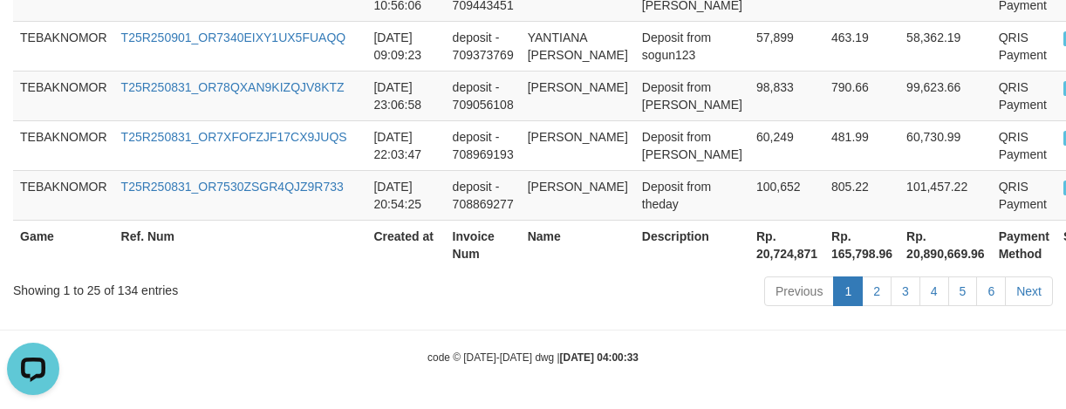
scroll to position [1756, 0]
click at [749, 252] on th "Rp. 20,724,871" at bounding box center [786, 245] width 75 height 50
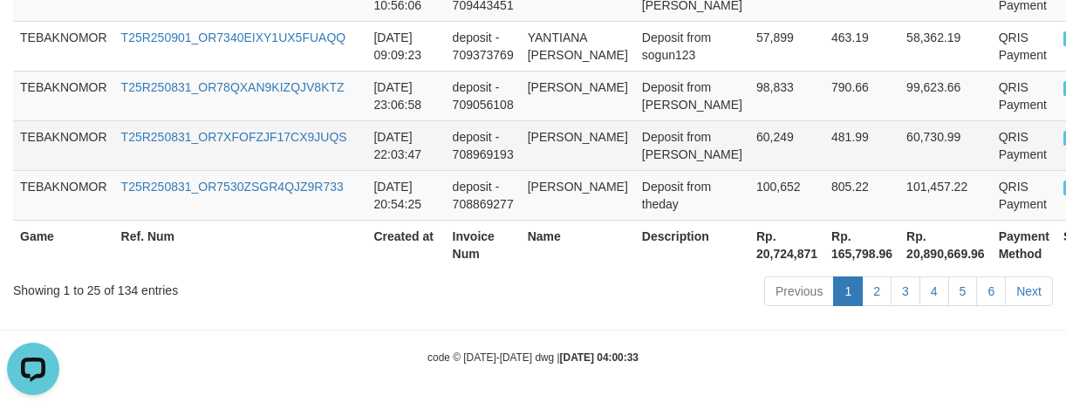
click at [611, 152] on td "[PERSON_NAME]" at bounding box center [578, 145] width 114 height 50
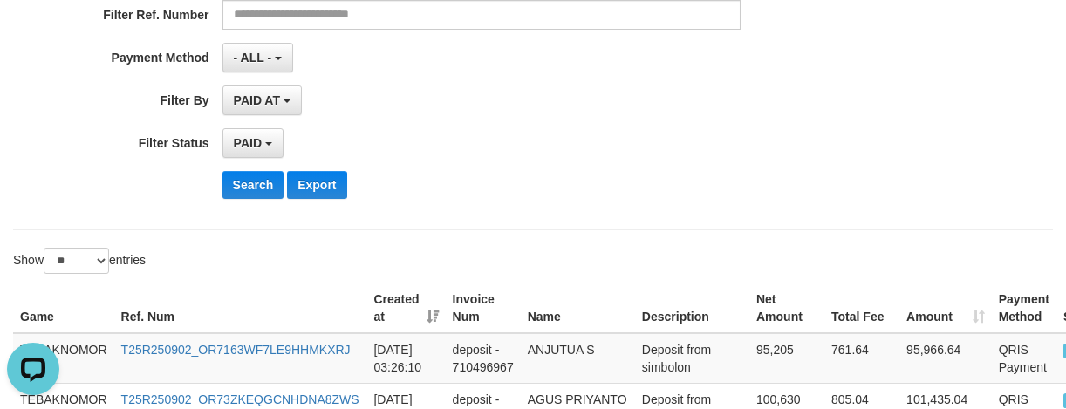
scroll to position [186, 0]
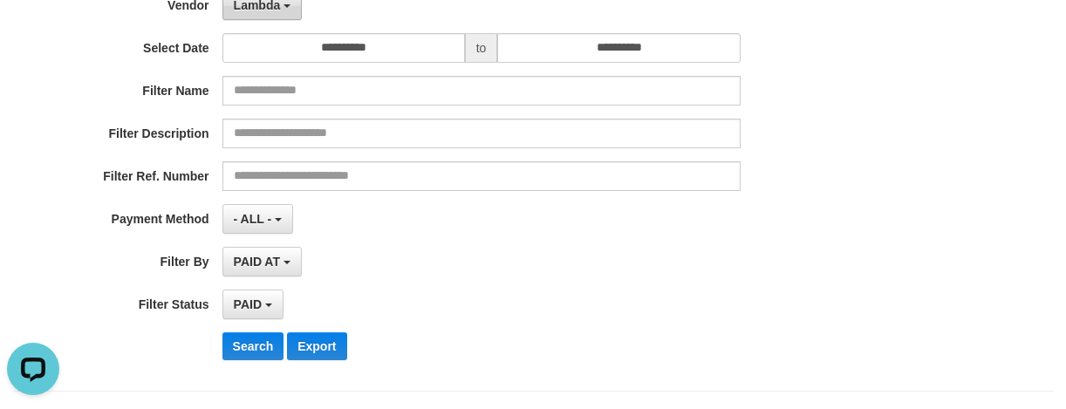
click at [260, 11] on span "Lambda" at bounding box center [257, 5] width 47 height 14
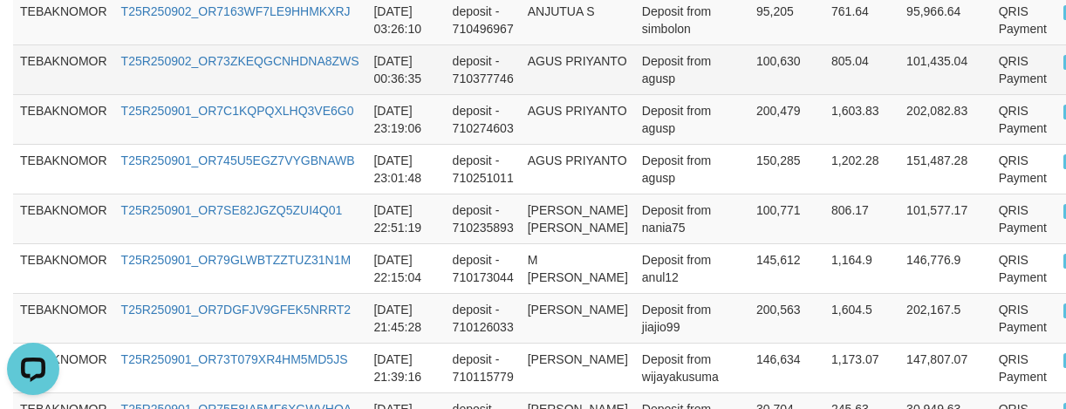
scroll to position [622, 0]
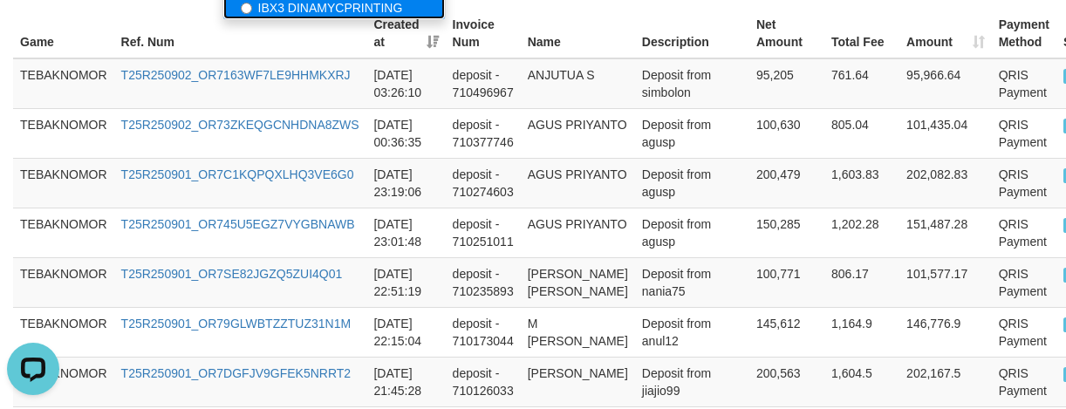
click at [307, 10] on label "IBX3 DINAMYCPRINTING" at bounding box center [334, 6] width 222 height 26
select select "**********"
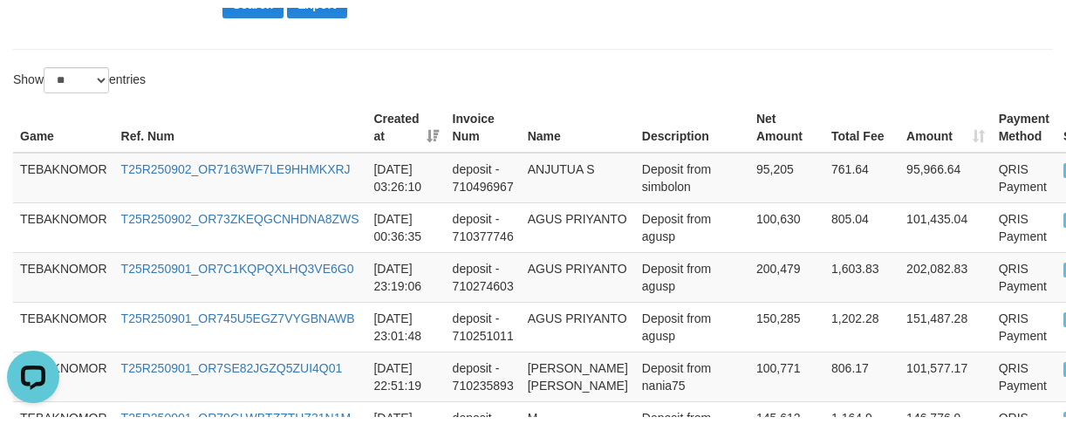
scroll to position [535, 0]
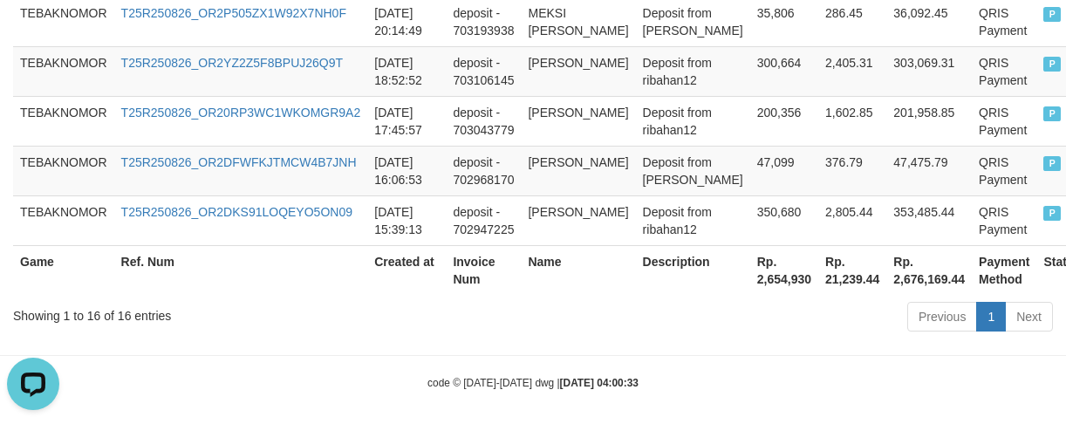
scroll to position [1294, 0]
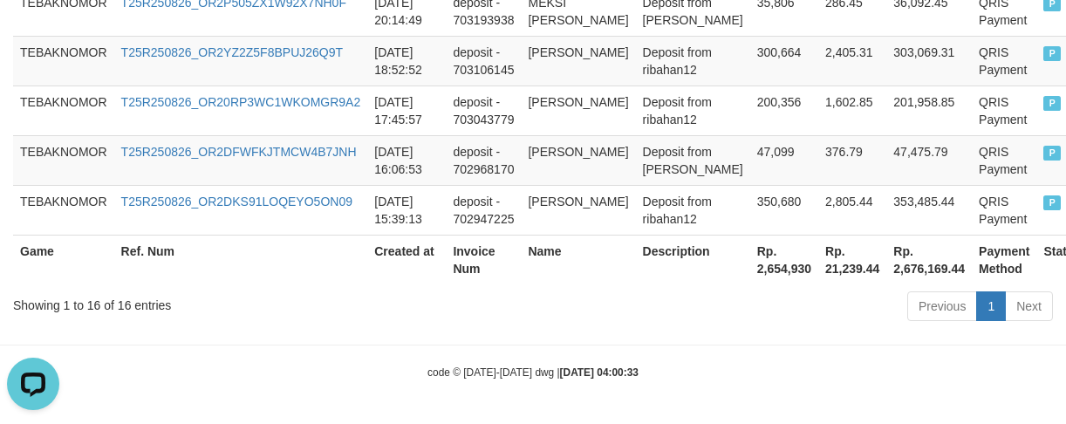
click at [750, 270] on th "Rp. 2,654,930" at bounding box center [784, 260] width 68 height 50
click at [886, 167] on td "47,475.79" at bounding box center [928, 160] width 85 height 50
